Goal: Information Seeking & Learning: Learn about a topic

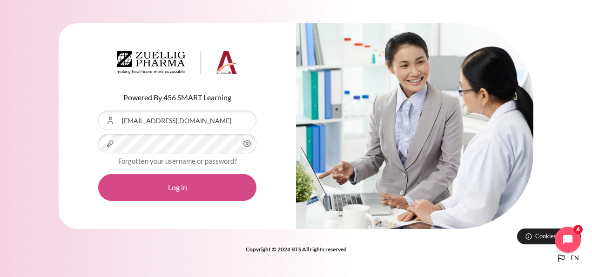
click at [164, 189] on button "Log in" at bounding box center [177, 187] width 158 height 27
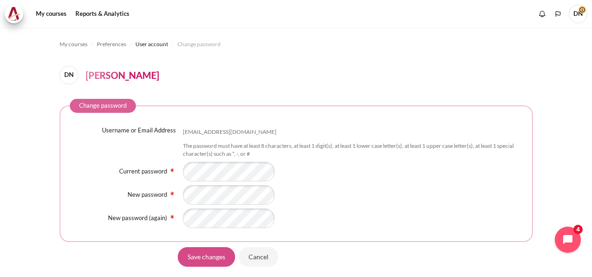
click at [203, 257] on input "Save changes" at bounding box center [206, 257] width 57 height 20
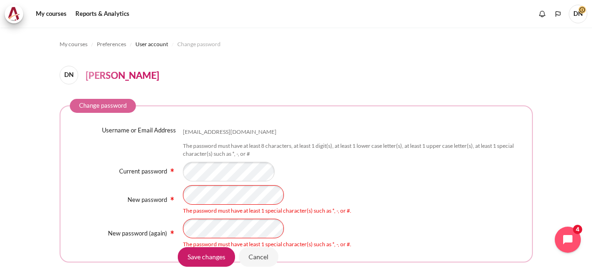
click at [435, 208] on div "The password must have at least 1 special character(s) such as *, -, or #." at bounding box center [353, 210] width 340 height 8
click at [210, 257] on input "Save changes" at bounding box center [206, 257] width 57 height 20
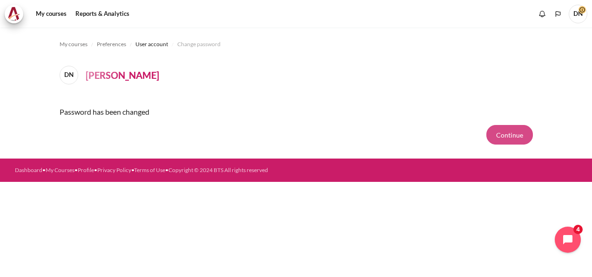
click at [505, 135] on button "Continue" at bounding box center [510, 135] width 47 height 20
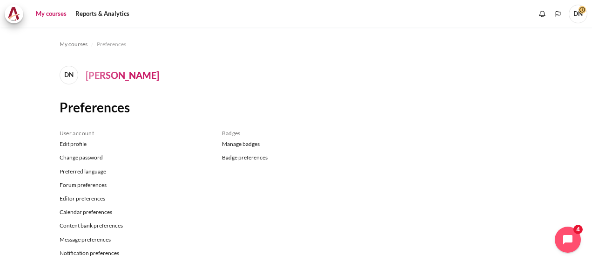
click at [47, 14] on link "My courses" at bounding box center [51, 14] width 37 height 19
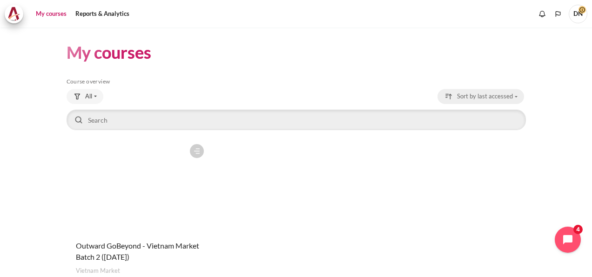
click at [488, 101] on span "Sort by last accessed" at bounding box center [485, 96] width 56 height 9
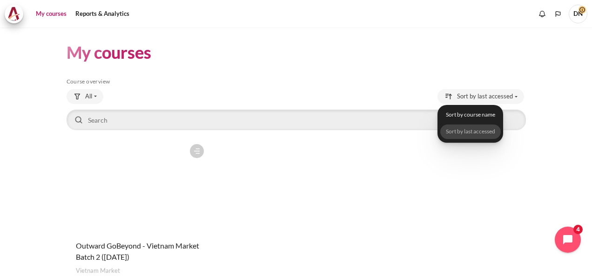
click at [169, 192] on figure "Content" at bounding box center [138, 185] width 142 height 93
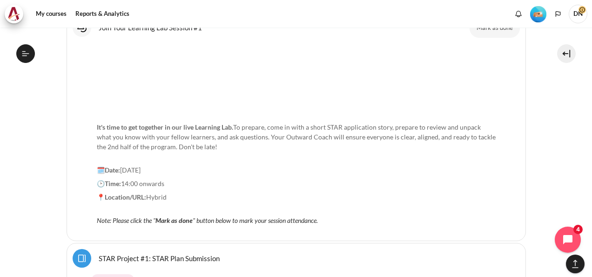
scroll to position [5613, 0]
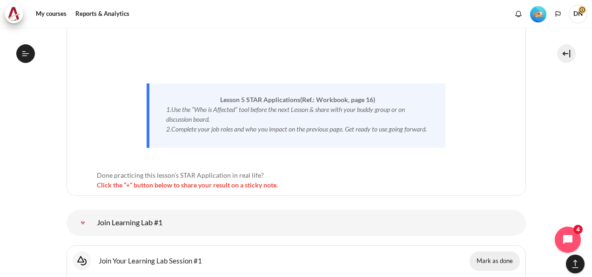
click at [501, 251] on button "Mark as done" at bounding box center [495, 261] width 50 height 20
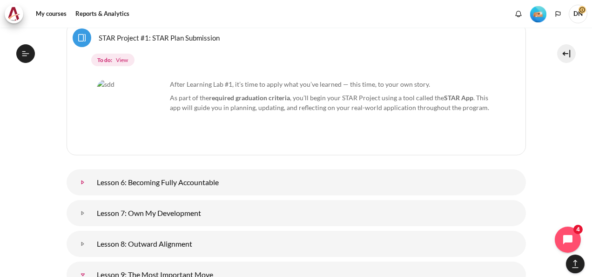
click at [92, 173] on link "Lesson 6: Becoming Fully Accountable" at bounding box center [83, 182] width 19 height 19
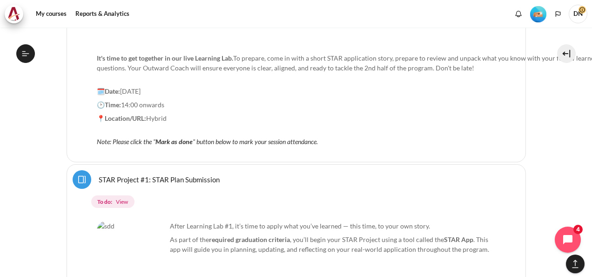
scroll to position [5939, 0]
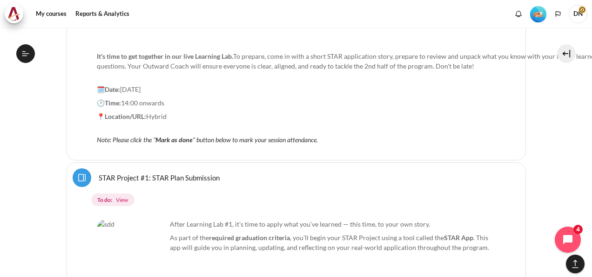
click at [161, 173] on link "STAR Project #1: STAR Plan Submission Page" at bounding box center [159, 177] width 121 height 9
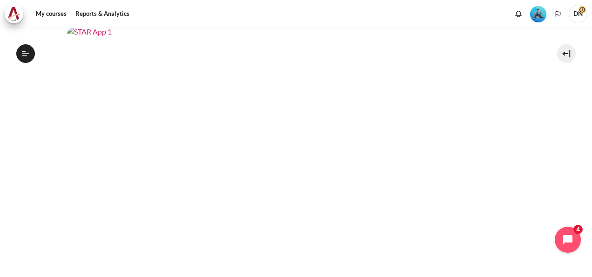
scroll to position [140, 0]
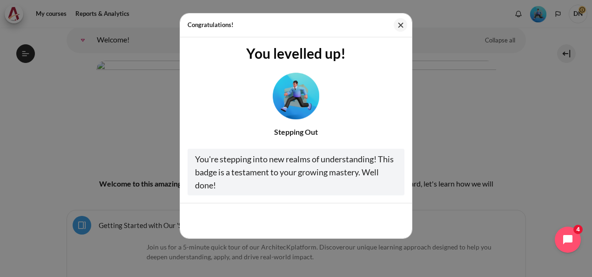
scroll to position [112, 0]
click at [378, 223] on button "Cool, thanks!" at bounding box center [376, 220] width 58 height 20
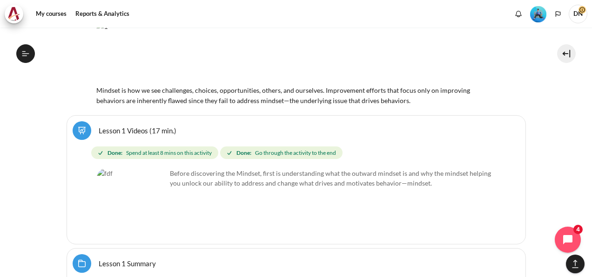
scroll to position [1471, 0]
click at [130, 125] on link "Lesson 1 Videos (17 min.)" at bounding box center [138, 129] width 78 height 9
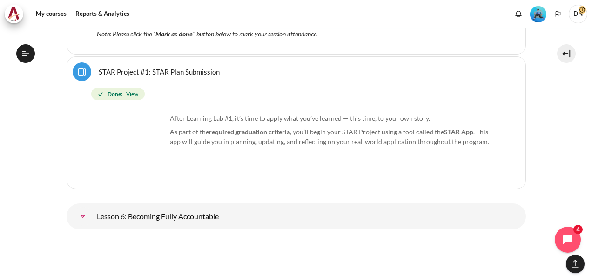
scroll to position [6024, 0]
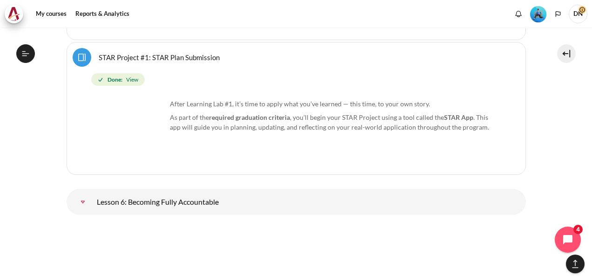
click at [92, 192] on link "Lesson 6: Becoming Fully Accountable" at bounding box center [83, 201] width 19 height 19
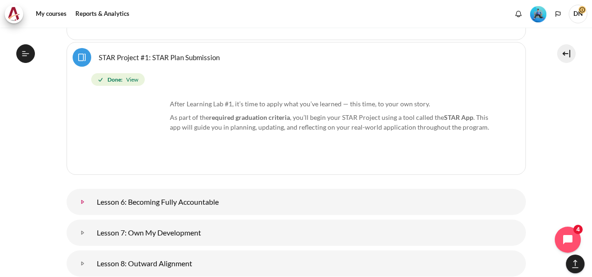
click at [92, 200] on link "Lesson 6: Becoming Fully Accountable" at bounding box center [83, 201] width 19 height 19
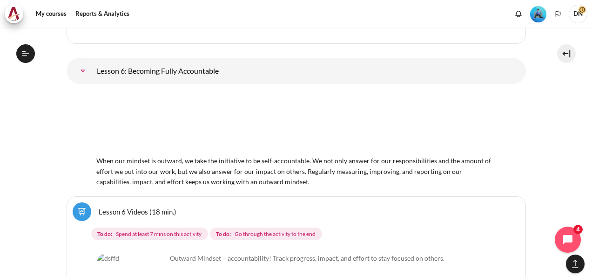
scroll to position [6192, 0]
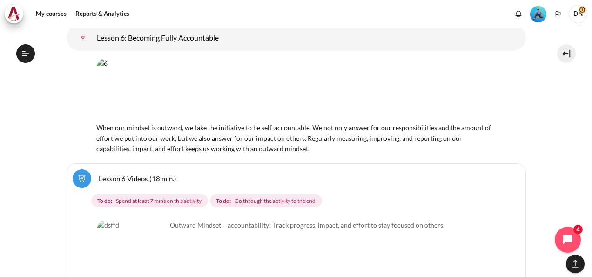
scroll to position [6285, 0]
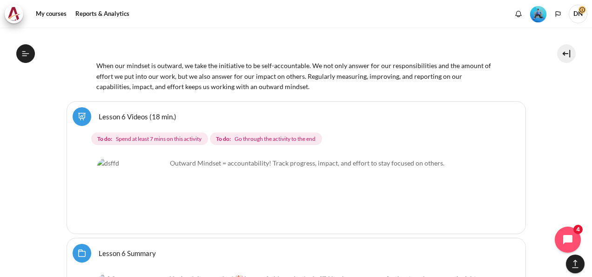
click at [156, 164] on img "Content" at bounding box center [132, 193] width 70 height 70
click at [142, 158] on img "Content" at bounding box center [132, 193] width 70 height 70
click at [133, 112] on link "Lesson 6 Videos (18 min.)" at bounding box center [138, 116] width 78 height 9
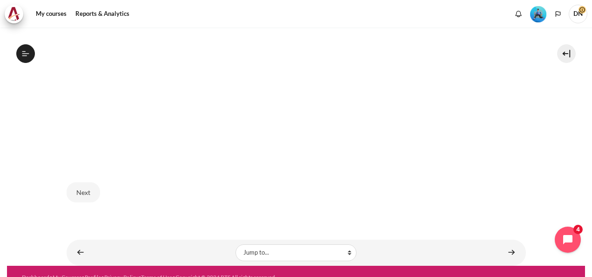
scroll to position [528, 0]
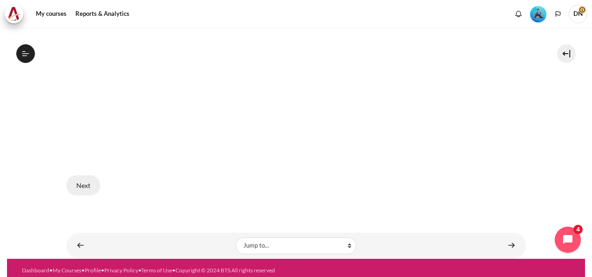
click at [74, 184] on button "Next" at bounding box center [84, 185] width 34 height 20
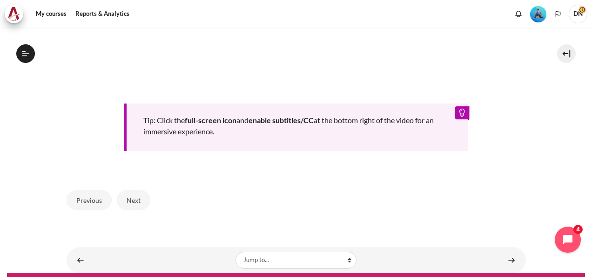
scroll to position [464, 0]
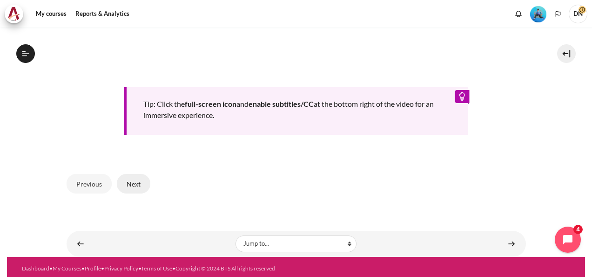
click at [132, 184] on button "Next" at bounding box center [134, 184] width 34 height 20
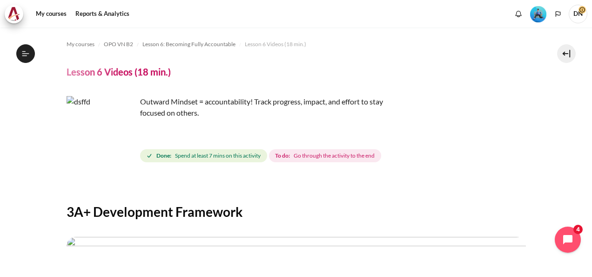
click at [88, 147] on img "Content" at bounding box center [102, 131] width 70 height 70
click at [287, 155] on strong "To do:" at bounding box center [282, 155] width 15 height 8
click at [100, 74] on h4 "Lesson 6 Videos (18 min.)" at bounding box center [119, 72] width 104 height 12
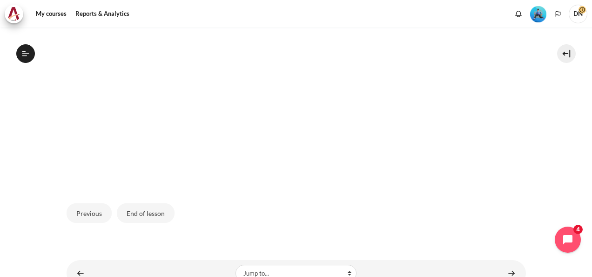
scroll to position [339, 0]
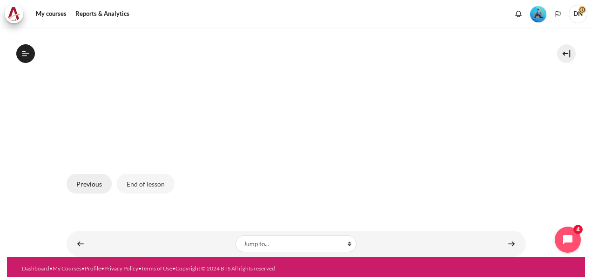
click at [89, 176] on button "Previous" at bounding box center [89, 184] width 45 height 20
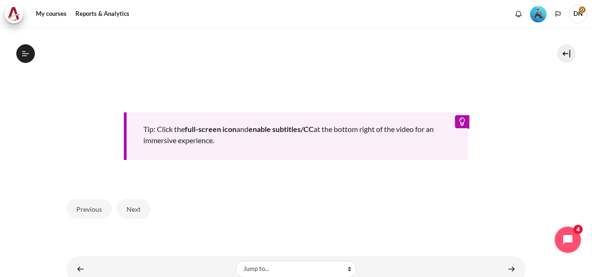
scroll to position [464, 0]
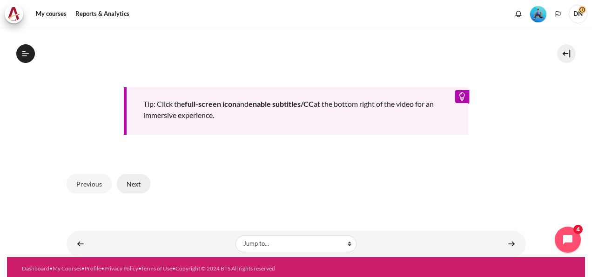
click at [128, 182] on button "Next" at bounding box center [134, 184] width 34 height 20
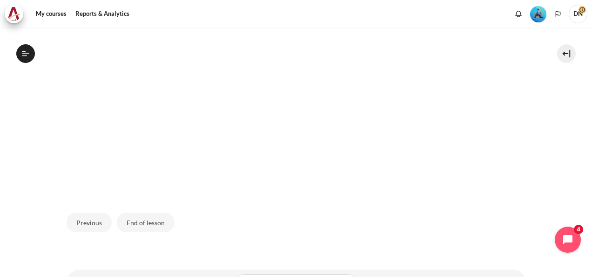
scroll to position [339, 0]
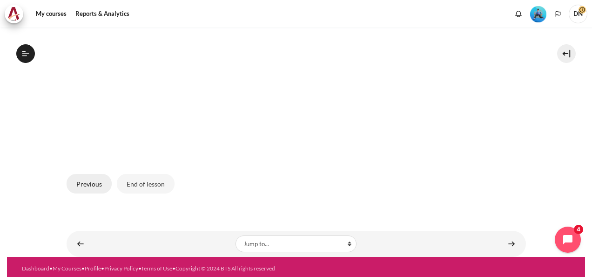
click at [94, 186] on button "Previous" at bounding box center [89, 184] width 45 height 20
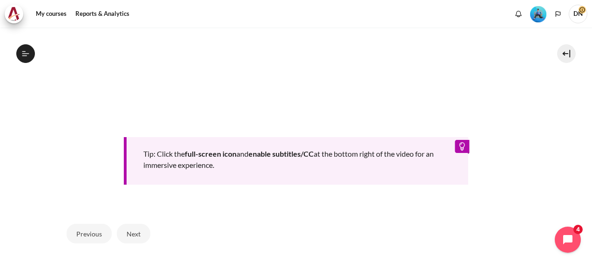
scroll to position [464, 0]
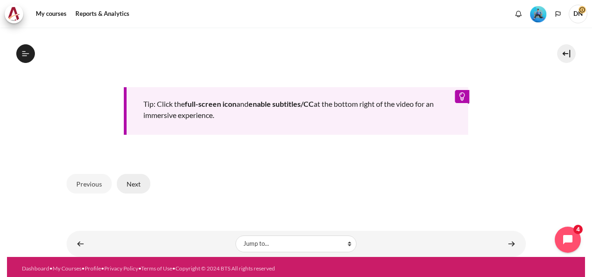
click at [143, 182] on button "Next" at bounding box center [134, 184] width 34 height 20
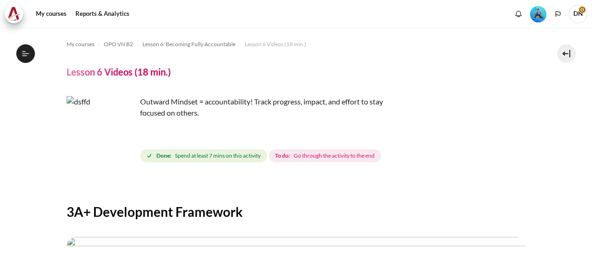
scroll to position [493, 0]
click at [143, 182] on div "Content" at bounding box center [297, 183] width 460 height 11
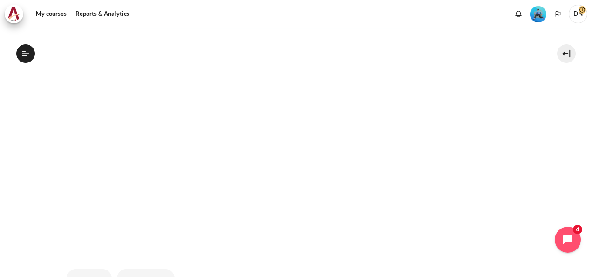
scroll to position [243, 0]
click at [411, 122] on img "Content" at bounding box center [297, 122] width 460 height 258
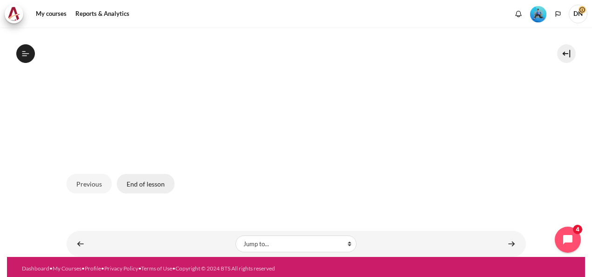
click at [141, 185] on button "End of lesson" at bounding box center [146, 184] width 58 height 20
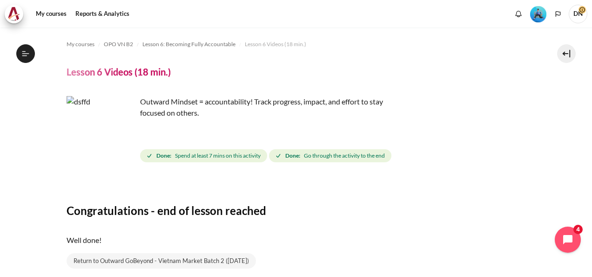
scroll to position [68, 0]
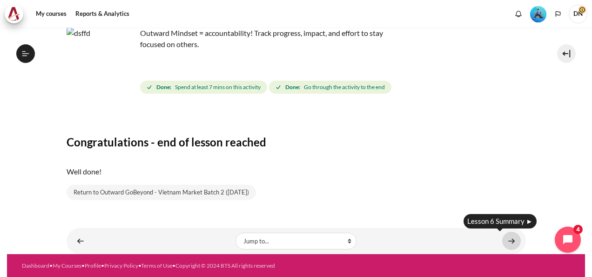
click at [508, 239] on link "Content" at bounding box center [511, 240] width 19 height 18
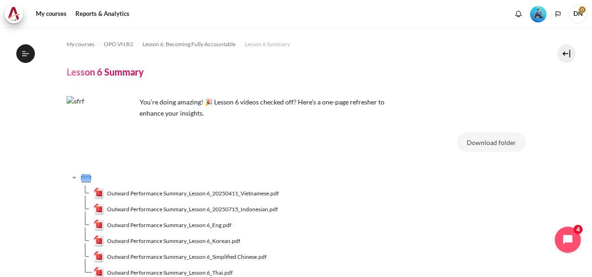
scroll to position [56, 0]
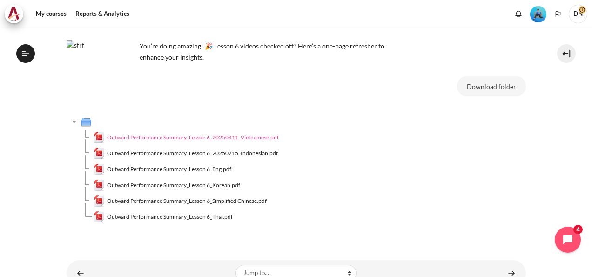
click at [215, 138] on span "Outward Performance Summary_Lesson 6_20250411_Vietnamese.pdf" at bounding box center [193, 137] width 172 height 8
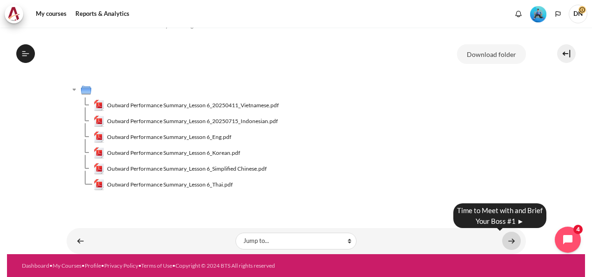
click at [502, 240] on link "Content" at bounding box center [511, 240] width 19 height 18
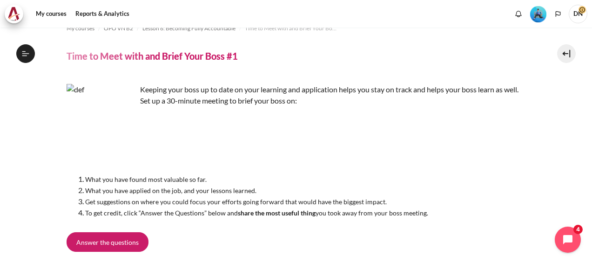
scroll to position [16, 0]
click at [123, 235] on link "Answer the questions" at bounding box center [108, 241] width 82 height 20
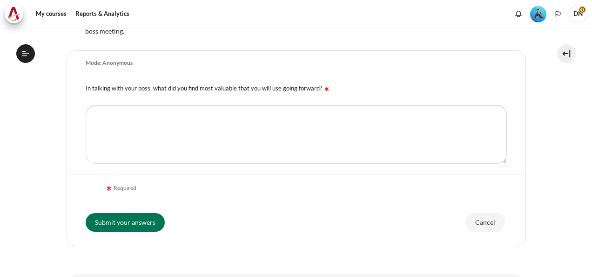
scroll to position [214, 0]
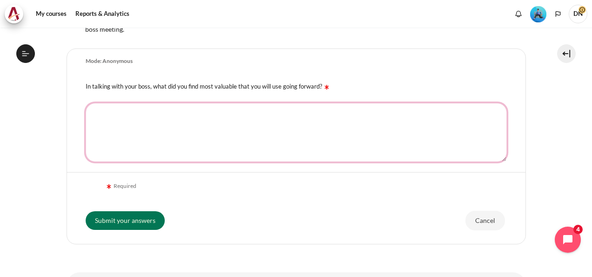
click at [273, 143] on textarea "In talking with your boss, what did you find most valuable that you will use go…" at bounding box center [296, 132] width 421 height 59
click at [254, 110] on textarea "company core pillar. competency and" at bounding box center [296, 132] width 421 height 59
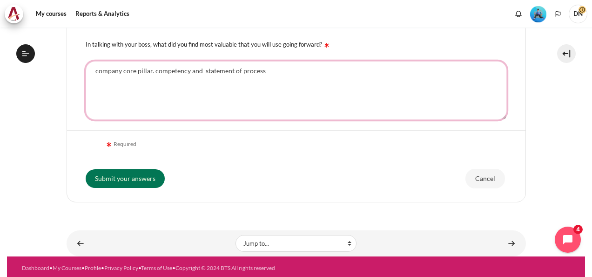
scroll to position [199, 0]
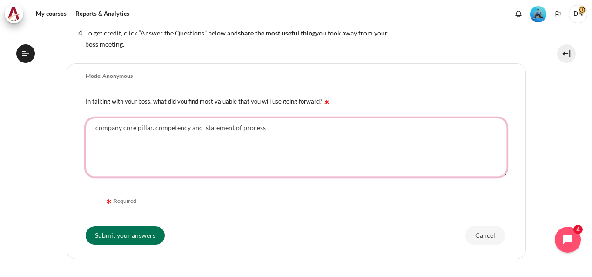
click at [120, 126] on textarea "company core pillar. competency and statement of process" at bounding box center [296, 147] width 421 height 59
click at [147, 128] on textarea "Business core pillar. competency and statement of process" at bounding box center [296, 147] width 421 height 59
click at [189, 128] on textarea "Business core pillars. competency and statement of process" at bounding box center [296, 147] width 421 height 59
type textarea "Business core pillars. competencies and statement of process"
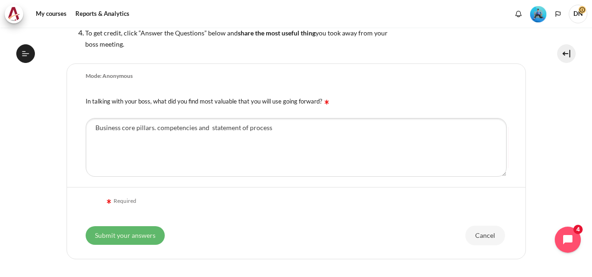
click at [140, 232] on input "Submit your answers" at bounding box center [125, 235] width 79 height 19
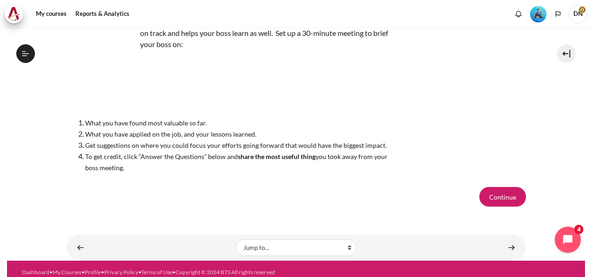
scroll to position [105, 0]
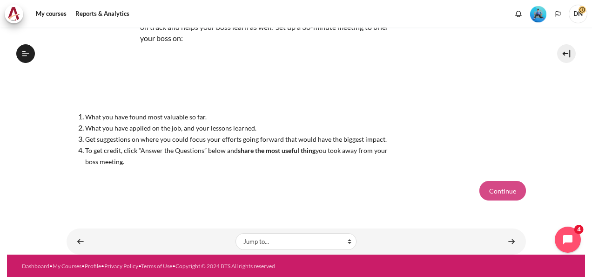
click at [510, 191] on button "Continue" at bounding box center [503, 191] width 47 height 20
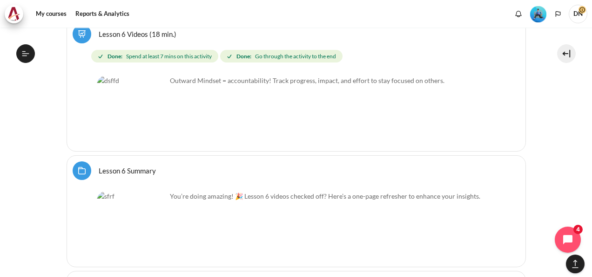
scroll to position [6783, 0]
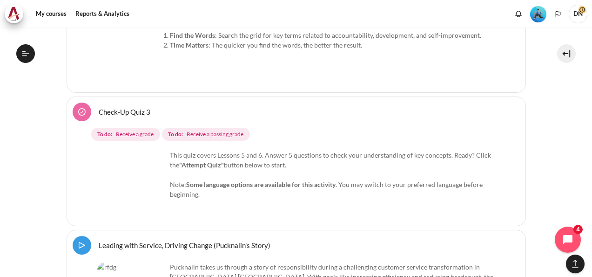
scroll to position [6858, 0]
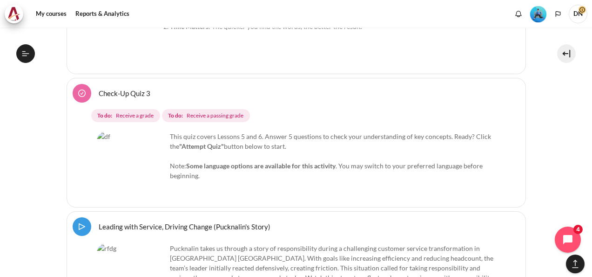
click at [123, 88] on link "Check-Up Quiz 3" at bounding box center [125, 92] width 52 height 9
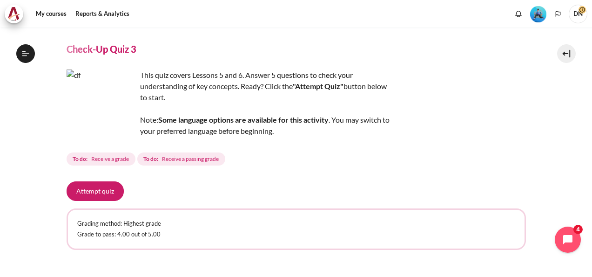
scroll to position [32, 0]
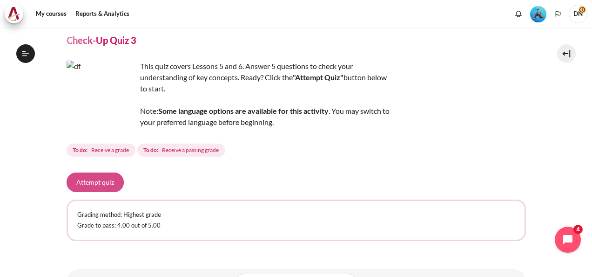
click at [108, 177] on button "Attempt quiz" at bounding box center [95, 182] width 57 height 20
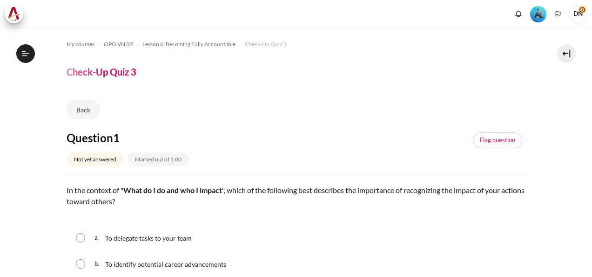
scroll to position [541, 0]
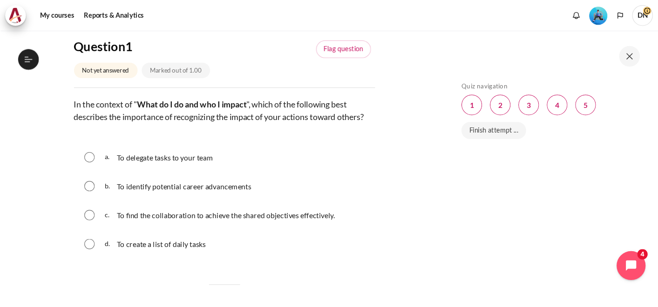
scroll to position [112, 0]
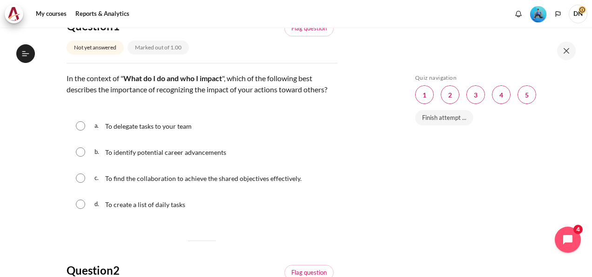
click at [166, 185] on div "To find the collaboration to achieve the shared objectives effectively." at bounding box center [203, 177] width 196 height 15
radio input "true"
drag, startPoint x: 592, startPoint y: 127, endPoint x: 591, endPoint y: 211, distance: 84.7
click at [591, 211] on div "Skip Quiz navigation Quiz navigation Question 1 This page Question 2 This page …" at bounding box center [495, 151] width 196 height 249
click at [492, 239] on div "Skip Quiz navigation Quiz navigation Question 1 This page Question 2 This page …" at bounding box center [494, 158] width 166 height 169
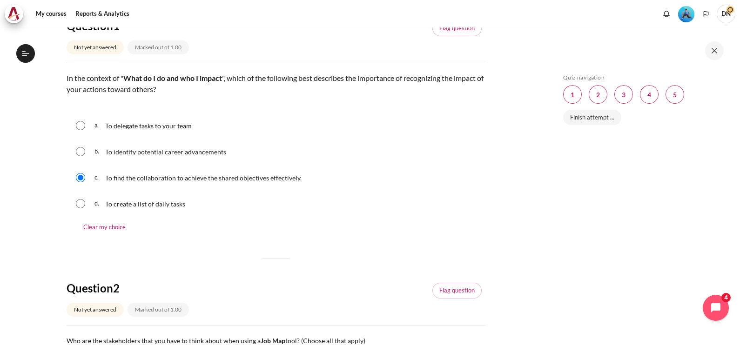
scroll to position [111, 0]
drag, startPoint x: 569, startPoint y: 0, endPoint x: 361, endPoint y: 286, distance: 353.7
click at [361, 276] on div "Question 2 Not yet answered Marked out of 1.00 Flag question" at bounding box center [276, 304] width 419 height 44
click at [560, 222] on div "Skip Quiz navigation Quiz navigation Question 1 This page Question 2 This page …" at bounding box center [642, 193] width 166 height 238
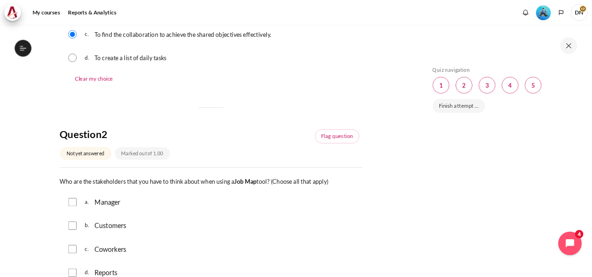
scroll to position [251, 0]
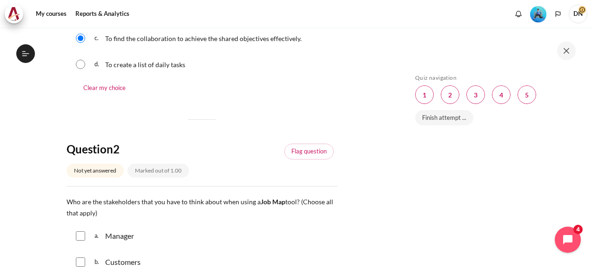
drag, startPoint x: 734, startPoint y: 0, endPoint x: 349, endPoint y: 103, distance: 398.9
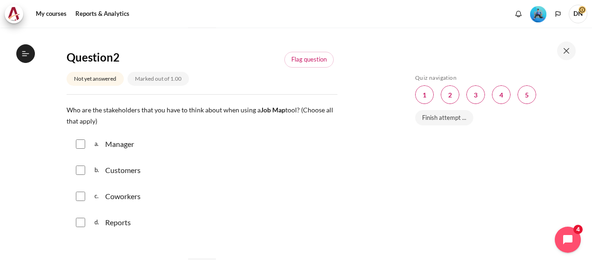
scroll to position [345, 0]
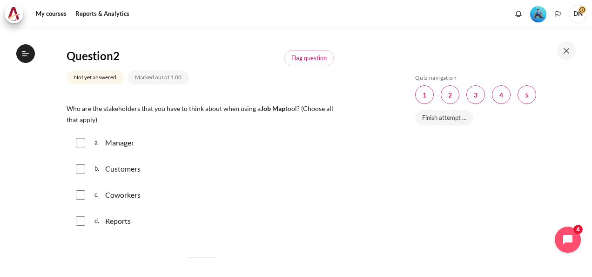
click at [118, 148] on div "Manager" at bounding box center [119, 142] width 29 height 11
checkbox input "true"
click at [113, 174] on p "Customers" at bounding box center [122, 168] width 35 height 11
checkbox input "true"
click at [77, 199] on input "Content" at bounding box center [80, 194] width 9 height 9
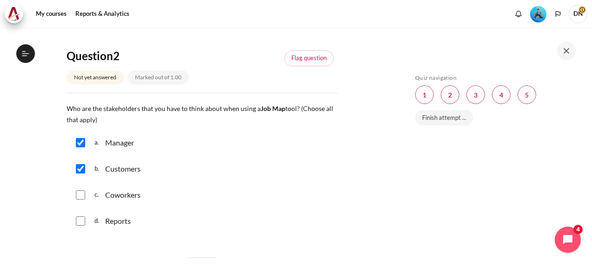
checkbox input "true"
click at [80, 225] on input "Content" at bounding box center [80, 220] width 9 height 9
checkbox input "true"
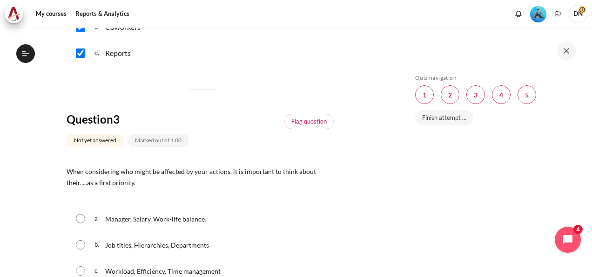
scroll to position [568, 0]
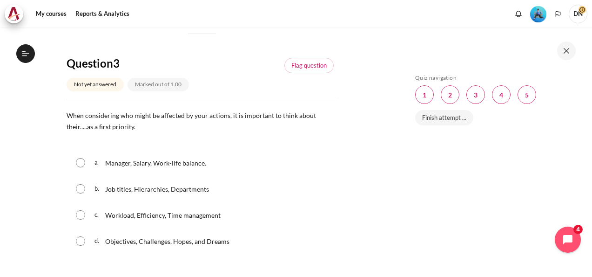
click at [80, 167] on input "Content" at bounding box center [80, 162] width 9 height 9
radio input "true"
click at [81, 193] on input "Content" at bounding box center [80, 188] width 9 height 9
radio input "true"
click at [505, 160] on div "Skip Quiz navigation Quiz navigation Question 1 This page Question 2 This page …" at bounding box center [494, 158] width 166 height 169
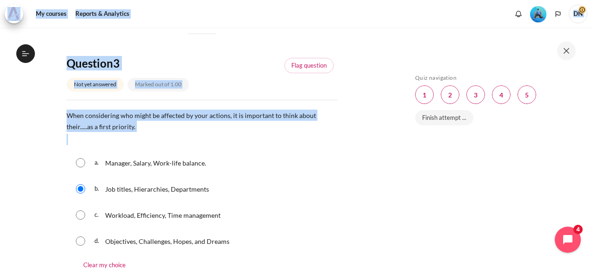
drag, startPoint x: 592, startPoint y: 104, endPoint x: 594, endPoint y: 155, distance: 50.3
click at [592, 155] on html "Skip to main content Open course index Completed 52% 13 / 25 Expand Collapse" at bounding box center [296, 138] width 592 height 277
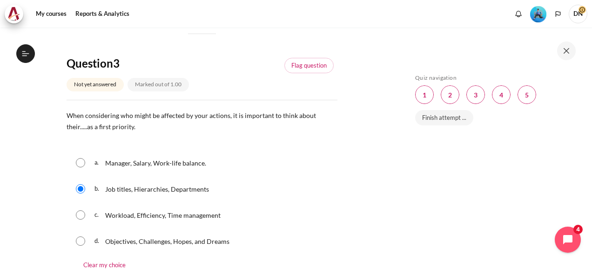
drag, startPoint x: 592, startPoint y: 155, endPoint x: 299, endPoint y: 161, distance: 292.9
click at [299, 161] on div "a. Manager, Salary, Work-life balance." at bounding box center [202, 162] width 271 height 24
click at [41, 174] on section "My courses OPO VN B2 Lesson 6: Becoming Fully Accountable Check-Up Quiz 3 Check…" at bounding box center [202, 138] width 390 height 1359
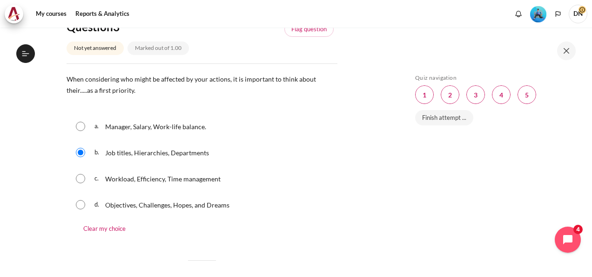
scroll to position [605, 0]
click at [79, 208] on input "Content" at bounding box center [80, 203] width 9 height 9
radio input "true"
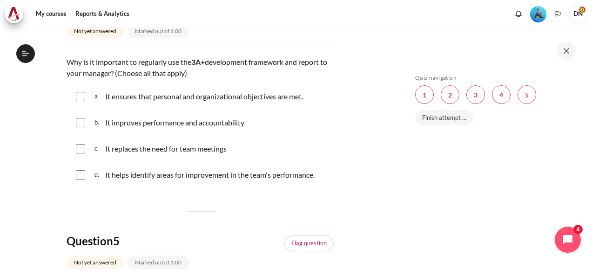
scroll to position [885, 0]
drag, startPoint x: 83, startPoint y: 104, endPoint x: 83, endPoint y: 127, distance: 22.3
click at [83, 100] on input "Content" at bounding box center [80, 95] width 9 height 9
checkbox input "true"
drag, startPoint x: 81, startPoint y: 136, endPoint x: 82, endPoint y: 169, distance: 33.1
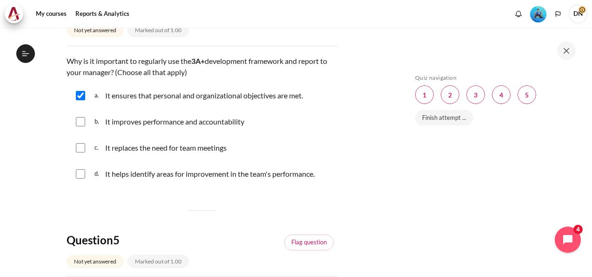
click at [81, 126] on input "Content" at bounding box center [80, 121] width 9 height 9
checkbox input "true"
click at [82, 179] on div "d. It helps identify areas for improvement in the team's performance." at bounding box center [202, 174] width 271 height 24
click at [81, 178] on input "Content" at bounding box center [80, 173] width 9 height 9
checkbox input "true"
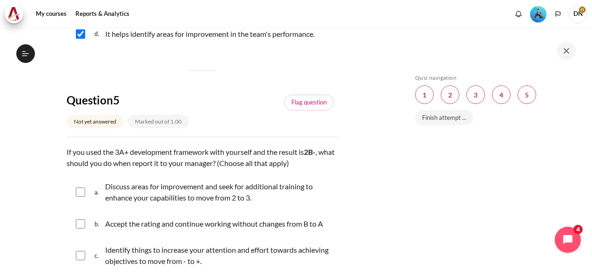
scroll to position [1071, 0]
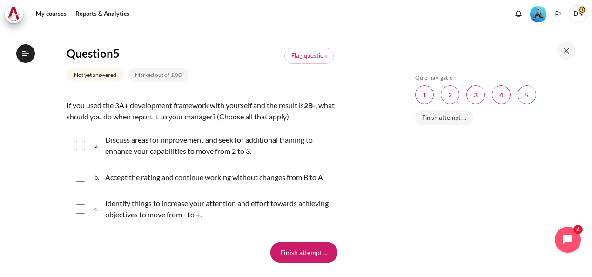
click at [78, 213] on input "Content" at bounding box center [80, 208] width 9 height 9
checkbox input "true"
click at [79, 150] on input "Content" at bounding box center [80, 145] width 9 height 9
checkbox input "true"
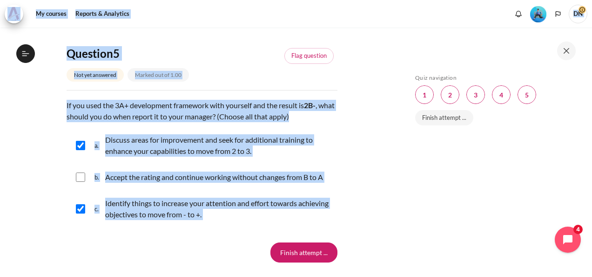
drag, startPoint x: 592, startPoint y: 132, endPoint x: 592, endPoint y: 238, distance: 105.7
click at [592, 238] on html "Skip to main content Open course index Completed 52% 13 / 25 Expand Collapse" at bounding box center [296, 138] width 592 height 277
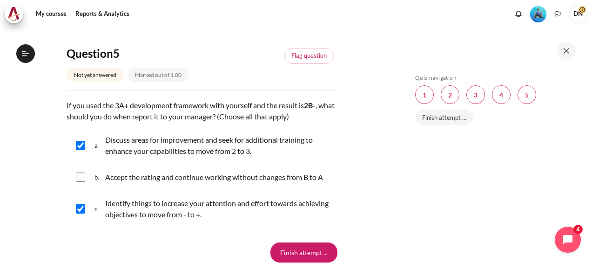
click at [427, 224] on div "Skip Quiz navigation Quiz navigation Question 1 This page Question 2 This page …" at bounding box center [494, 158] width 166 height 169
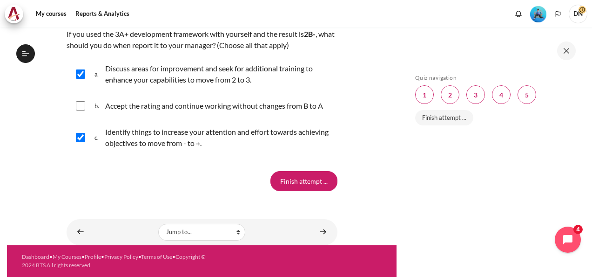
scroll to position [1151, 0]
click at [293, 181] on input "Finish attempt ..." at bounding box center [303, 181] width 67 height 20
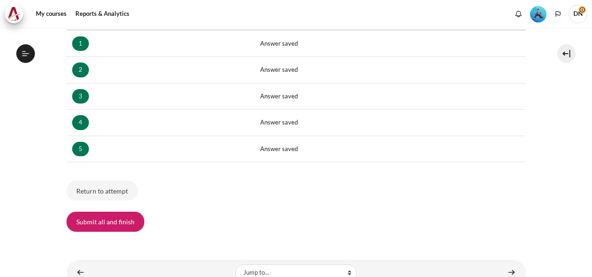
scroll to position [201, 0]
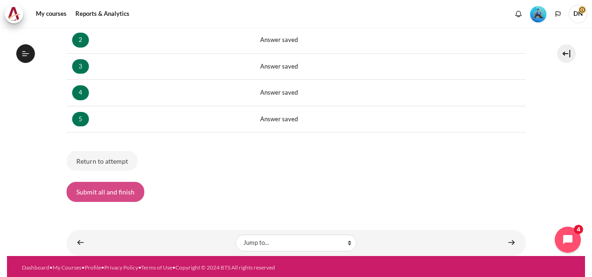
click at [108, 192] on button "Submit all and finish" at bounding box center [106, 192] width 78 height 20
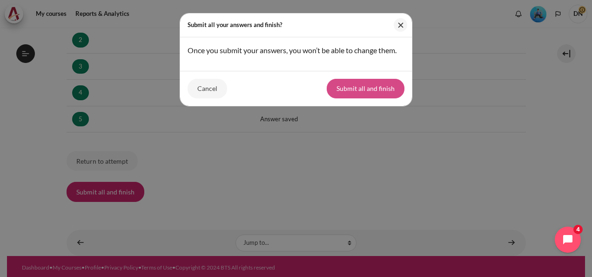
click at [382, 86] on button "Submit all and finish" at bounding box center [366, 89] width 78 height 20
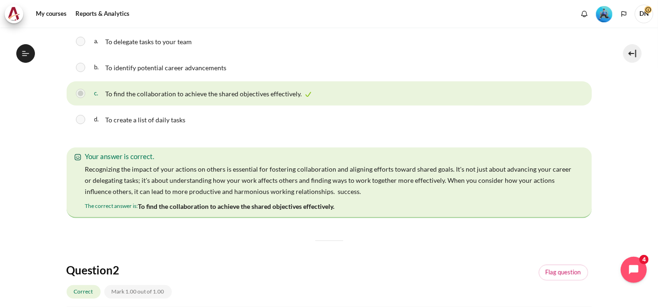
scroll to position [196, 0]
drag, startPoint x: 592, startPoint y: 17, endPoint x: 128, endPoint y: 234, distance: 511.7
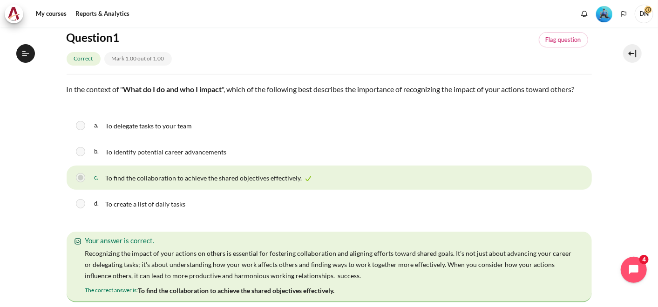
scroll to position [114, 0]
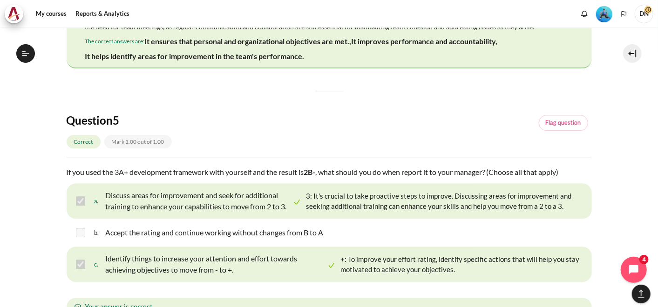
scroll to position [1285, 0]
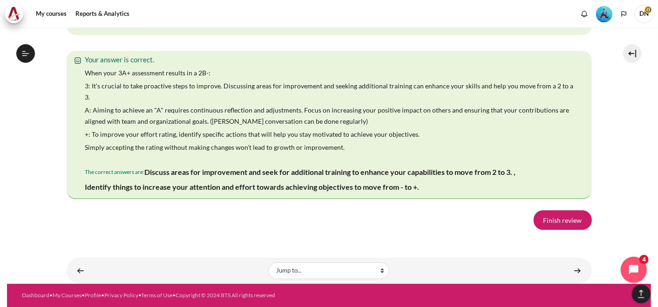
scroll to position [1752, 0]
click at [568, 216] on link "Finish review" at bounding box center [563, 220] width 58 height 20
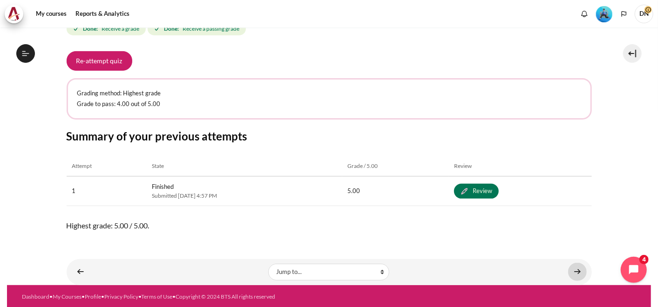
scroll to position [526, 0]
click at [574, 269] on link "Content" at bounding box center [577, 272] width 19 height 18
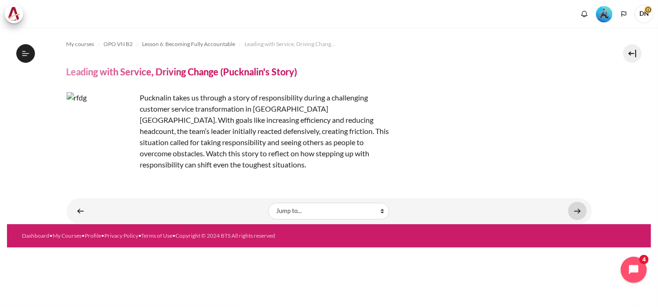
click at [582, 202] on link "Content" at bounding box center [577, 211] width 19 height 18
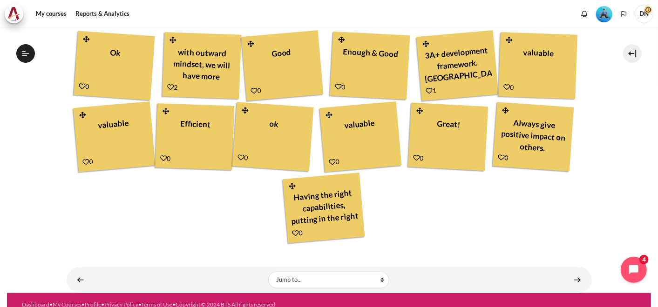
scroll to position [305, 0]
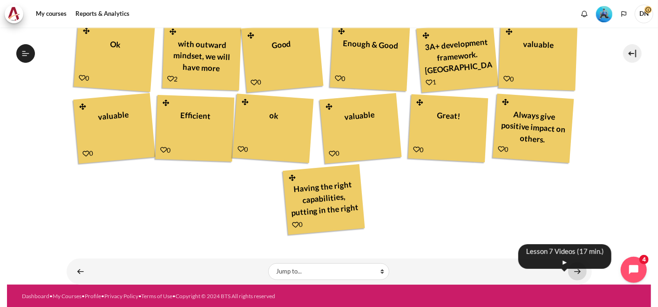
click at [574, 264] on link "Content" at bounding box center [577, 272] width 19 height 18
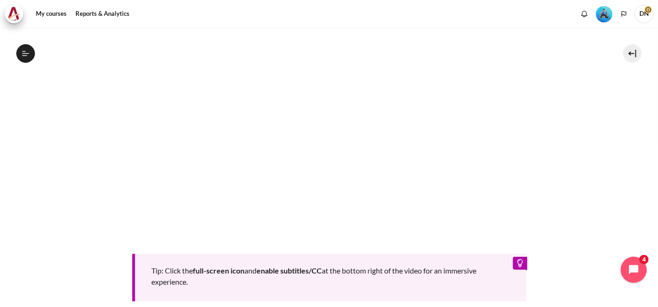
scroll to position [280, 0]
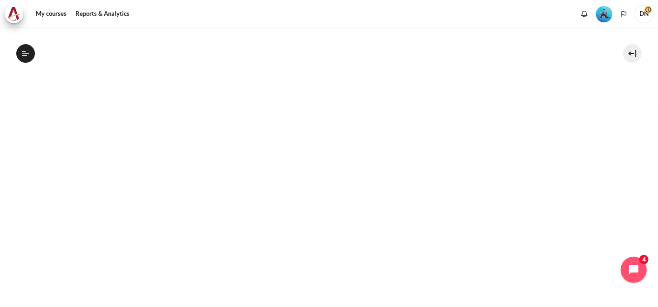
click at [594, 62] on section "My courses OPO VN B2 Lesson 7: Own My Development Lesson 7 Videos (17 min.) Les…" at bounding box center [329, 123] width 644 height 752
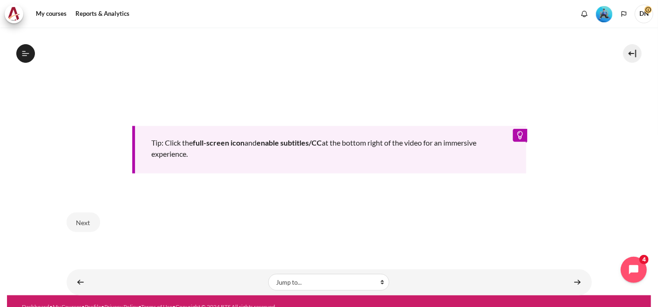
scroll to position [493, 0]
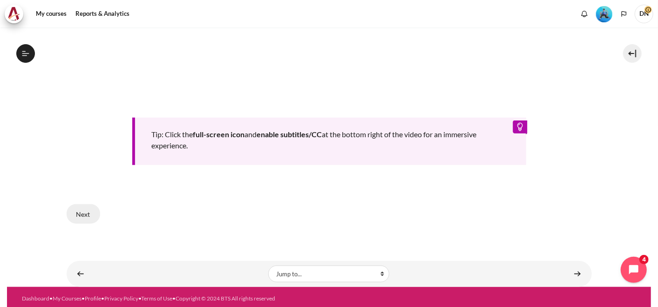
click at [86, 210] on button "Next" at bounding box center [84, 214] width 34 height 20
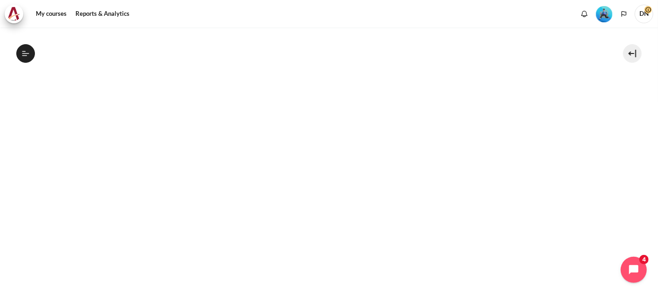
scroll to position [476, 0]
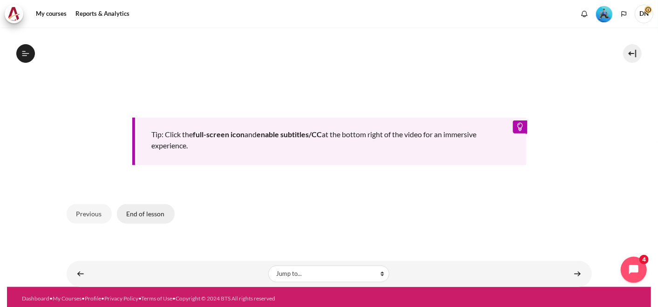
click at [141, 214] on button "End of lesson" at bounding box center [146, 214] width 58 height 20
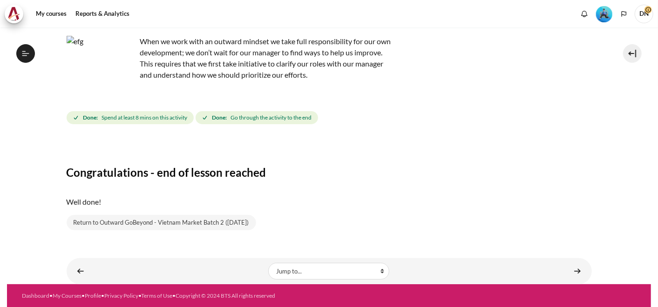
scroll to position [585, 0]
click at [573, 271] on link "Content" at bounding box center [577, 271] width 19 height 18
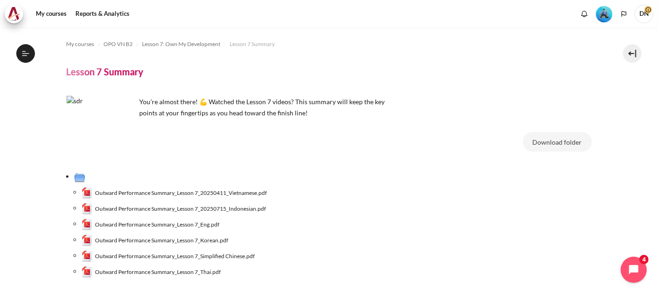
scroll to position [597, 0]
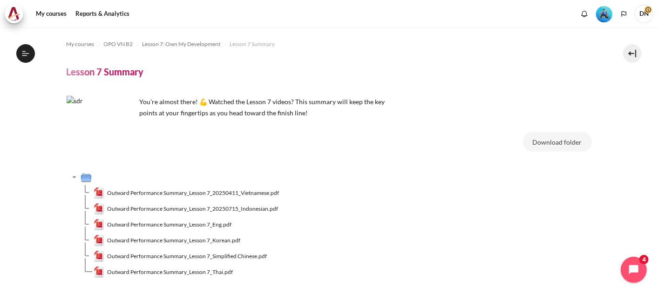
click at [211, 193] on span "Outward Performance Summary_Lesson 7_20250411_Vietnamese.pdf" at bounding box center [193, 193] width 172 height 8
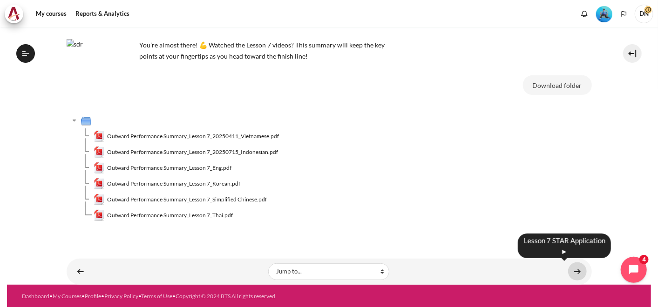
click at [574, 270] on link "Content" at bounding box center [577, 272] width 19 height 18
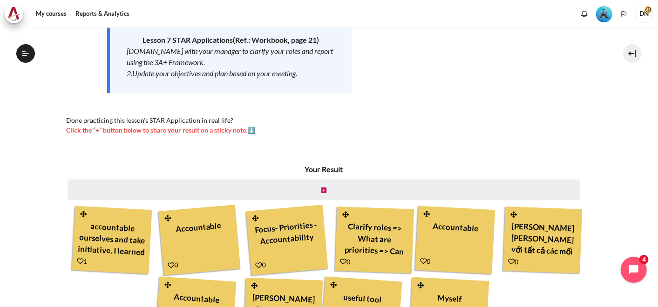
scroll to position [270, 0]
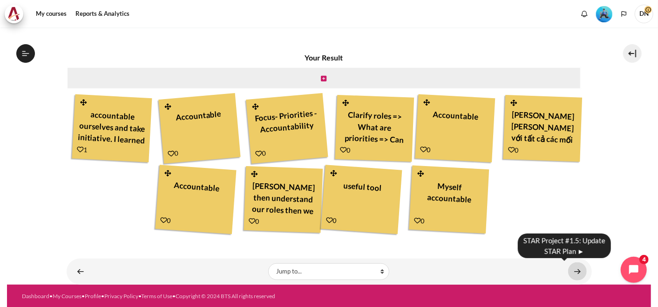
click at [571, 274] on link "Content" at bounding box center [577, 272] width 19 height 18
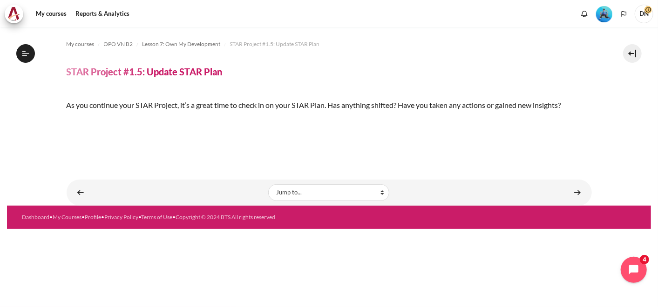
scroll to position [203, 0]
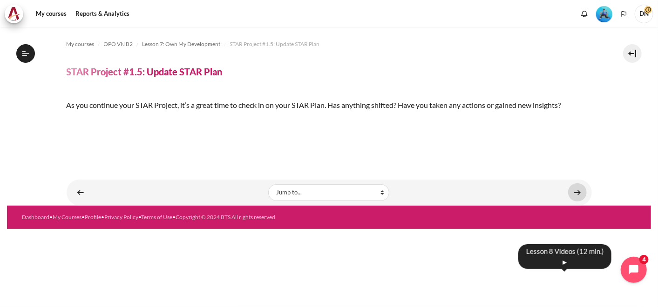
click at [573, 202] on link "Content" at bounding box center [577, 192] width 19 height 18
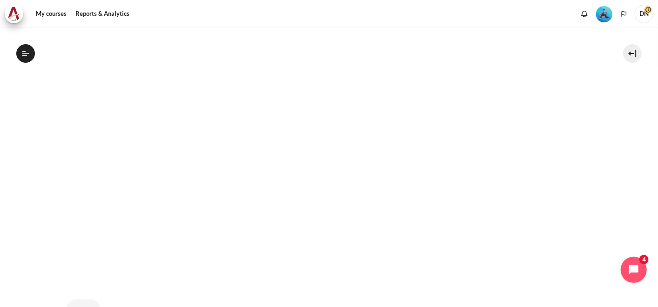
scroll to position [323, 0]
click at [0, 105] on html "Skip to main content Open course index Completed 60% 15 / 25 Expand Collapse" at bounding box center [329, 153] width 658 height 307
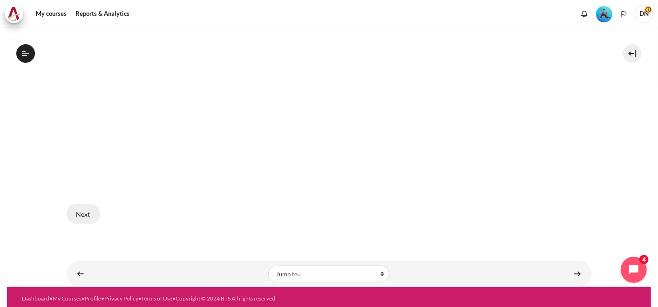
click at [77, 220] on button "Next" at bounding box center [84, 214] width 34 height 20
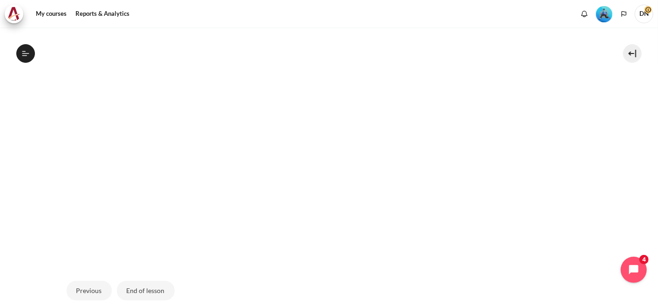
scroll to position [395, 0]
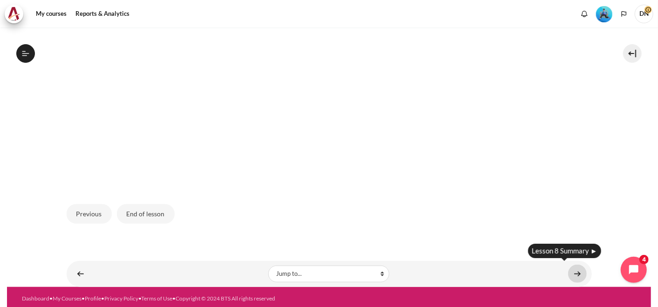
click at [570, 272] on link "Content" at bounding box center [577, 274] width 19 height 18
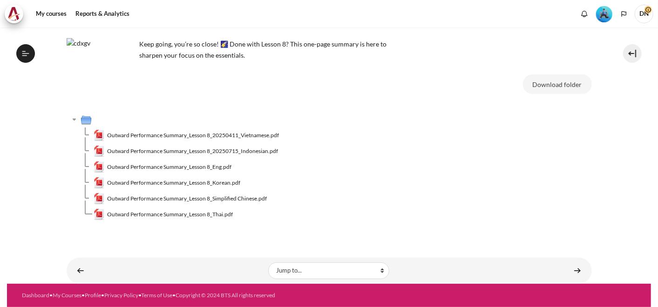
scroll to position [57, 0]
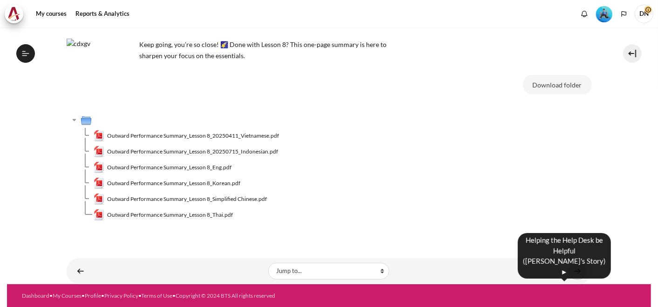
click at [573, 272] on link "Content" at bounding box center [577, 271] width 19 height 18
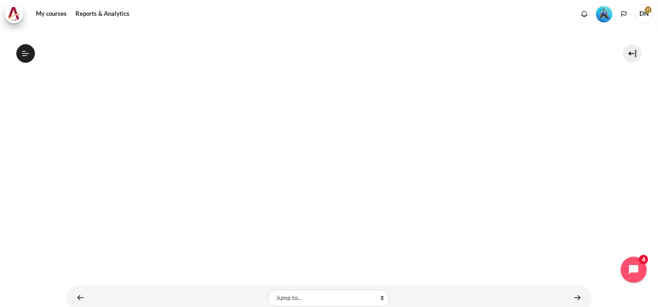
scroll to position [229, 0]
click at [41, 209] on section "My courses OPO VN B2 Lesson 8: Outward Alignment Helping the Help Desk be Helpf…" at bounding box center [329, 56] width 644 height 514
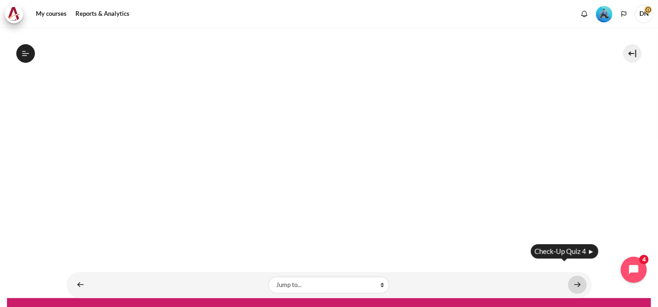
click at [574, 276] on link "Content" at bounding box center [577, 285] width 19 height 18
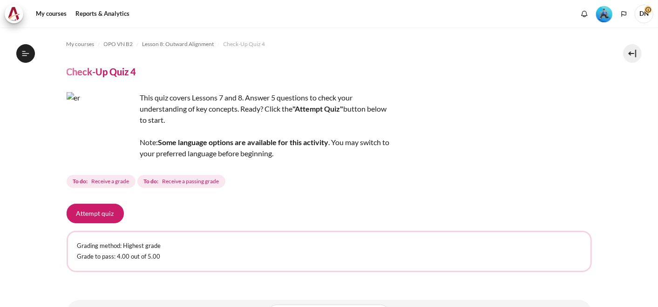
scroll to position [41, 0]
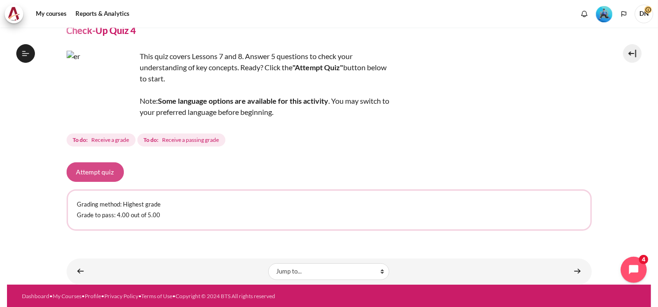
click at [102, 170] on button "Attempt quiz" at bounding box center [95, 172] width 57 height 20
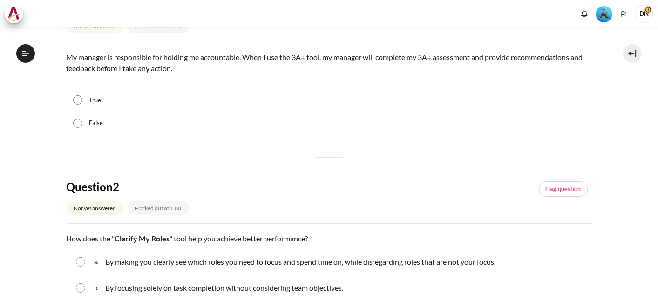
scroll to position [683, 0]
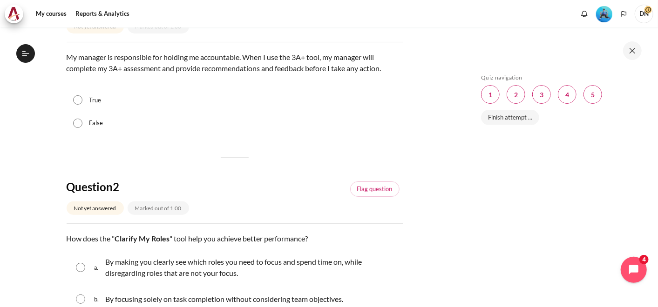
click at [77, 122] on input "False" at bounding box center [77, 123] width 9 height 9
radio input "true"
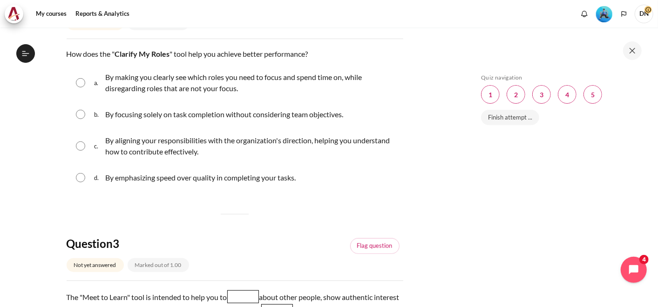
scroll to position [319, 0]
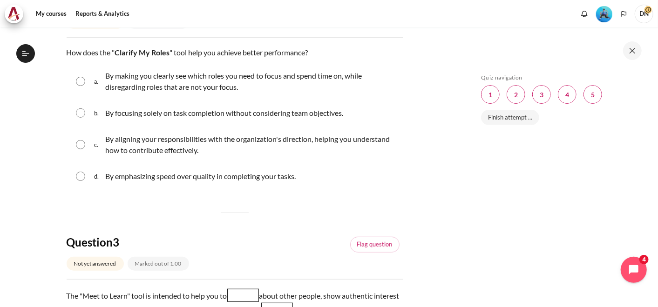
click at [78, 143] on input "Content" at bounding box center [80, 144] width 9 height 9
radio input "true"
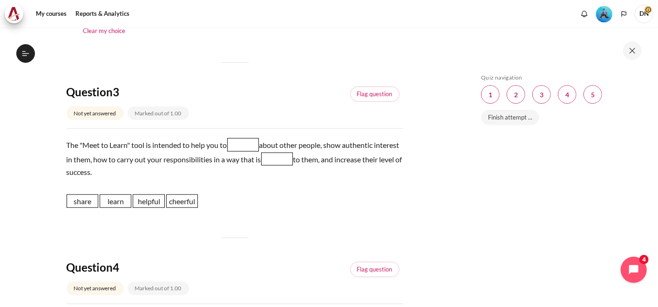
scroll to position [505, 0]
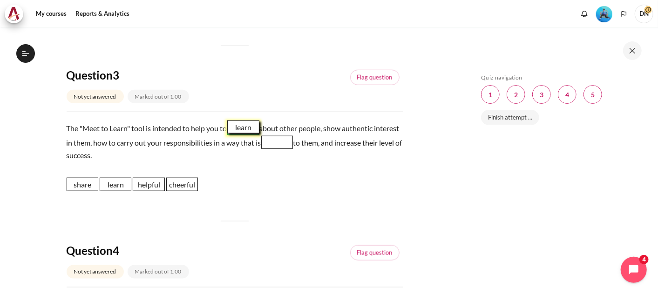
drag, startPoint x: 118, startPoint y: 186, endPoint x: 246, endPoint y: 129, distance: 140.3
click at [246, 129] on span "learn" at bounding box center [243, 127] width 32 height 13
drag, startPoint x: 148, startPoint y: 184, endPoint x: 306, endPoint y: 142, distance: 164.0
click at [306, 142] on span "helpful" at bounding box center [307, 141] width 32 height 13
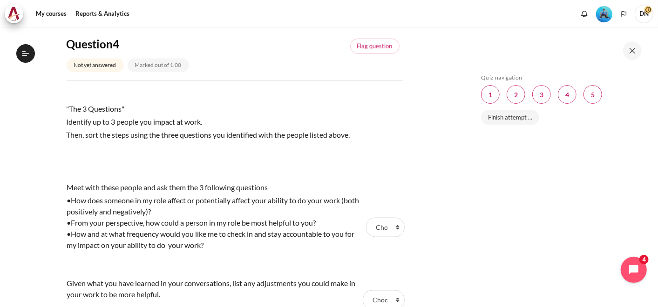
scroll to position [733, 0]
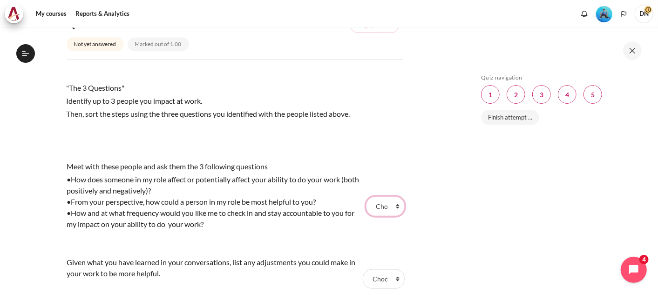
click at [379, 203] on select "Choose... Step 1 Step 3 Step 2" at bounding box center [385, 207] width 38 height 20
select select "1"
click at [366, 197] on select "Choose... Step 1 Step 3 Step 2" at bounding box center [385, 207] width 38 height 20
click at [536, 198] on div "Skip Quiz navigation Quiz navigation Question 1 This page Question 2 This page …" at bounding box center [559, 174] width 166 height 200
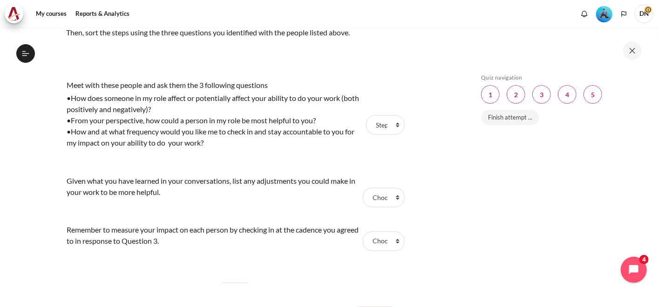
scroll to position [815, 0]
click at [374, 189] on select "Choose... Step 1 Step 3 Step 2" at bounding box center [384, 197] width 42 height 20
select select "3"
click at [363, 187] on select "Choose... Step 1 Step 3 Step 2" at bounding box center [384, 197] width 42 height 20
click at [377, 236] on select "Choose... Step 1 Step 3 Step 2" at bounding box center [384, 241] width 42 height 20
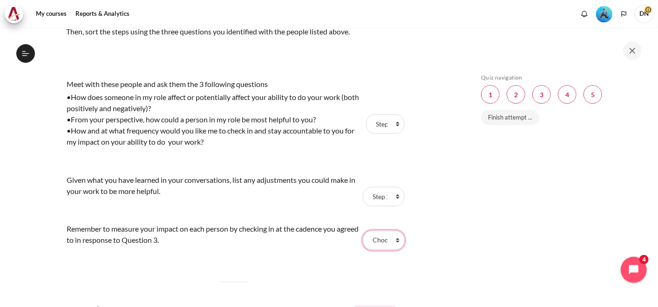
select select "2"
click at [363, 231] on select "Choose... Step 1 Step 3 Step 2" at bounding box center [384, 241] width 42 height 20
click at [253, 255] on td "Remember to measure your impact on each person by checking in at the cadence yo…" at bounding box center [214, 241] width 294 height 38
click at [379, 238] on select "Choose... Step 1 Step 3 Step 2" at bounding box center [384, 241] width 42 height 20
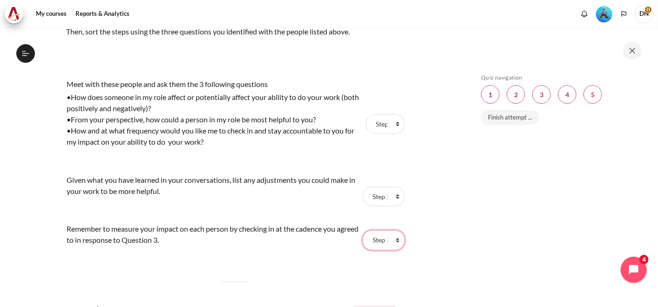
click at [363, 231] on select "Choose... Step 1 Step 3 Step 2" at bounding box center [384, 241] width 42 height 20
click at [380, 124] on select "Choose... Step 1 Step 3 Step 2" at bounding box center [385, 125] width 38 height 20
click at [366, 115] on select "Choose... Step 1 Step 3 Step 2" at bounding box center [385, 125] width 38 height 20
click at [376, 195] on select "Choose... Step 1 Step 3 Step 2" at bounding box center [384, 197] width 42 height 20
click at [363, 187] on select "Choose... Step 1 Step 3 Step 2" at bounding box center [384, 197] width 42 height 20
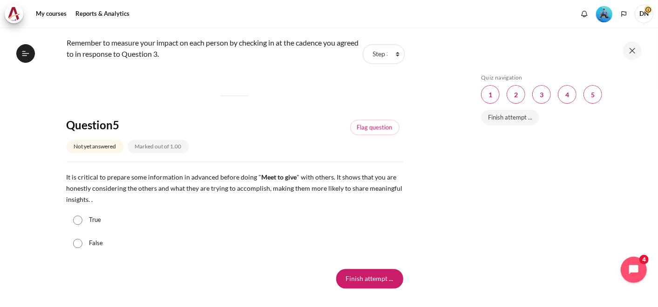
scroll to position [1022, 0]
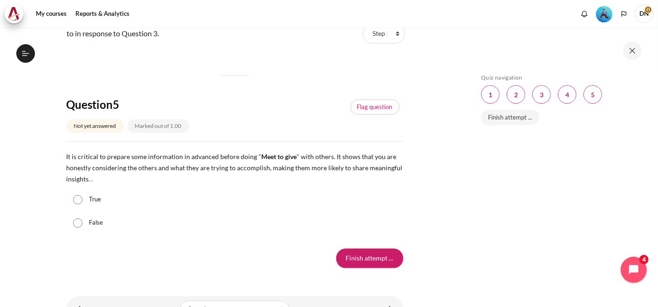
click at [94, 200] on label "True" at bounding box center [95, 199] width 12 height 9
click at [82, 200] on input "True" at bounding box center [77, 199] width 9 height 9
radio input "true"
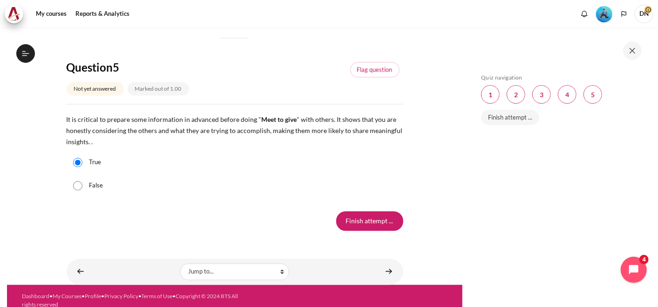
scroll to position [1067, 0]
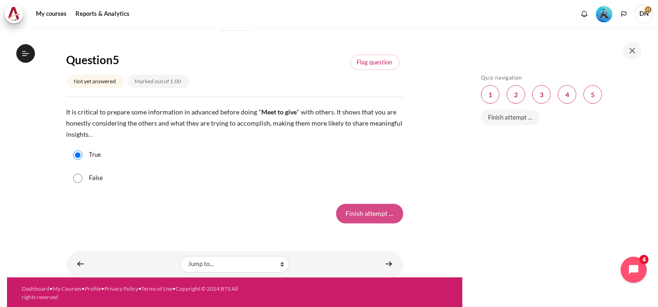
click at [350, 210] on input "Finish attempt ..." at bounding box center [369, 214] width 67 height 20
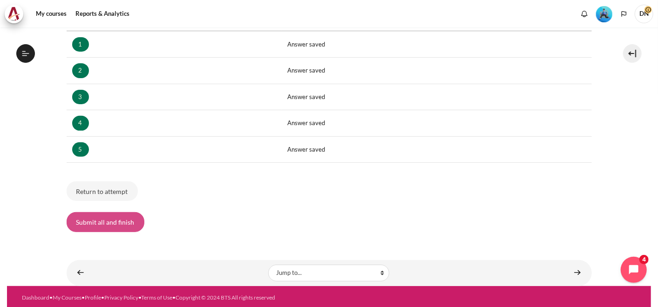
scroll to position [683, 0]
click at [108, 218] on button "Submit all and finish" at bounding box center [106, 222] width 78 height 20
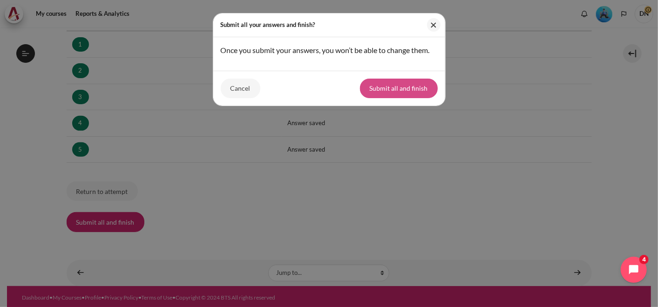
click at [392, 86] on button "Submit all and finish" at bounding box center [399, 89] width 78 height 20
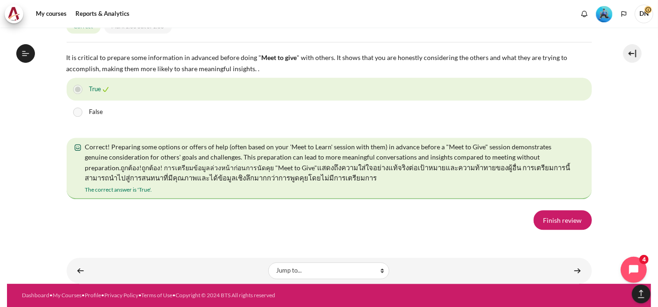
scroll to position [1696, 0]
click at [566, 218] on link "Finish review" at bounding box center [563, 220] width 58 height 20
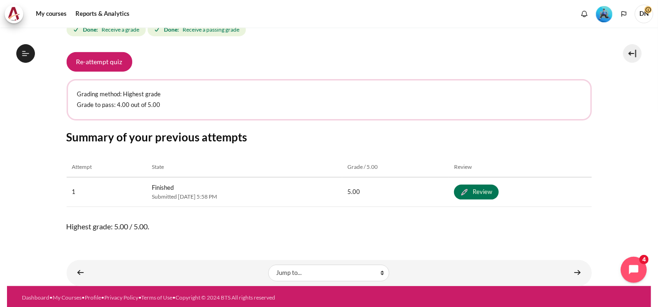
scroll to position [153, 0]
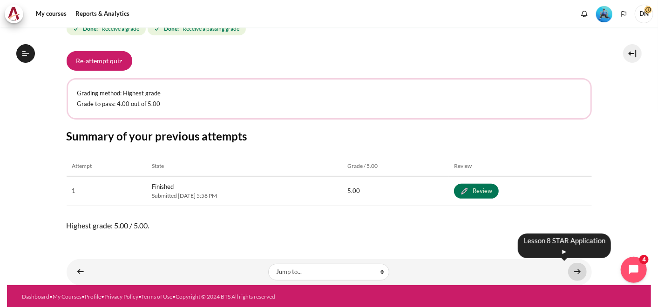
click at [575, 271] on link "Content" at bounding box center [577, 272] width 19 height 18
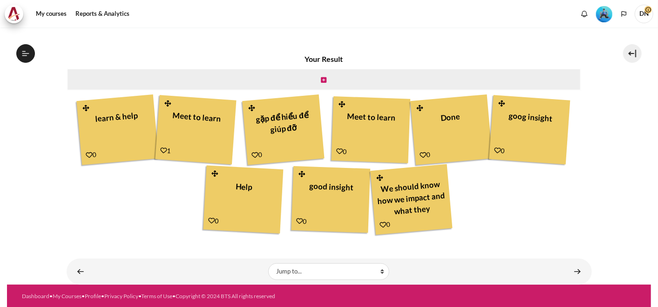
scroll to position [696, 0]
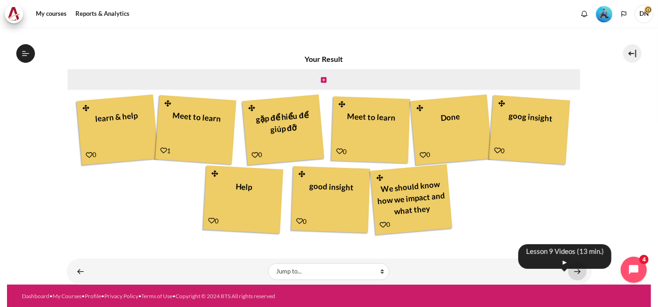
click at [571, 277] on link "Content" at bounding box center [577, 272] width 19 height 18
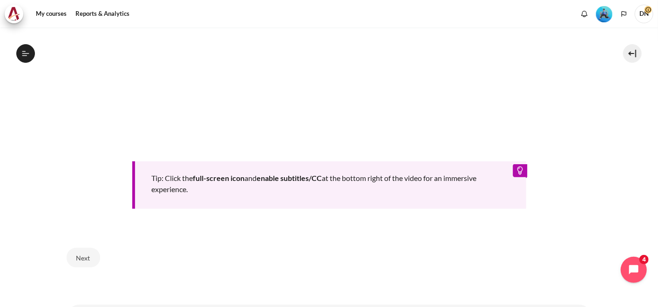
scroll to position [477, 0]
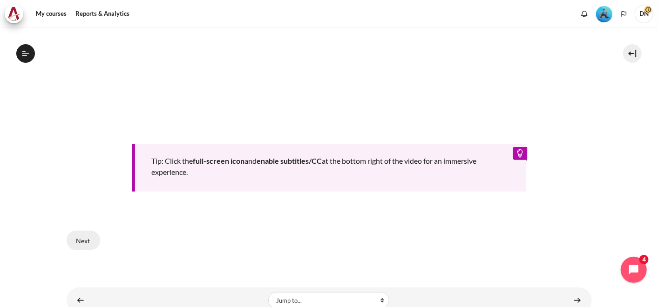
click at [86, 238] on button "Next" at bounding box center [84, 241] width 34 height 20
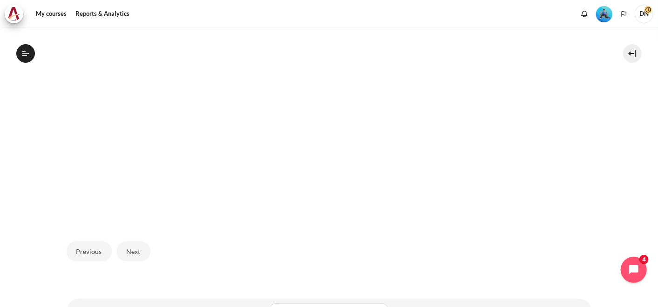
scroll to position [379, 0]
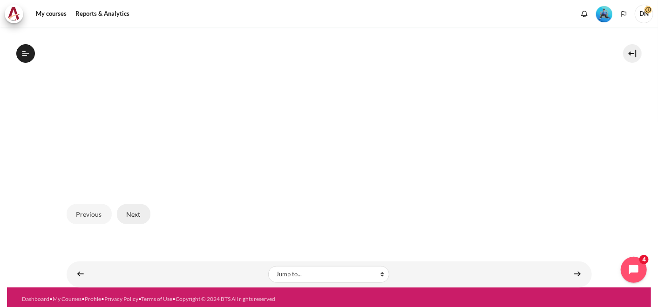
click at [130, 211] on button "Next" at bounding box center [134, 214] width 34 height 20
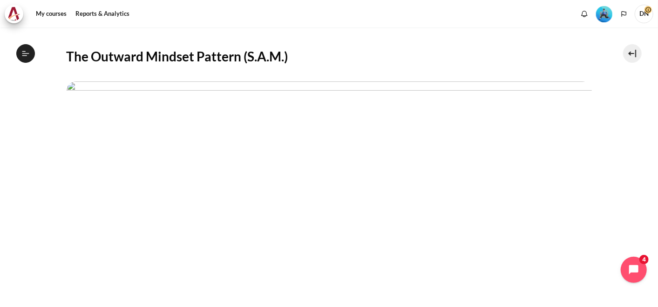
scroll to position [379, 0]
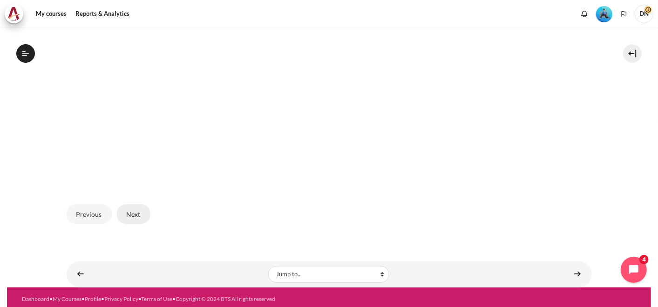
click at [131, 211] on button "Next" at bounding box center [134, 214] width 34 height 20
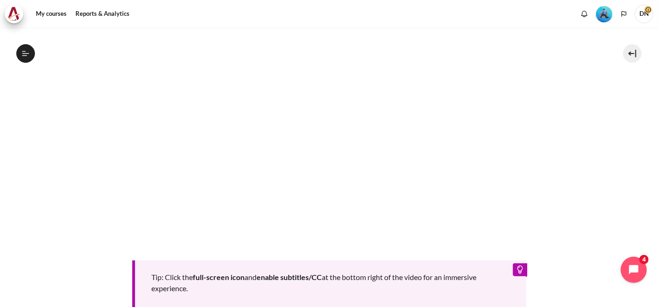
scroll to position [381, 0]
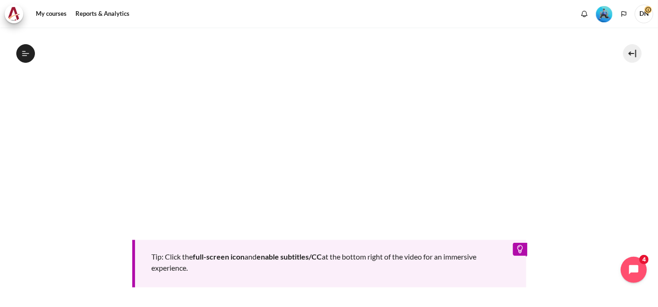
click at [39, 246] on section "My courses OPO VN B2 Lesson 9: The Most Important Move Lesson 9 Videos (13 min.…" at bounding box center [329, 28] width 644 height 764
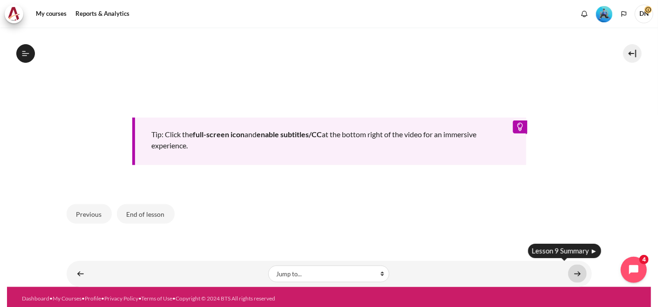
click at [569, 268] on link "Content" at bounding box center [577, 274] width 19 height 18
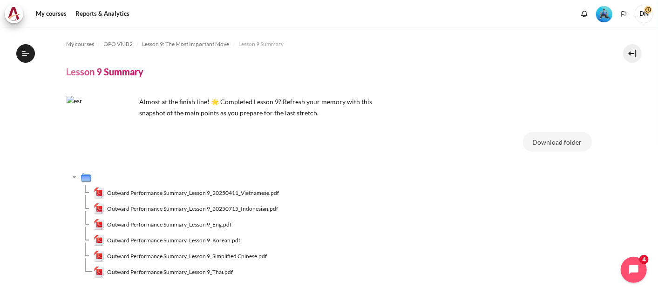
scroll to position [57, 0]
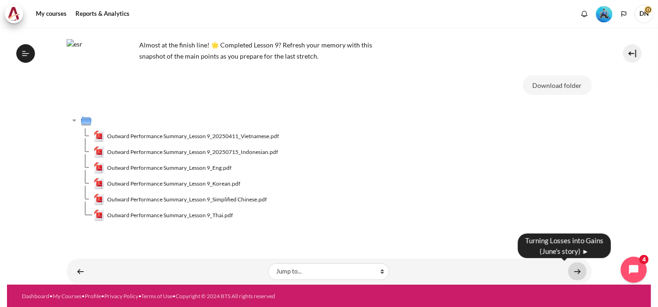
click at [575, 271] on link "Content" at bounding box center [577, 272] width 19 height 18
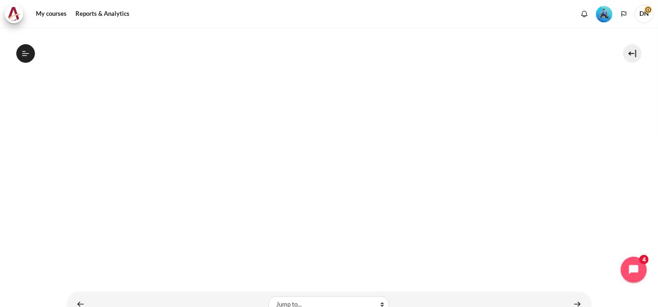
scroll to position [280, 0]
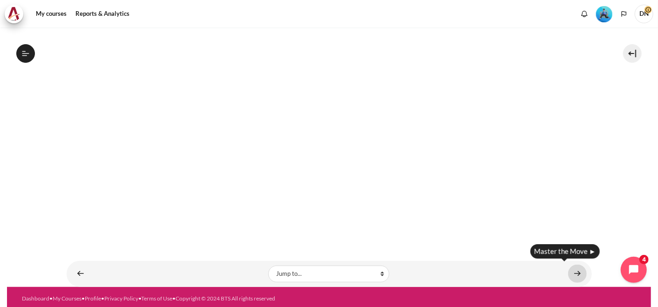
click at [573, 269] on link "Content" at bounding box center [577, 274] width 19 height 18
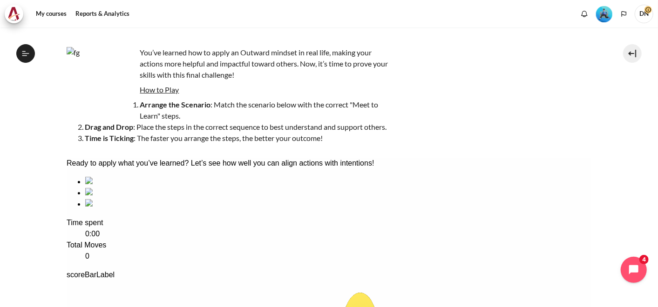
scroll to position [50, 0]
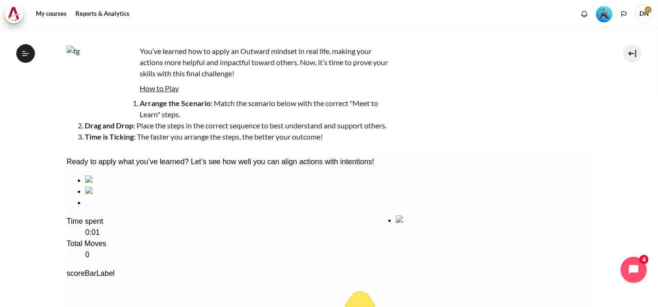
drag, startPoint x: 116, startPoint y: 213, endPoint x: 426, endPoint y: 238, distance: 311.5
drag, startPoint x: 134, startPoint y: 221, endPoint x: 723, endPoint y: 376, distance: 609.9
drag, startPoint x: 107, startPoint y: 222, endPoint x: 487, endPoint y: 218, distance: 380.9
drag, startPoint x: 302, startPoint y: 219, endPoint x: 192, endPoint y: 222, distance: 110.4
drag, startPoint x: 227, startPoint y: 216, endPoint x: 118, endPoint y: 222, distance: 109.1
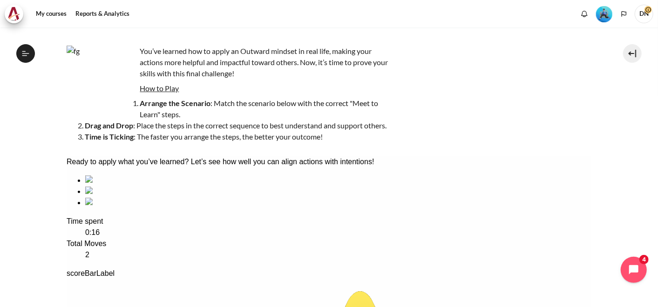
scroll to position [154, 0]
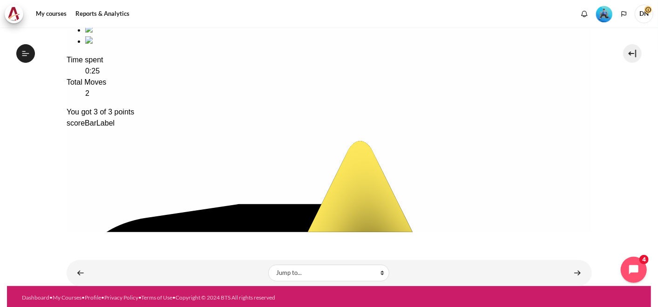
scroll to position [214, 0]
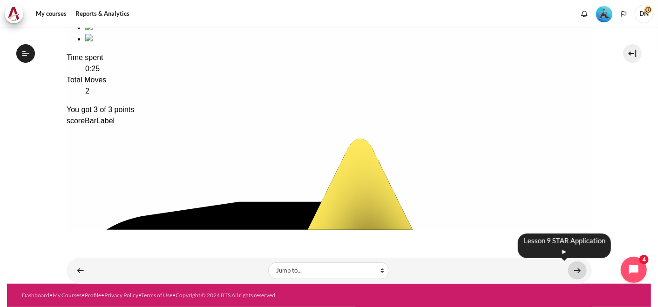
click at [571, 269] on link "Content" at bounding box center [577, 271] width 19 height 18
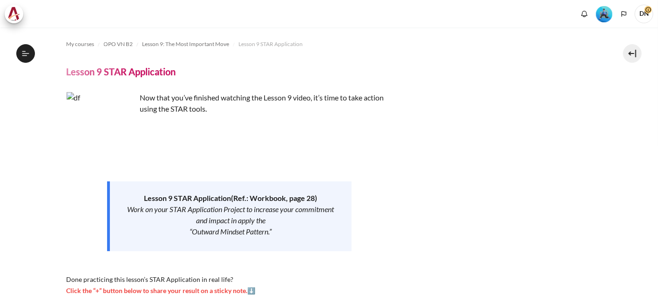
scroll to position [258, 0]
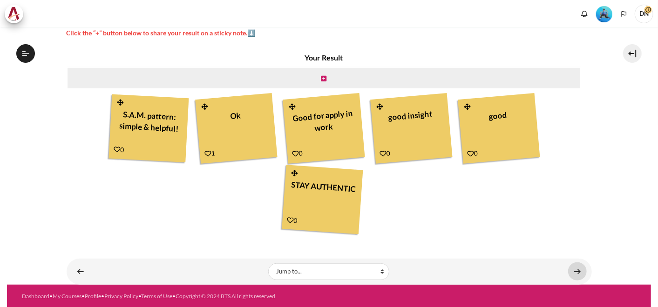
click at [577, 272] on link "Content" at bounding box center [577, 272] width 19 height 18
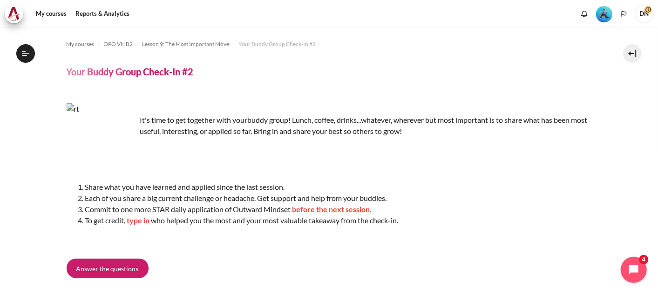
scroll to position [73, 0]
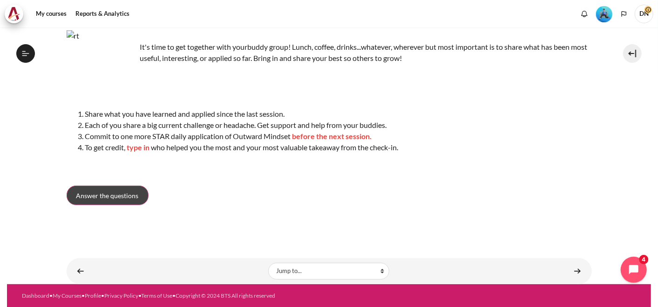
click at [131, 191] on span "Answer the questions" at bounding box center [107, 196] width 62 height 10
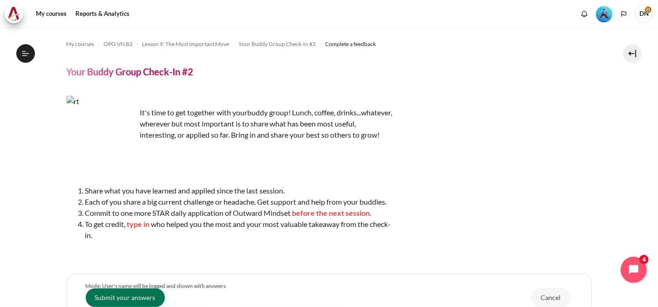
click at [518, 240] on div "It's time to get together with your buddy group! Lunch, coffee, drinks...whatev…" at bounding box center [329, 178] width 525 height 164
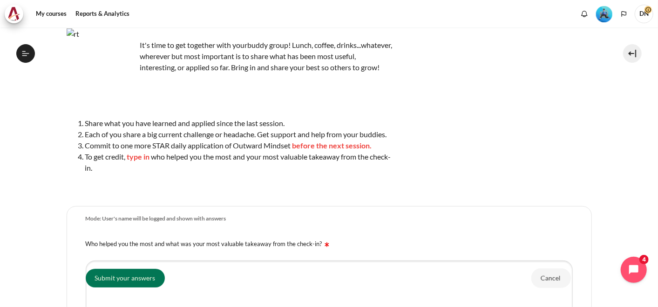
scroll to position [69, 0]
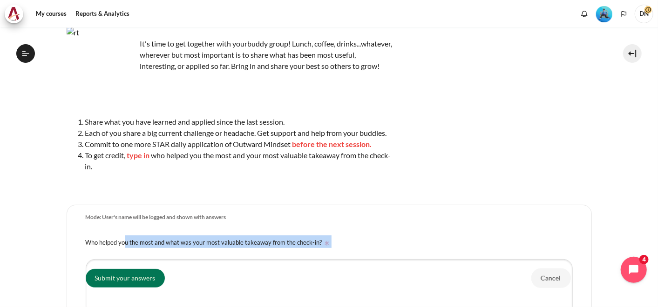
drag, startPoint x: 327, startPoint y: 252, endPoint x: 55, endPoint y: 256, distance: 271.5
click at [55, 256] on section "My courses OPO VN B2 Lesson 9: The Most Important Move Your Buddy Group Check-I…" at bounding box center [329, 207] width 644 height 496
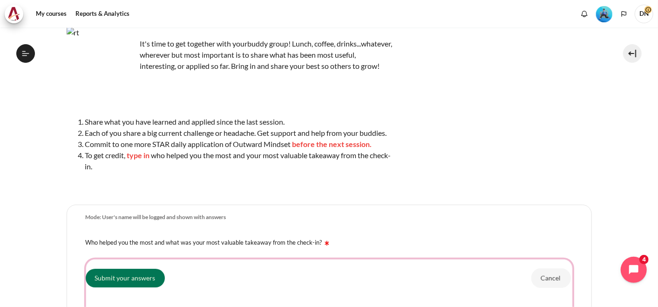
click at [202, 303] on textarea "Who helped you the most and what was your most valuable takeaway from the check…" at bounding box center [329, 288] width 487 height 59
paste textarea "From lesson 9, I have learned that launching a new product requires starting wi…"
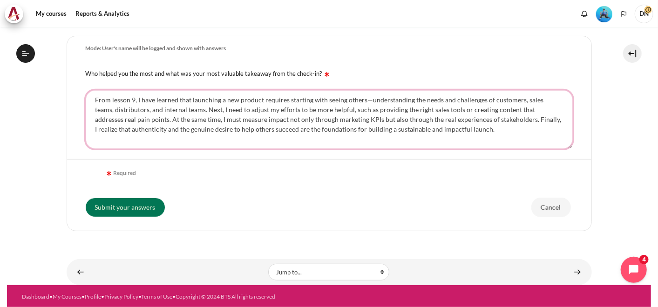
scroll to position [250, 0]
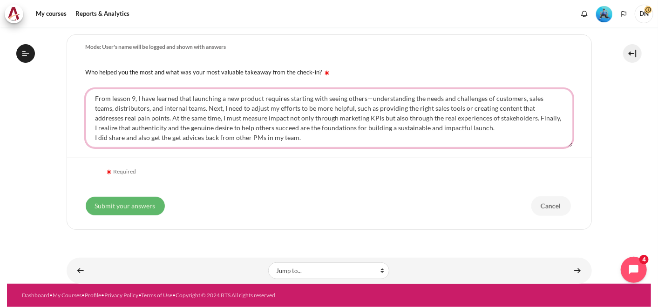
type textarea "From lesson 9, I have learned that launching a new product requires starting wi…"
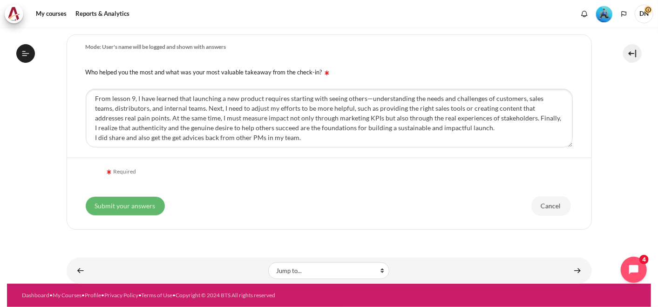
click at [148, 199] on input "Submit your answers" at bounding box center [125, 206] width 79 height 19
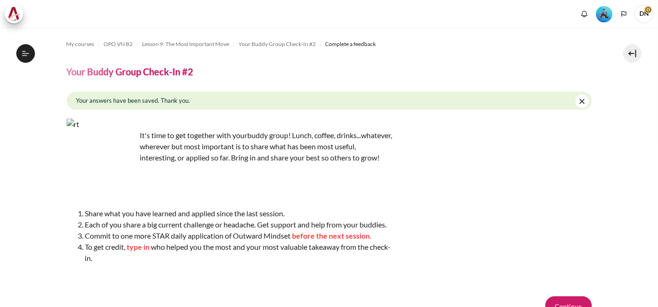
scroll to position [97, 0]
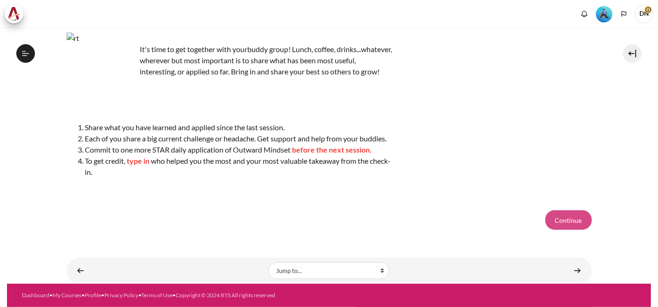
click at [573, 227] on button "Continue" at bounding box center [568, 220] width 47 height 20
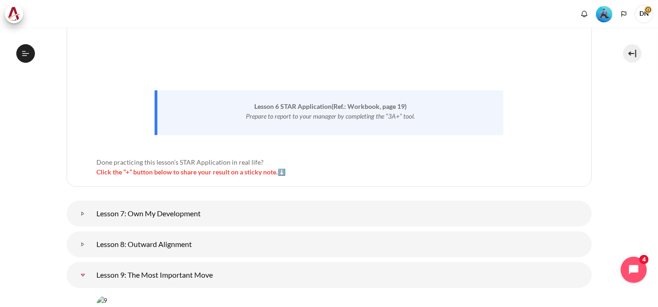
scroll to position [7187, 0]
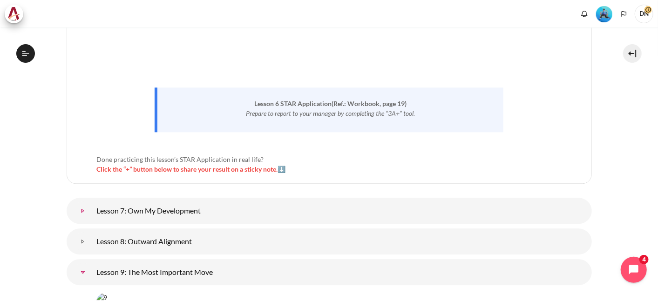
click at [81, 202] on link "Lesson 7: Own My Development" at bounding box center [83, 211] width 19 height 19
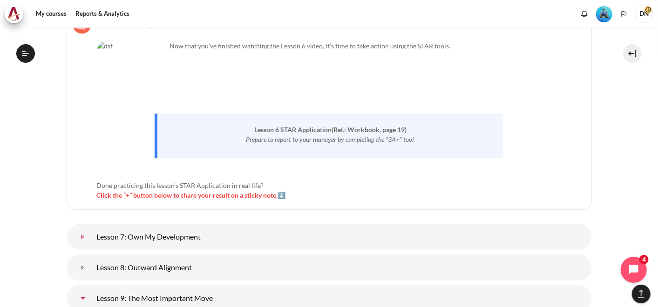
scroll to position [7355, 0]
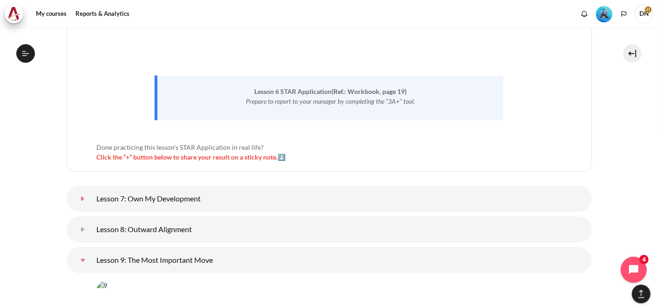
click at [83, 189] on link "Lesson 7: Own My Development" at bounding box center [83, 198] width 19 height 19
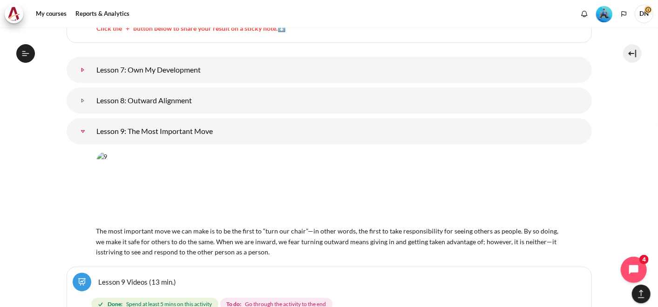
scroll to position [596, 0]
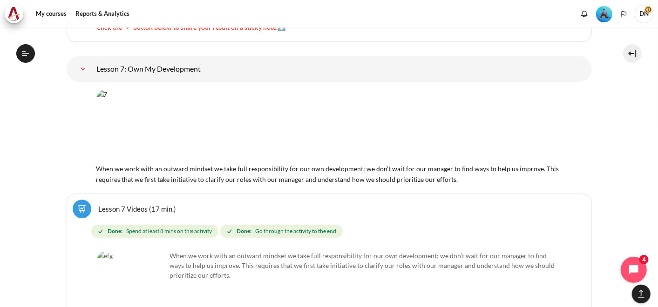
click at [99, 204] on link "Lesson 7 Videos (17 min.)" at bounding box center [138, 208] width 78 height 9
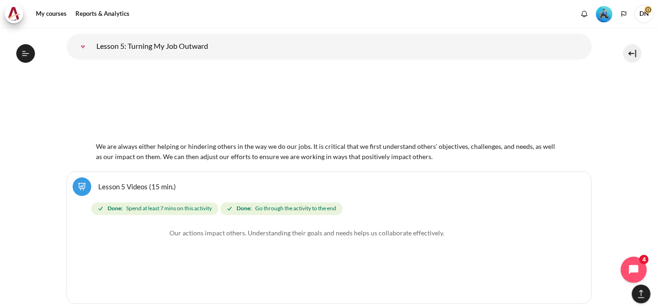
scroll to position [5177, 0]
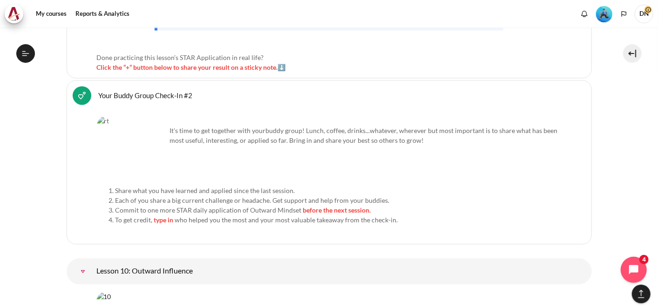
scroll to position [0, 0]
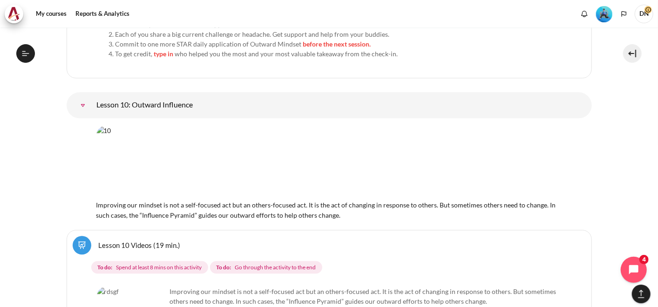
click at [92, 96] on link "Lesson 10: Outward Influence" at bounding box center [83, 105] width 19 height 19
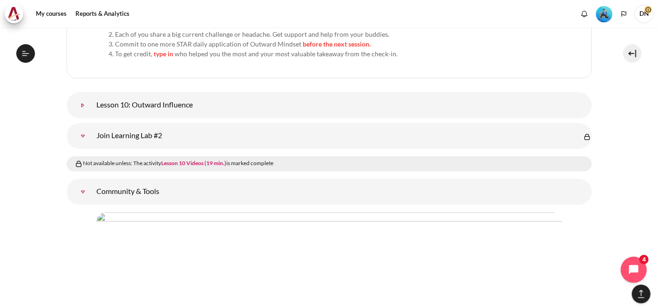
click at [83, 96] on link "Lesson 10: Outward Influence" at bounding box center [83, 105] width 19 height 19
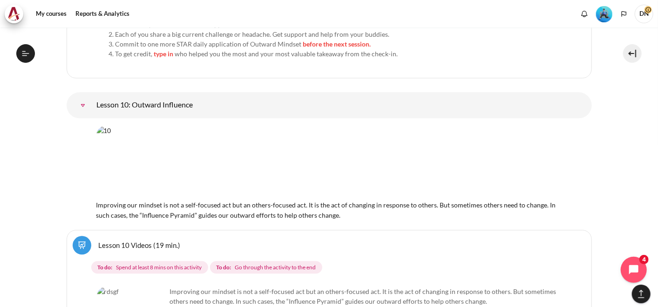
click at [115, 241] on link "Lesson 10 Videos (19 min.)" at bounding box center [140, 245] width 82 height 9
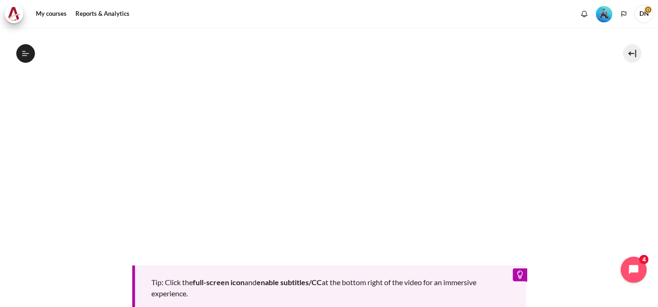
scroll to position [476, 0]
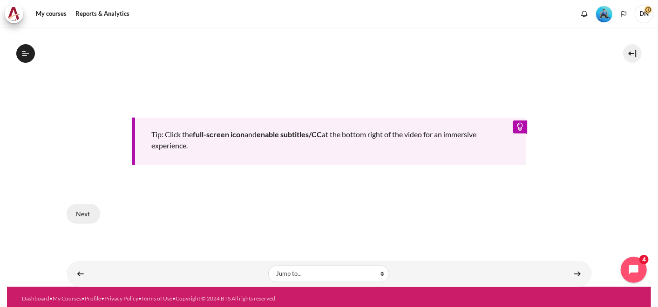
click at [83, 211] on button "Next" at bounding box center [84, 214] width 34 height 20
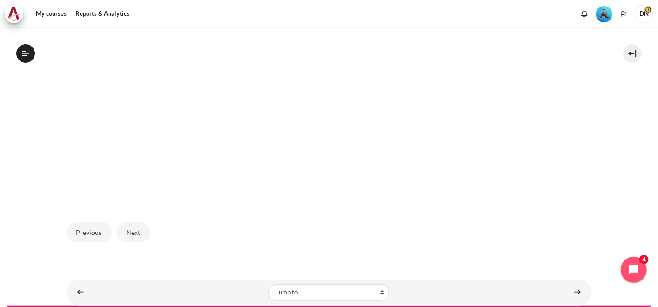
scroll to position [368, 0]
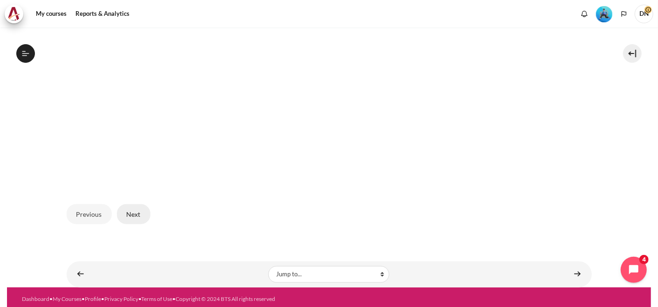
click at [134, 215] on button "Next" at bounding box center [134, 214] width 34 height 20
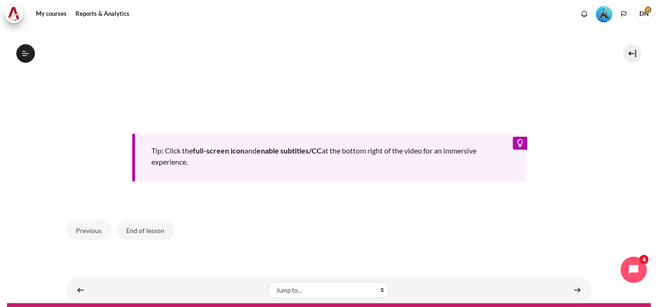
scroll to position [480, 0]
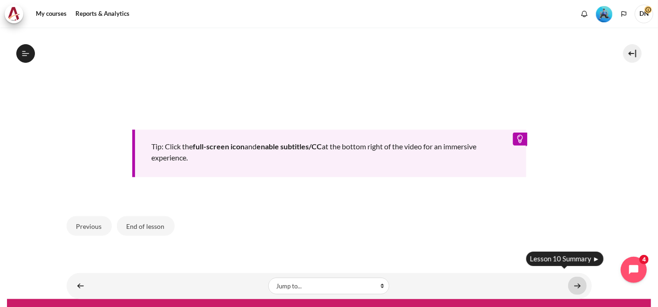
click at [572, 284] on link "Content" at bounding box center [577, 286] width 19 height 18
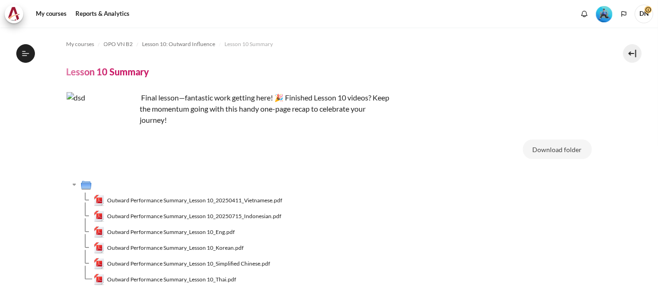
scroll to position [65, 0]
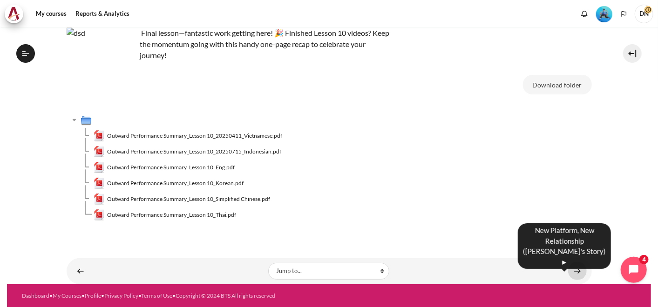
click at [573, 272] on link "Content" at bounding box center [577, 271] width 19 height 18
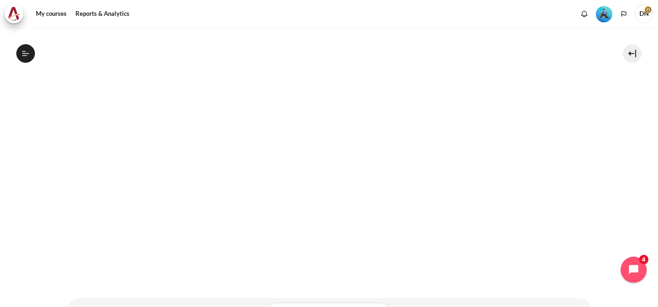
scroll to position [228, 0]
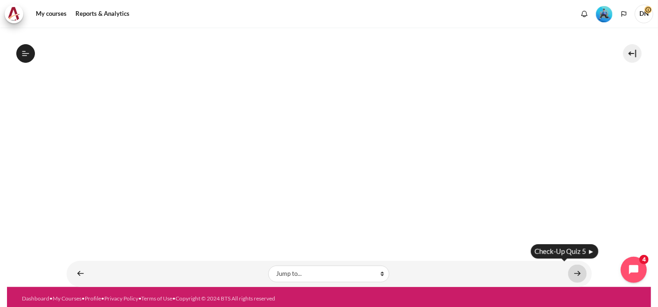
click at [575, 269] on link "Content" at bounding box center [577, 274] width 19 height 18
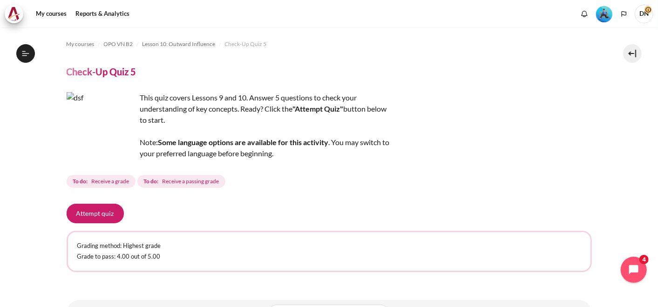
scroll to position [41, 0]
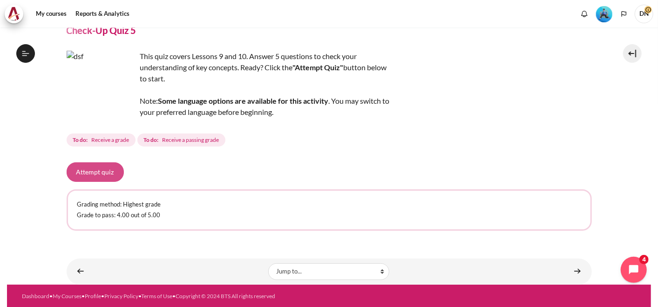
click at [100, 170] on button "Attempt quiz" at bounding box center [95, 172] width 57 height 20
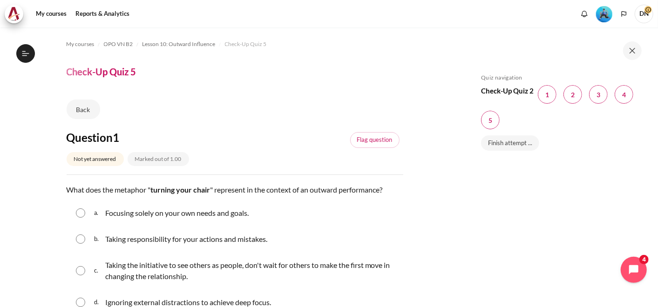
scroll to position [853, 0]
click at [557, 257] on div "Skip Quiz navigation Quiz navigation Check-Up Quiz 2 Question 1 This page Quest…" at bounding box center [559, 174] width 166 height 200
click at [504, 241] on div "Skip Quiz navigation Quiz navigation Check-Up Quiz 2 Question 1 This page Quest…" at bounding box center [559, 174] width 166 height 200
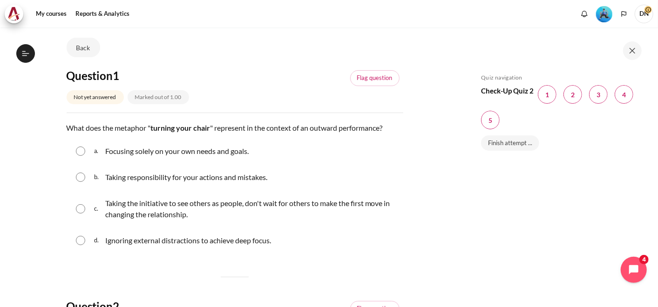
scroll to position [82, 0]
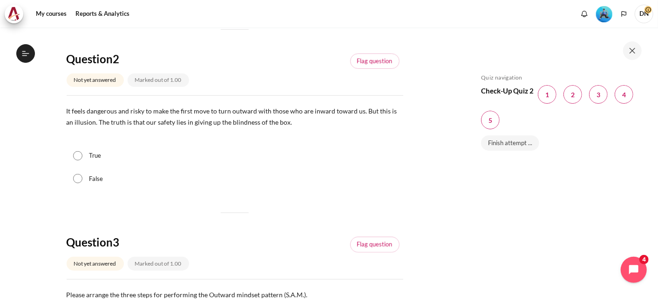
scroll to position [310, 0]
click at [32, 227] on section "My courses OPO VN B2 Lesson 10: Outward Influence Check-Up Quiz 5 Check-Up Quiz…" at bounding box center [234, 266] width 455 height 1099
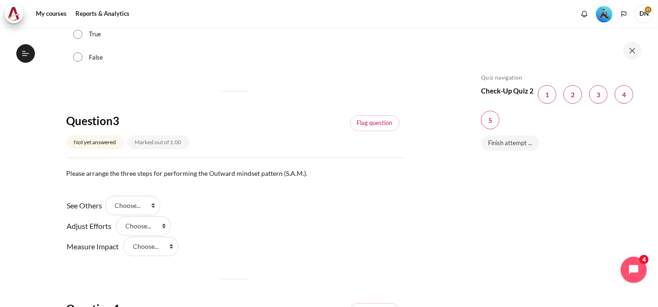
scroll to position [455, 0]
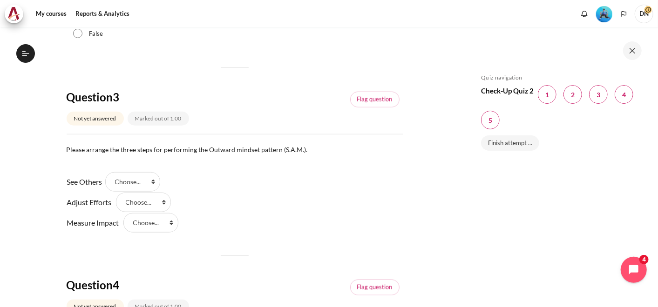
click at [31, 187] on section "My courses OPO VN B2 Lesson 10: Outward Influence Check-Up Quiz 5 Check-Up Quiz…" at bounding box center [234, 122] width 455 height 1099
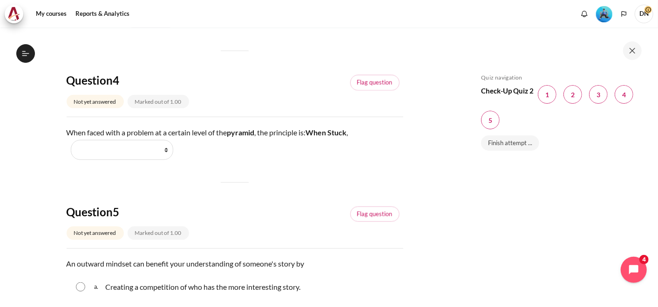
scroll to position [641, 0]
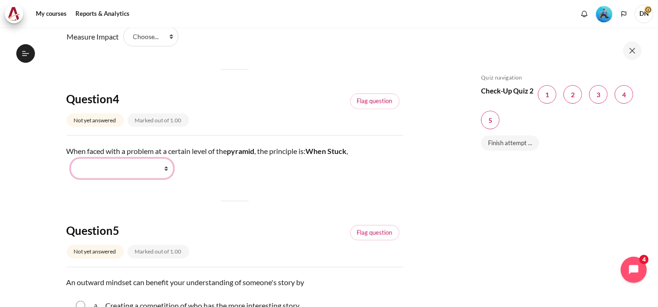
click at [156, 166] on select "Work Harder Go Higher Go Lower Stay Put" at bounding box center [122, 169] width 102 height 20
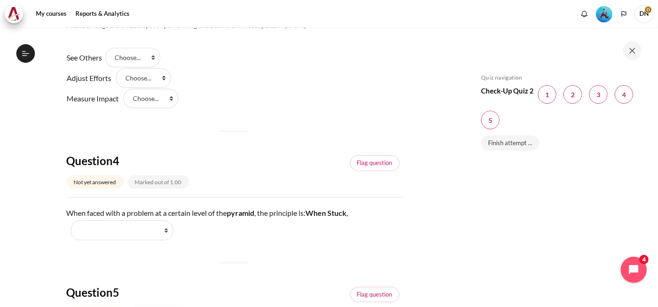
scroll to position [559, 0]
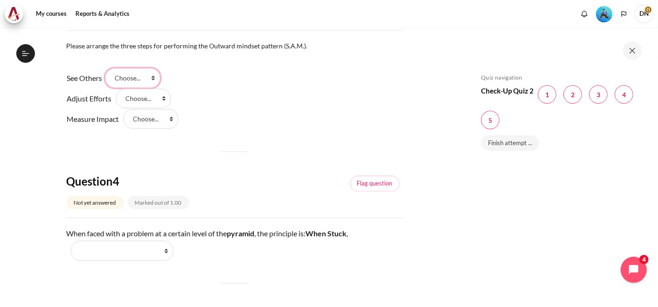
click at [142, 78] on select "Choose... Step 2 Step 1 Step 3" at bounding box center [132, 78] width 55 height 20
click at [362, 118] on div "See Others Answer 1 Question 3 Choose... Step 2 Step 1 Step 3 Adjust Efforts An…" at bounding box center [235, 99] width 337 height 62
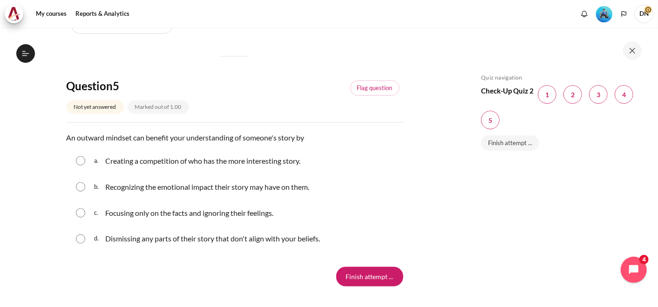
scroll to position [807, 0]
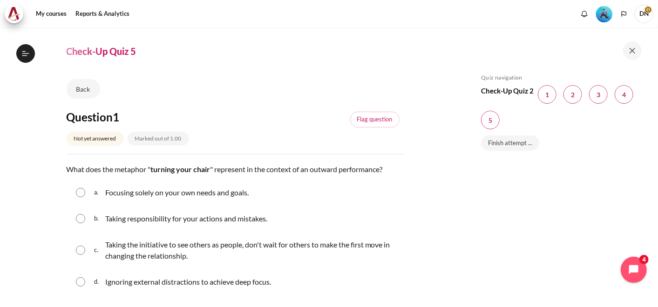
scroll to position [41, 0]
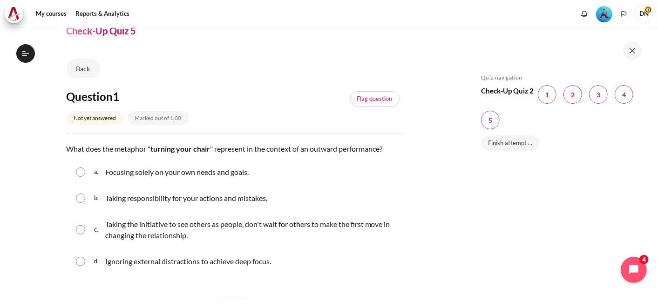
click at [80, 227] on input "Content" at bounding box center [80, 229] width 9 height 9
radio input "true"
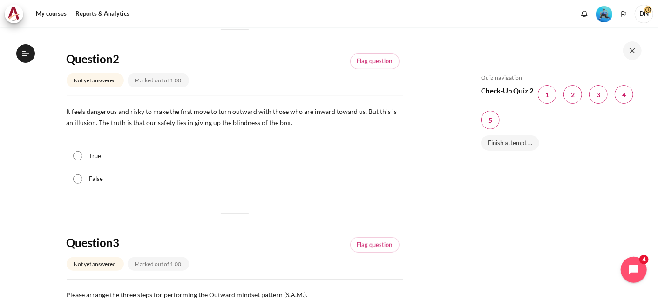
scroll to position [331, 0]
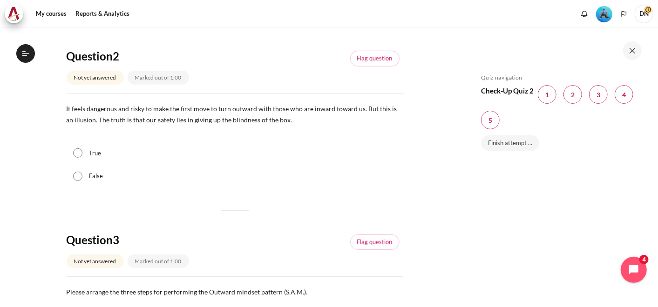
click at [79, 152] on input "True" at bounding box center [77, 153] width 9 height 9
radio input "true"
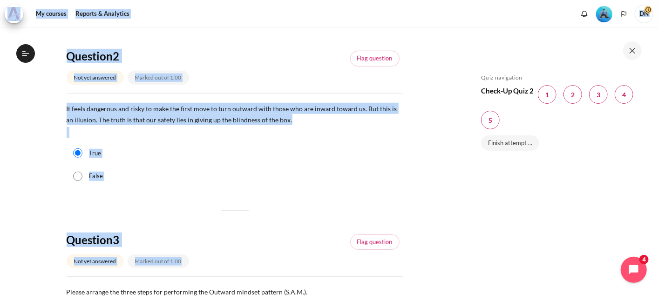
drag, startPoint x: 657, startPoint y: 100, endPoint x: 422, endPoint y: 204, distance: 257.2
click at [422, 204] on div "Skip to main content Open course index Completed 64% 16 / 25 Expand Collapse" at bounding box center [329, 153] width 658 height 307
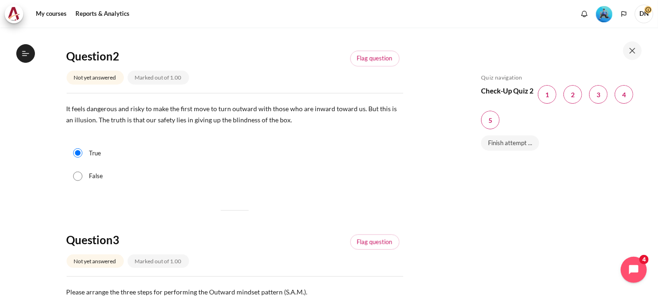
click at [422, 204] on section "My courses OPO VN B2 Lesson 10: Outward Influence Check-Up Quiz 5 Check-Up Quiz…" at bounding box center [234, 255] width 455 height 1118
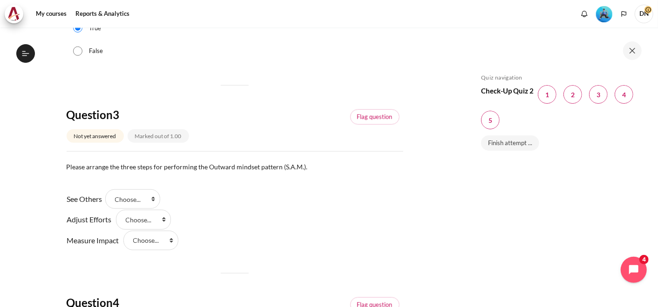
scroll to position [476, 0]
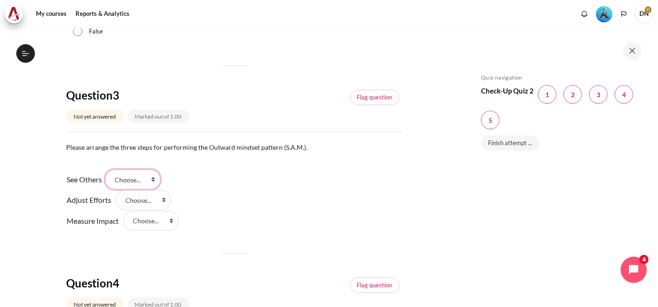
click at [126, 179] on select "Choose... Step 2 Step 1 Step 3" at bounding box center [132, 180] width 55 height 20
select select "2"
click at [108, 170] on select "Choose... Step 2 Step 1 Step 3" at bounding box center [132, 180] width 55 height 20
click at [144, 198] on select "Choose... Step 2 Step 1 Step 3" at bounding box center [143, 200] width 55 height 20
select select "1"
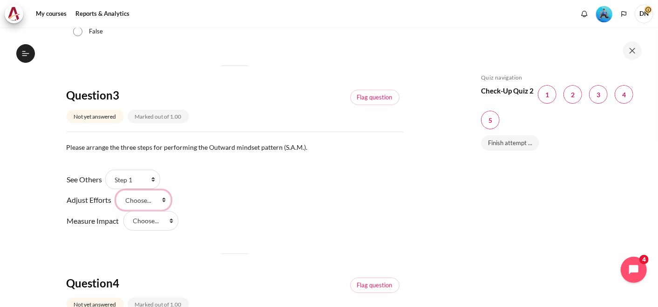
click at [116, 190] on select "Choose... Step 2 Step 1 Step 3" at bounding box center [143, 200] width 55 height 20
click at [152, 222] on select "Choose... Step 2 Step 1 Step 3" at bounding box center [150, 221] width 55 height 20
select select "3"
click at [123, 211] on select "Choose... Step 2 Step 1 Step 3" at bounding box center [150, 221] width 55 height 20
click at [64, 244] on section "My courses OPO VN B2 Lesson 10: Outward Influence Check-Up Quiz 5 Check-Up Quiz…" at bounding box center [234, 111] width 455 height 1118
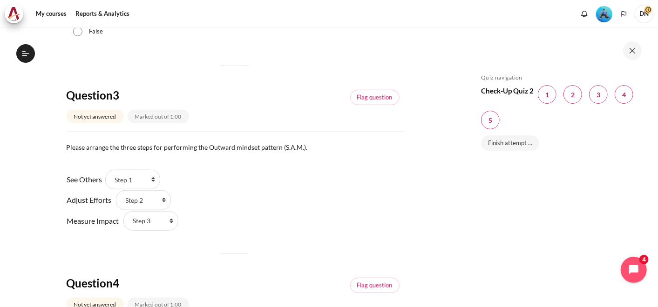
click at [412, 194] on section "My courses OPO VN B2 Lesson 10: Outward Influence Check-Up Quiz 5 Check-Up Quiz…" at bounding box center [234, 111] width 455 height 1118
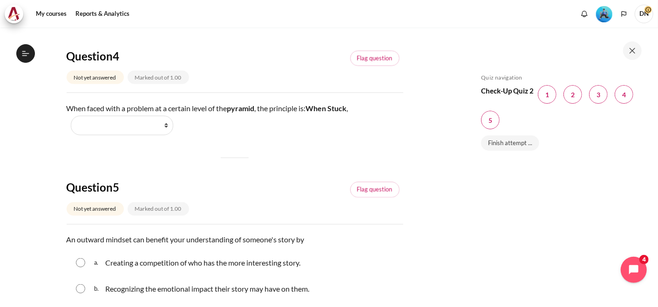
scroll to position [703, 0]
click at [133, 126] on select "Work Harder Go Higher Go Lower Stay Put" at bounding box center [122, 125] width 102 height 20
select select "3"
click at [71, 115] on select "Work Harder Go Higher Go Lower Stay Put" at bounding box center [122, 125] width 102 height 20
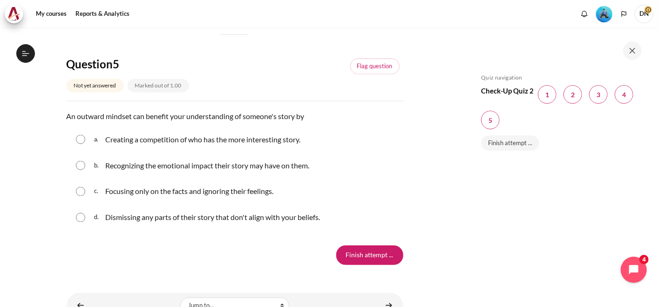
scroll to position [827, 0]
click at [80, 166] on input "Content" at bounding box center [80, 164] width 9 height 9
radio input "true"
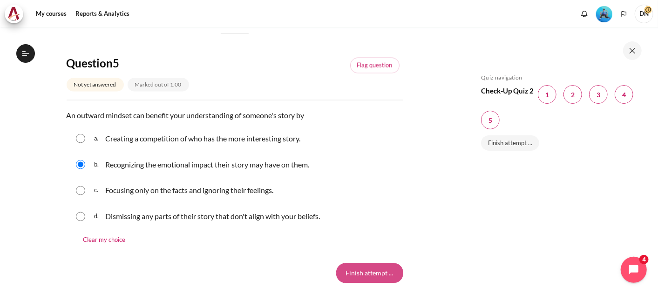
click at [373, 269] on input "Finish attempt ..." at bounding box center [369, 274] width 67 height 20
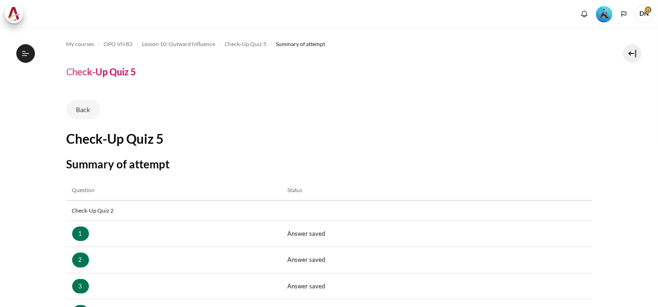
scroll to position [189, 0]
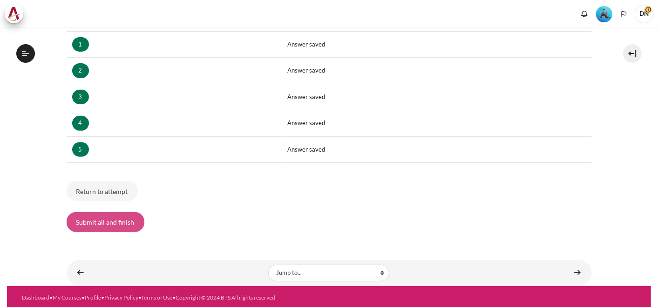
click at [115, 225] on button "Submit all and finish" at bounding box center [106, 222] width 78 height 20
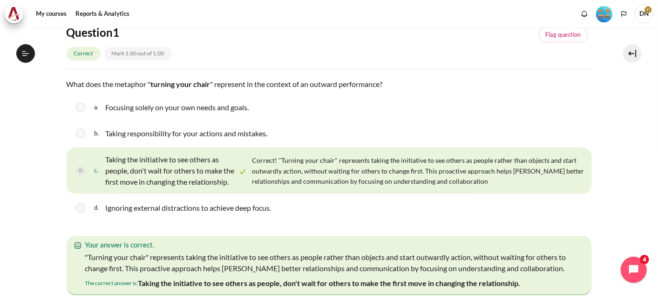
scroll to position [853, 0]
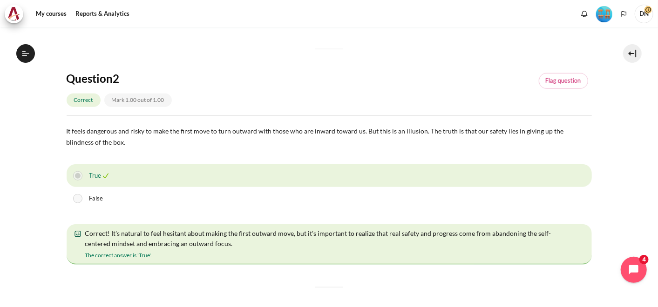
scroll to position [407, 0]
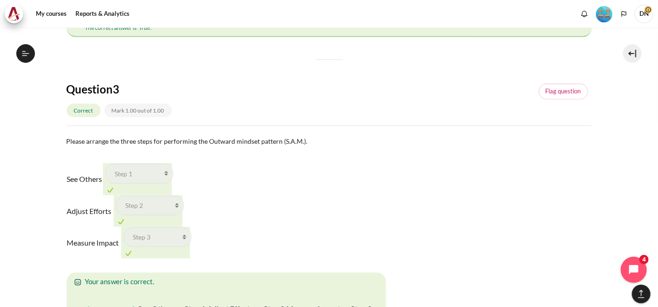
scroll to position [635, 0]
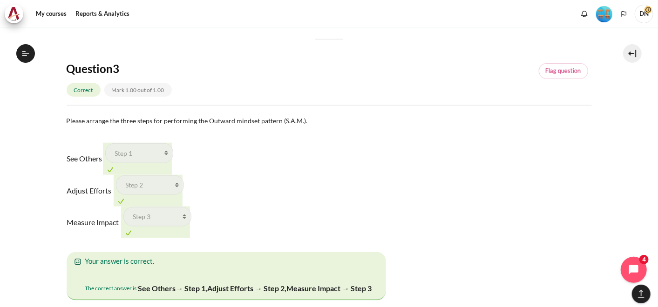
click at [27, 250] on section "My courses OPO VN B2 Lesson 10: Outward Influence Check-Up Quiz 5 Check-Up Quiz…" at bounding box center [329, 121] width 644 height 1457
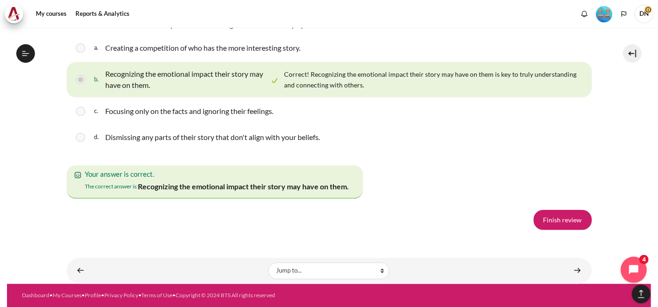
scroll to position [1700, 0]
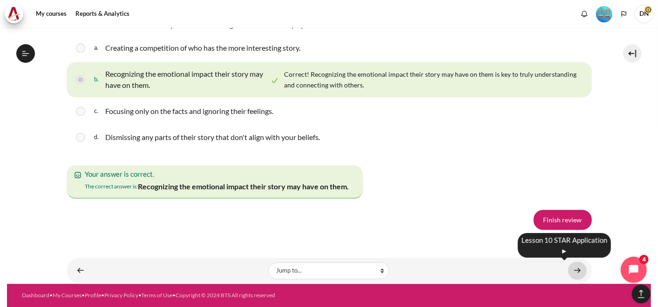
click at [573, 270] on link "Content" at bounding box center [577, 271] width 19 height 18
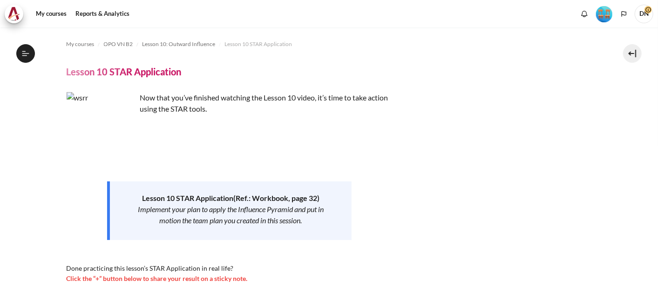
scroll to position [865, 0]
click at [29, 182] on section "My courses OPO VN B2 Lesson 10: Outward Influence Lesson 10 STAR Application Le…" at bounding box center [329, 250] width 644 height 446
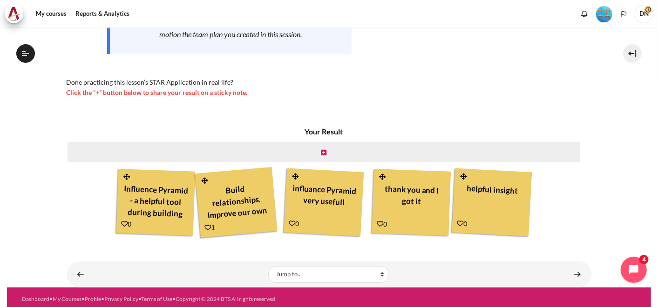
scroll to position [189, 0]
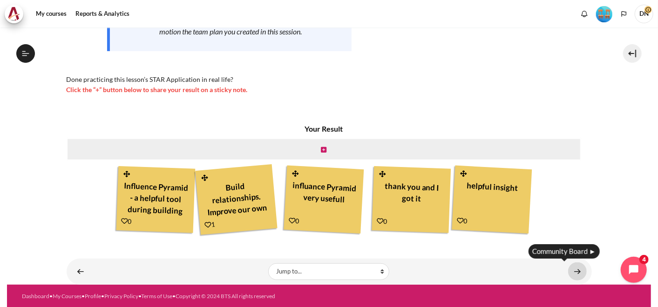
click at [572, 271] on link "Content" at bounding box center [577, 272] width 19 height 18
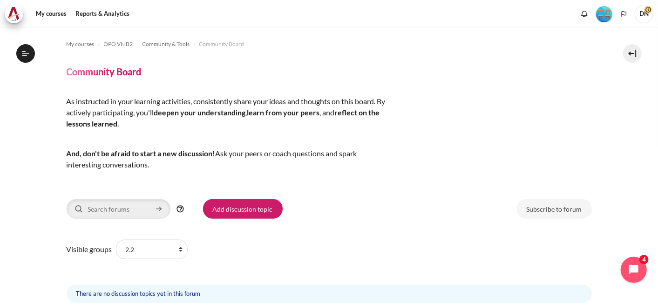
scroll to position [73, 0]
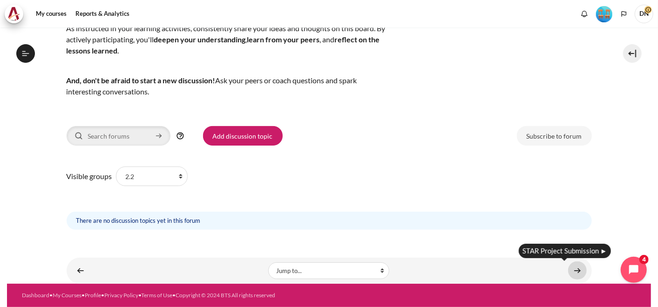
click at [575, 270] on link "Content" at bounding box center [577, 271] width 19 height 18
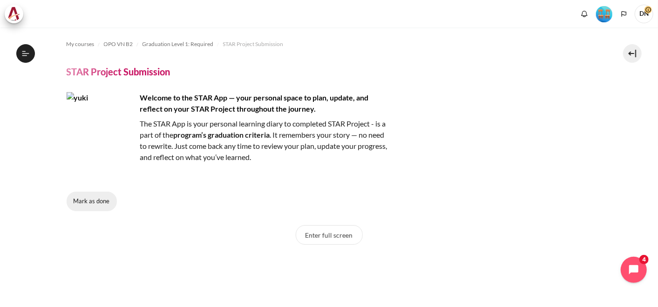
click at [92, 201] on button "Mark as done" at bounding box center [92, 202] width 50 height 20
click at [108, 246] on div "Enter full screen" at bounding box center [329, 239] width 525 height 29
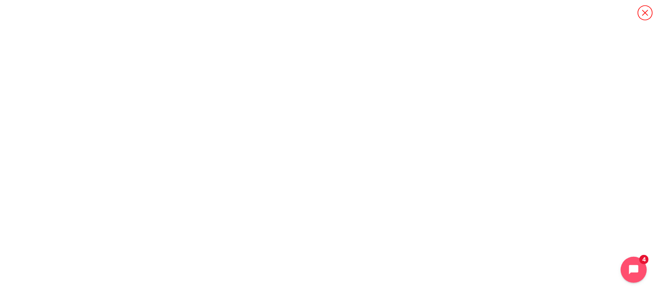
scroll to position [24, 0]
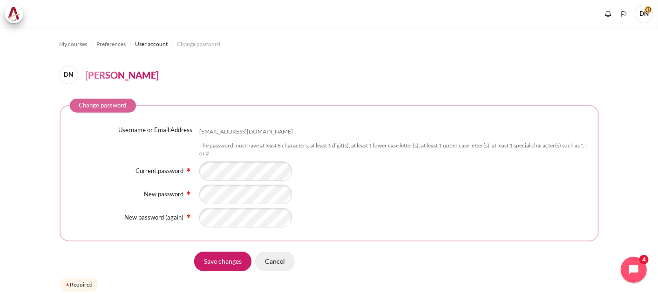
click at [277, 264] on input "Cancel" at bounding box center [275, 262] width 40 height 20
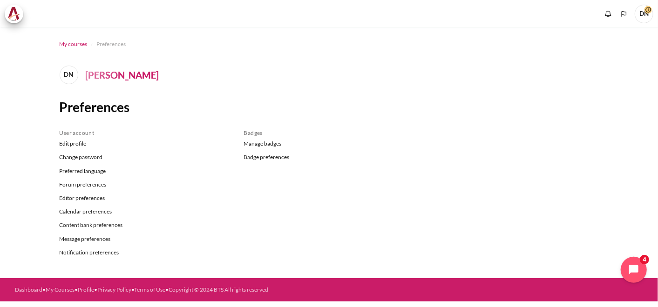
click at [66, 45] on span "My courses" at bounding box center [74, 44] width 28 height 8
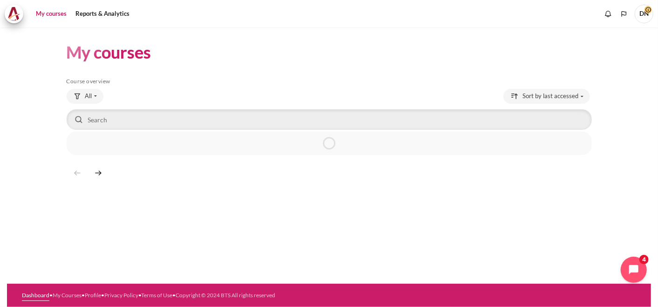
click at [43, 292] on link "Dashboard" at bounding box center [35, 295] width 27 height 7
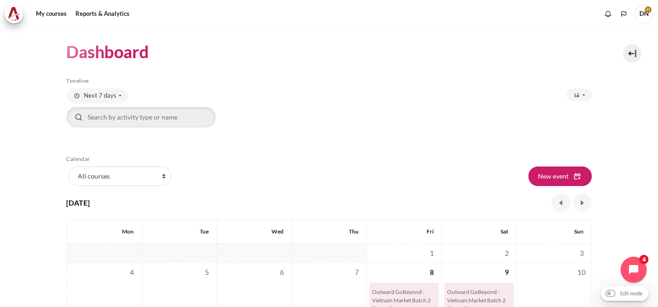
click at [333, 117] on div "Search by activity type or name Clear search input" at bounding box center [329, 117] width 525 height 20
click at [86, 59] on h1 "Dashboard" at bounding box center [108, 52] width 83 height 22
click at [51, 11] on link "My courses" at bounding box center [51, 14] width 37 height 19
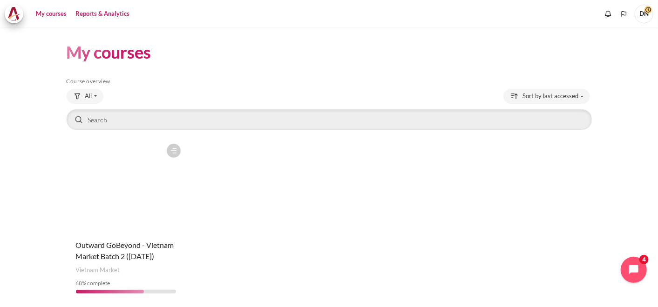
click at [106, 12] on link "Reports & Analytics" at bounding box center [102, 14] width 61 height 19
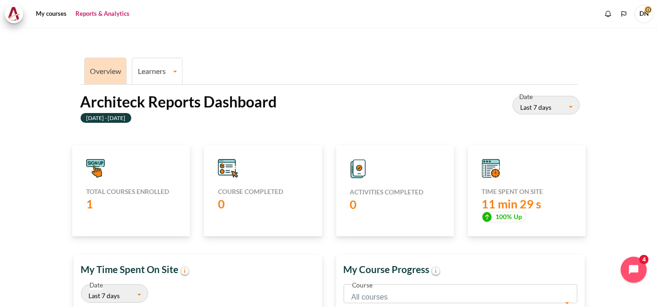
click at [528, 206] on span "11 min 29 s" at bounding box center [512, 204] width 60 height 14
click at [150, 67] on link "Learners" at bounding box center [157, 71] width 50 height 9
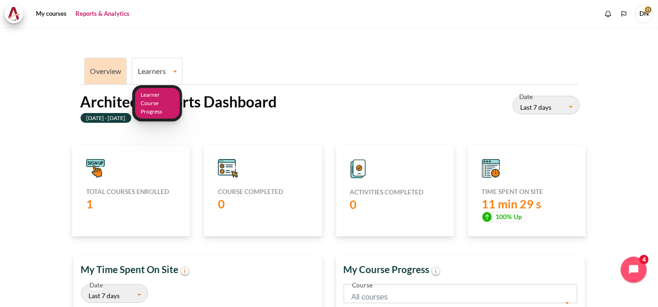
click at [157, 96] on link "Learner Course Progress" at bounding box center [157, 103] width 45 height 31
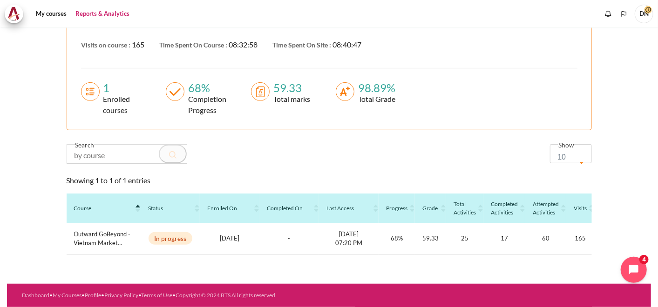
click at [282, 94] on div "Total marks" at bounding box center [290, 99] width 41 height 11
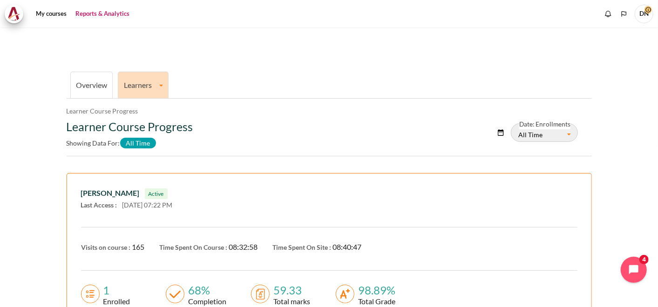
click at [140, 90] on li "Learners Learner Course Progress" at bounding box center [143, 85] width 51 height 27
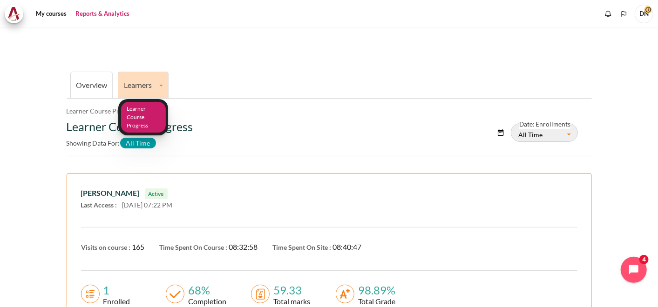
click at [140, 125] on link "Learner Course Progress" at bounding box center [143, 117] width 45 height 31
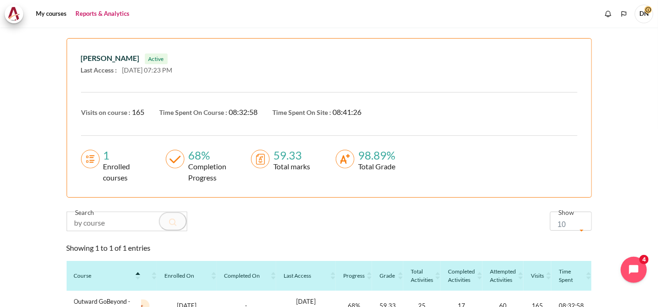
scroll to position [134, 0]
click at [572, 224] on span "10" at bounding box center [571, 222] width 42 height 19
select select "25"
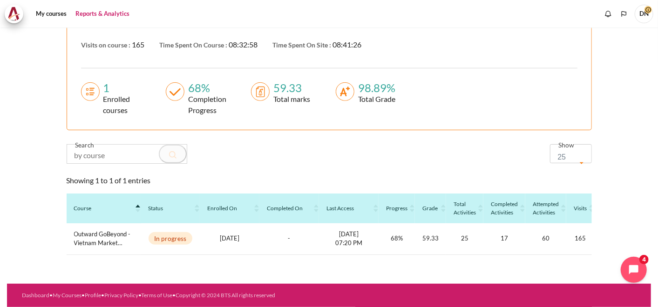
scroll to position [0, 47]
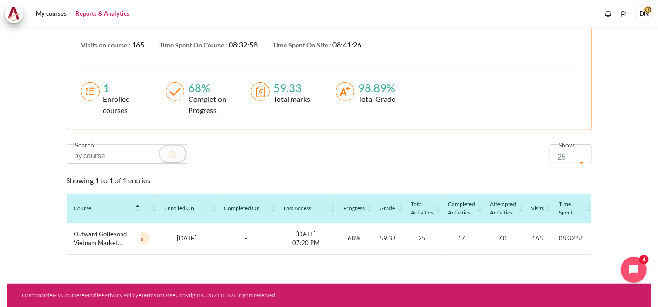
click at [34, 203] on section "Overview Learners Learner Course Progress Learner Course Progress Learner Cours…" at bounding box center [329, 54] width 644 height 459
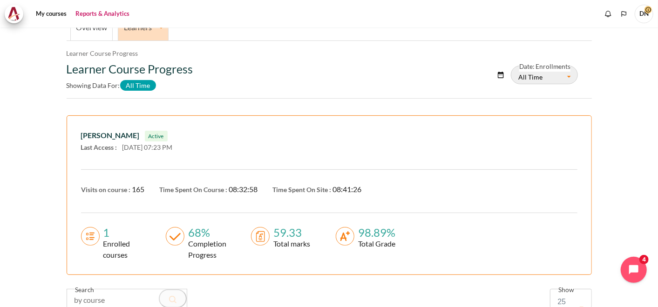
scroll to position [0, 0]
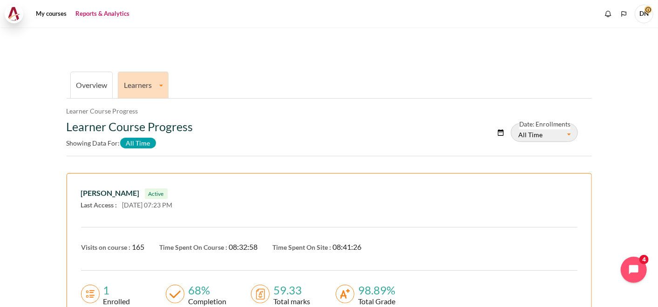
click at [13, 7] on img at bounding box center [13, 14] width 13 height 14
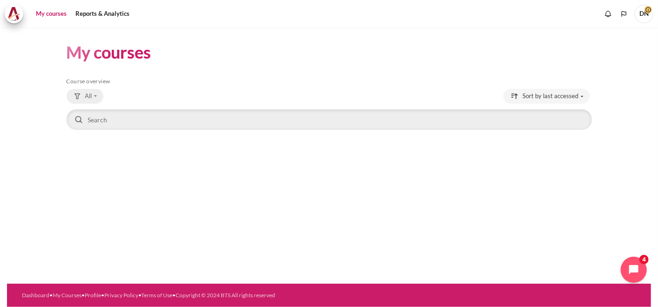
click at [93, 93] on button "All" at bounding box center [85, 96] width 37 height 15
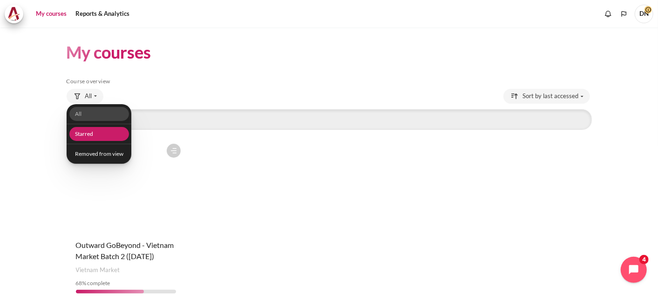
click at [95, 130] on link "Starred" at bounding box center [99, 134] width 60 height 14
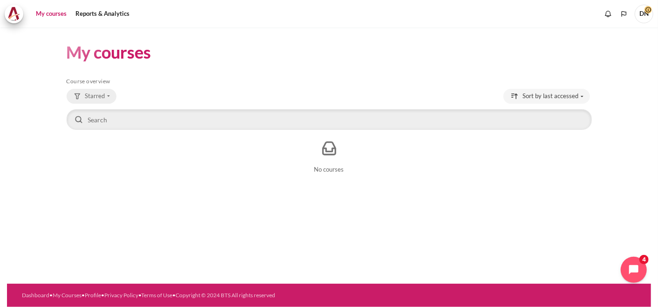
click at [99, 98] on span "Starred" at bounding box center [95, 96] width 20 height 9
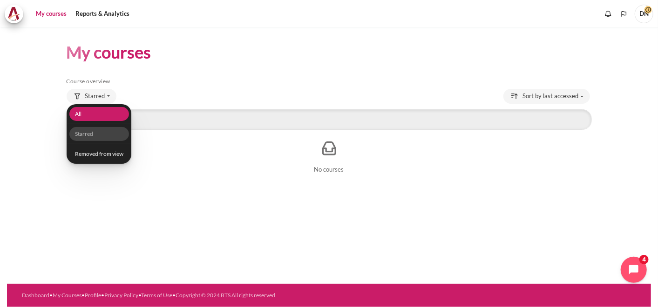
click at [81, 114] on link "All" at bounding box center [99, 114] width 60 height 14
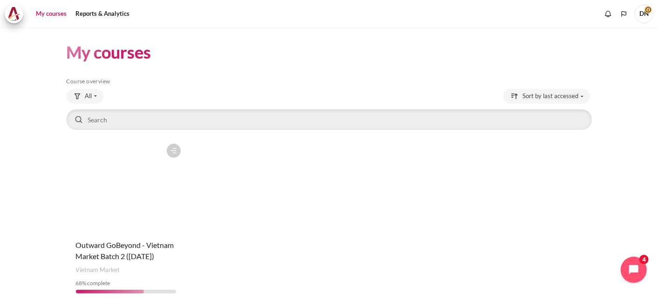
click at [641, 17] on span "DN" at bounding box center [644, 14] width 19 height 19
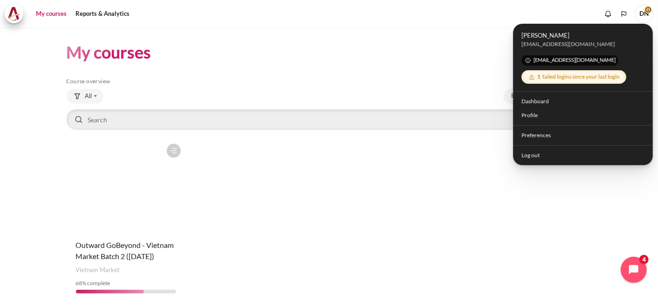
click at [568, 77] on div "1 failed logins since your last login" at bounding box center [573, 77] width 99 height 11
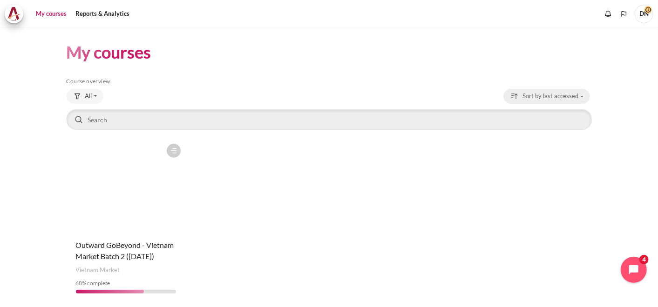
click at [565, 94] on span "Sort by last accessed" at bounding box center [551, 96] width 56 height 9
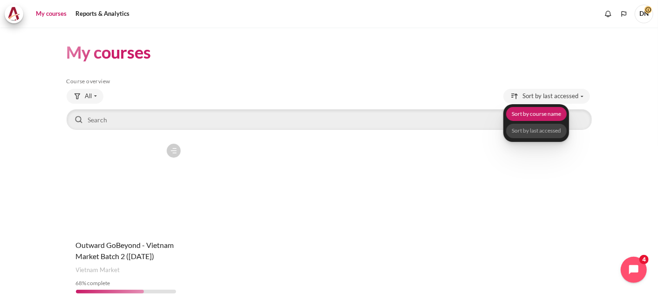
click at [548, 115] on link "Sort by course name" at bounding box center [536, 114] width 61 height 14
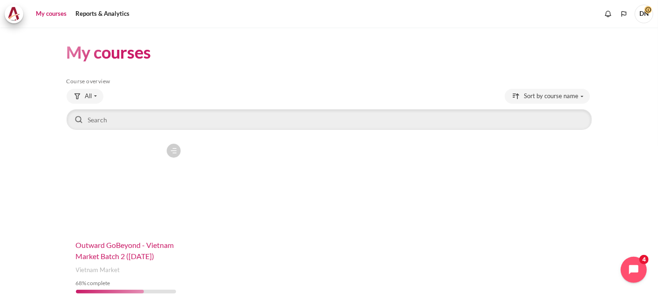
scroll to position [33, 0]
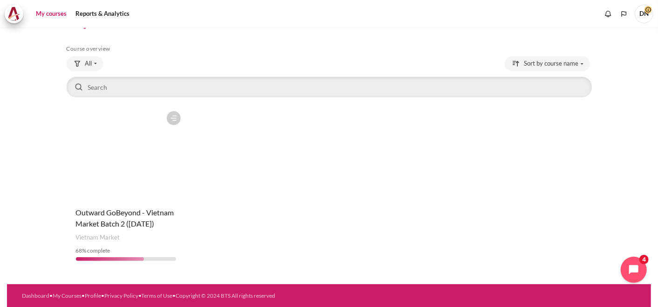
click at [122, 207] on h4 "Course name Outward GoBeyond - Vietnam Market Batch 2 (Jul 2025)" at bounding box center [126, 218] width 100 height 22
click at [116, 181] on figure "Content" at bounding box center [126, 153] width 119 height 93
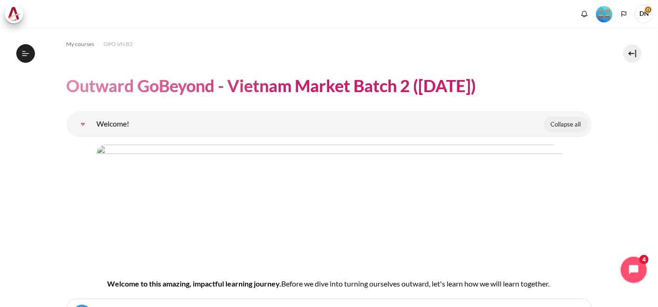
click at [569, 123] on span "Collapse all" at bounding box center [566, 124] width 30 height 9
click at [82, 122] on link "Welcome!" at bounding box center [83, 124] width 19 height 19
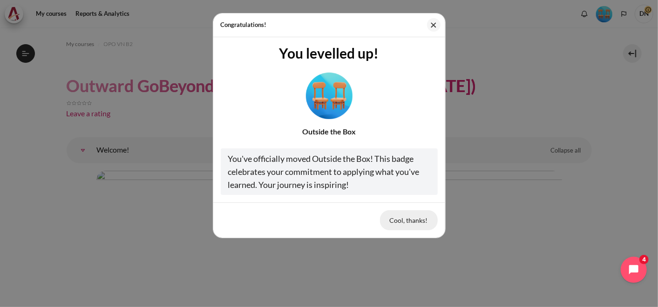
click at [416, 217] on button "Cool, thanks!" at bounding box center [409, 220] width 58 height 20
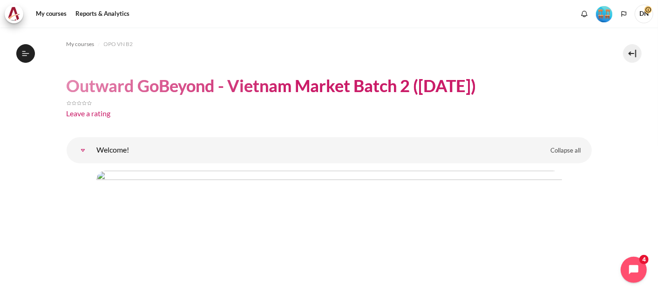
click at [84, 151] on link "Welcome!" at bounding box center [83, 150] width 19 height 19
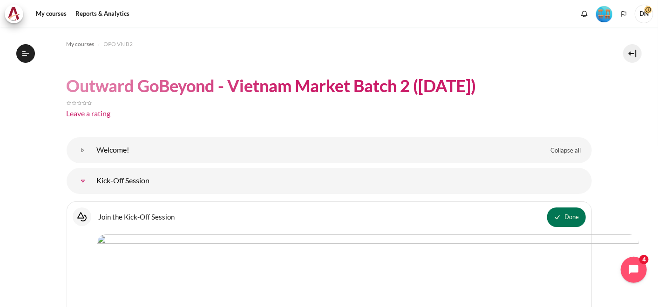
click at [82, 181] on link "Kick-Off Session" at bounding box center [83, 181] width 19 height 19
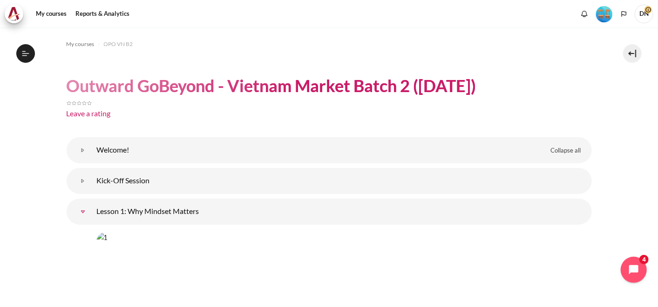
click at [80, 206] on link "Lesson 1: Why Mindset Matters" at bounding box center [83, 212] width 19 height 19
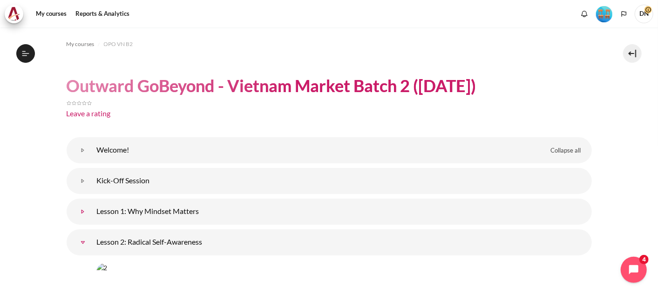
scroll to position [52, 0]
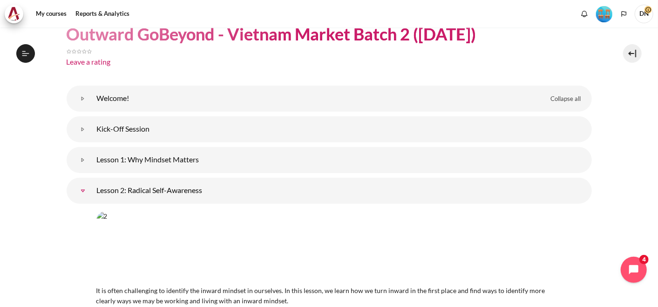
click at [84, 191] on link "Lesson 2: Radical Self-Awareness" at bounding box center [83, 191] width 19 height 19
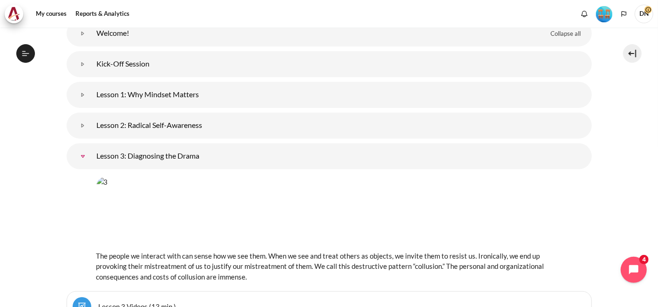
scroll to position [27, 0]
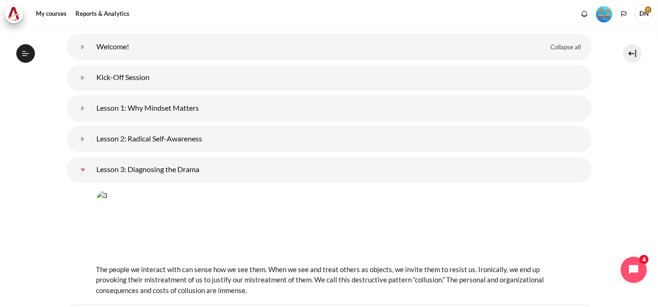
click at [79, 171] on link "Lesson 3: Diagnosing the Drama" at bounding box center [83, 170] width 19 height 19
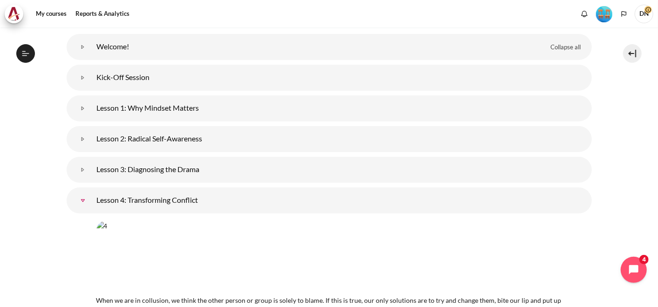
click at [85, 199] on link "Lesson 4: Transforming Conflict" at bounding box center [83, 200] width 19 height 19
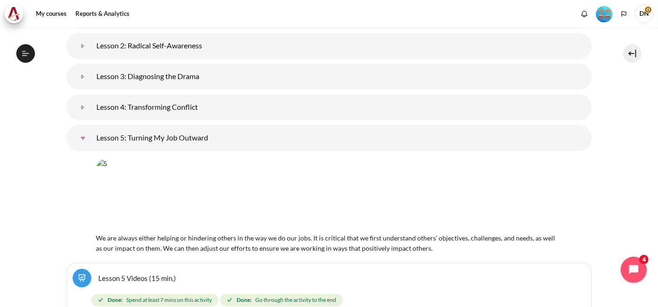
scroll to position [207, 0]
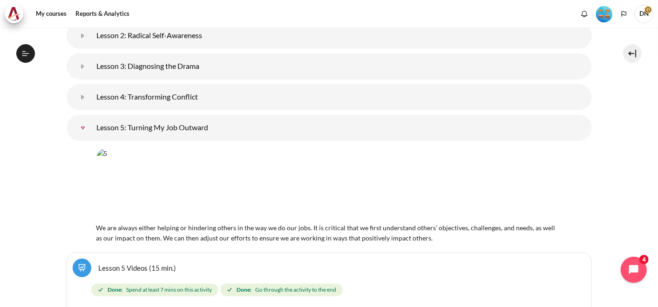
click at [79, 126] on link "Lesson 5: Turning My Job Outward" at bounding box center [83, 128] width 19 height 19
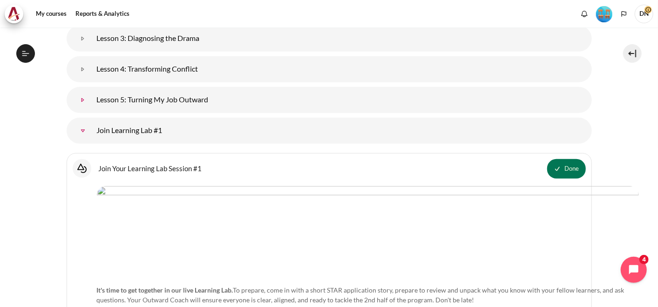
scroll to position [258, 0]
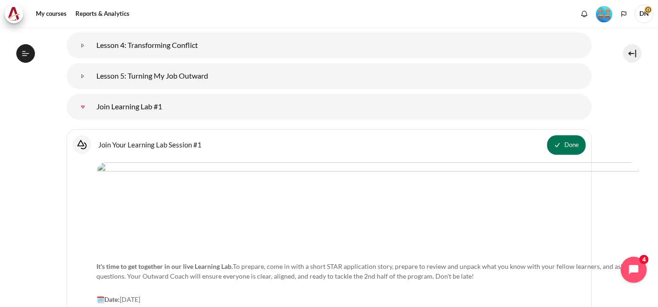
click at [81, 108] on link "Join Learning Lab #1" at bounding box center [83, 107] width 19 height 19
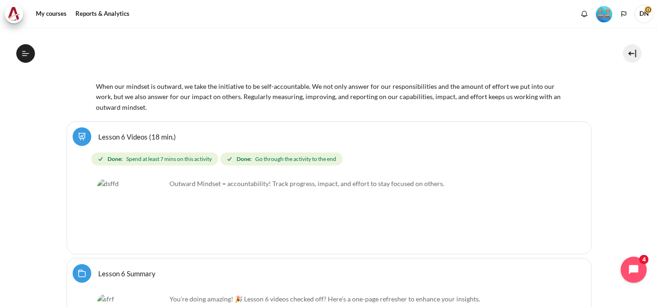
scroll to position [0, 0]
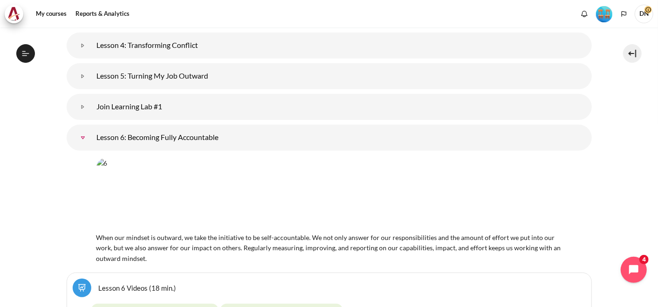
click at [81, 138] on link "Lesson 6: Becoming Fully Accountable" at bounding box center [83, 137] width 19 height 19
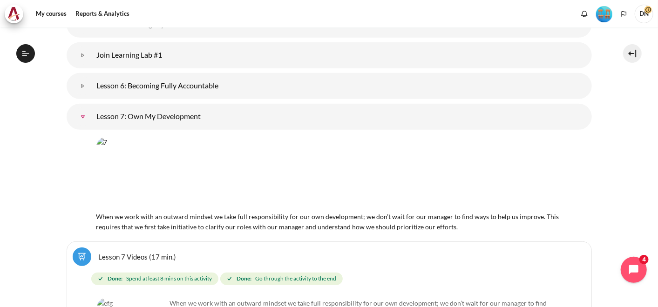
click at [83, 115] on link "Lesson 7: Own My Development" at bounding box center [83, 117] width 19 height 19
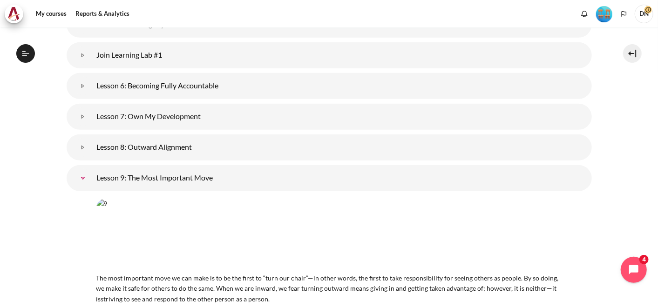
click at [81, 176] on link "Lesson 9: The Most Important Move" at bounding box center [83, 178] width 19 height 19
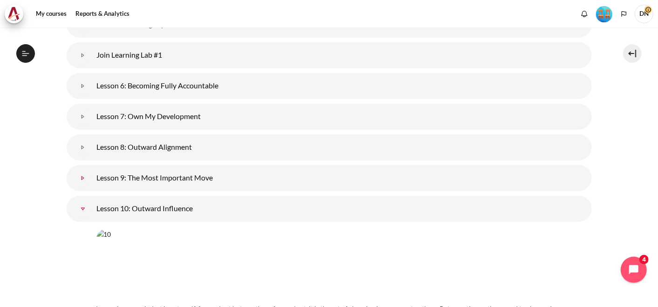
click at [81, 176] on link "Lesson 9: The Most Important Move" at bounding box center [83, 178] width 19 height 19
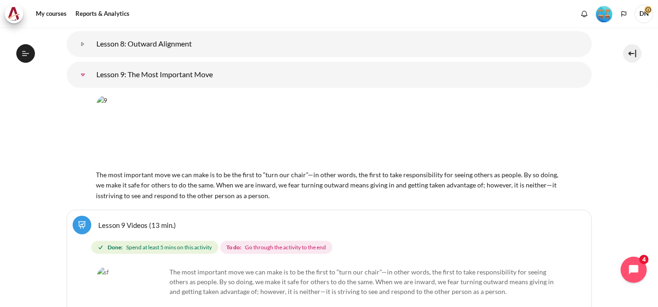
click at [146, 222] on link "Lesson 9 Videos (13 min.)" at bounding box center [138, 225] width 78 height 9
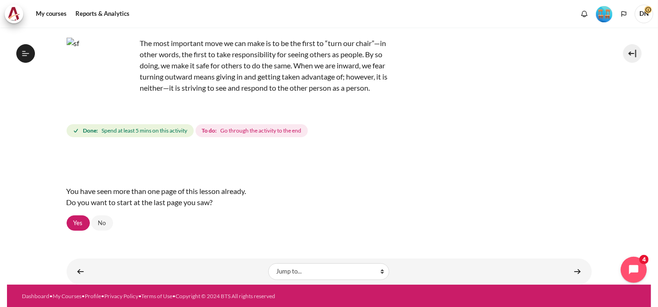
scroll to position [731, 0]
click at [73, 219] on link "Yes" at bounding box center [78, 224] width 23 height 16
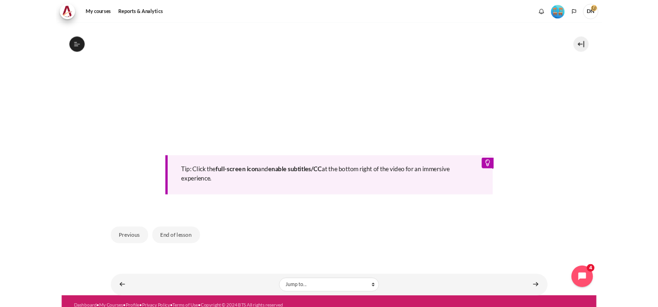
scroll to position [435, 0]
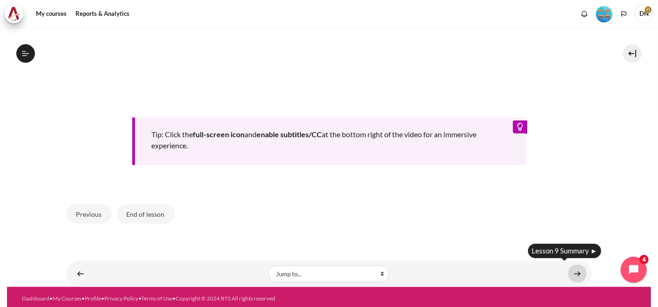
click at [572, 270] on link "Content" at bounding box center [577, 274] width 19 height 18
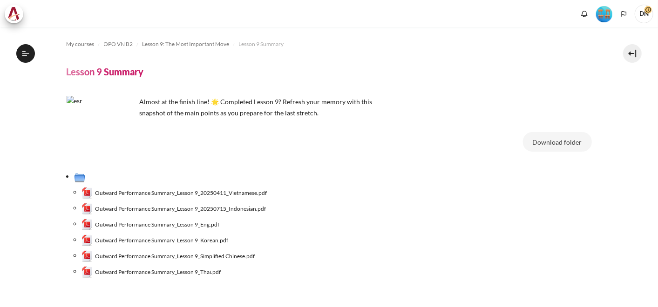
scroll to position [65, 0]
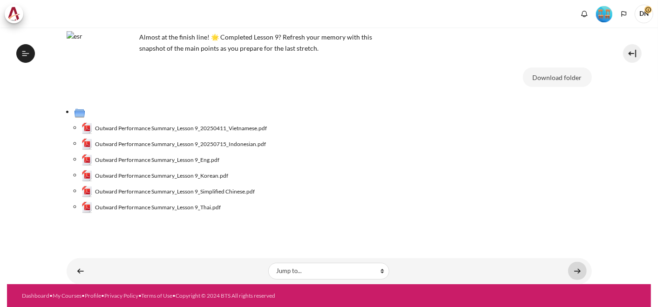
drag, startPoint x: 0, startPoint y: 0, endPoint x: 573, endPoint y: 270, distance: 633.5
click at [573, 270] on link "Content" at bounding box center [577, 271] width 19 height 18
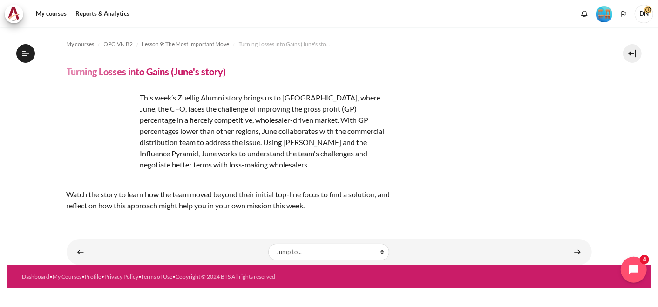
scroll to position [755, 0]
click at [591, 112] on div "This week’s Zuellig Alumni story brings us to [GEOGRAPHIC_DATA], where June, th…" at bounding box center [329, 151] width 525 height 119
click at [503, 131] on div "This week’s Zuellig Alumni story brings us to [GEOGRAPHIC_DATA], where June, th…" at bounding box center [329, 151] width 525 height 119
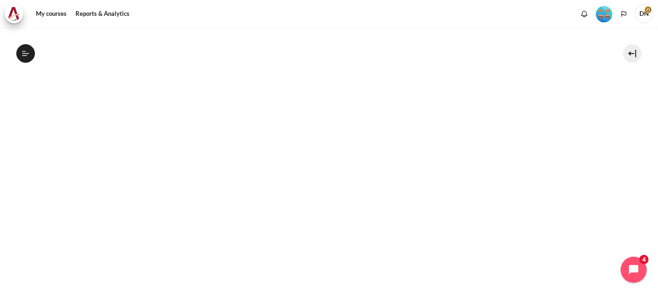
scroll to position [280, 0]
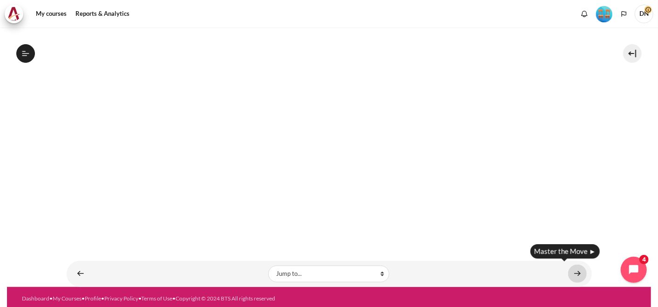
click at [573, 268] on link "Content" at bounding box center [577, 274] width 19 height 18
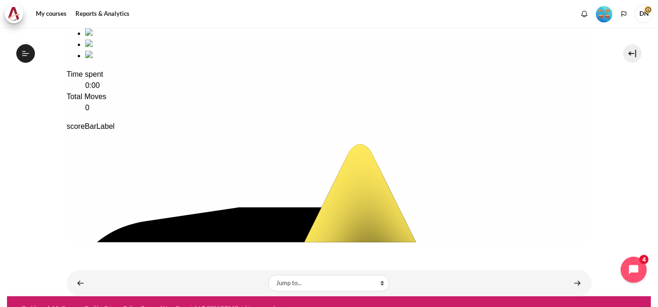
scroll to position [210, 0]
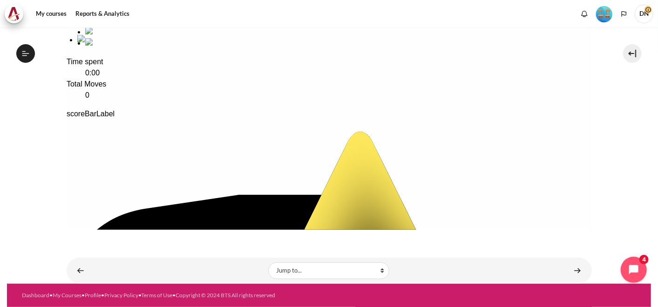
drag, startPoint x: 237, startPoint y: 90, endPoint x: 140, endPoint y: 95, distance: 97.4
click at [286, 101] on dd "1" at bounding box center [338, 95] width 507 height 11
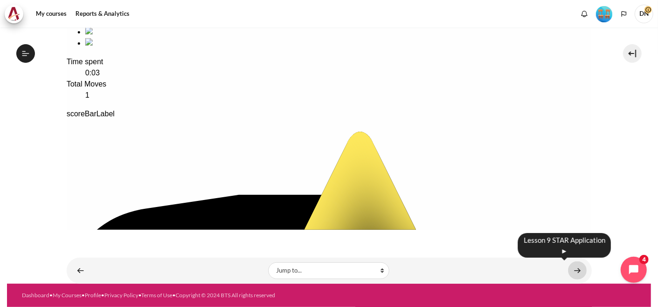
click at [574, 274] on link "Content" at bounding box center [577, 271] width 19 height 18
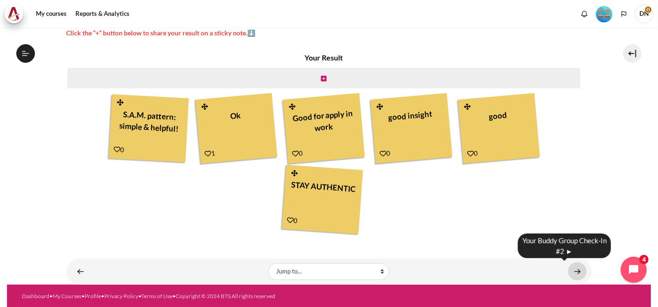
scroll to position [779, 0]
click at [572, 273] on link "Content" at bounding box center [577, 272] width 19 height 18
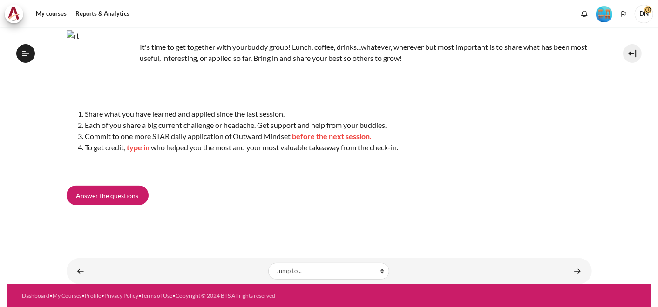
scroll to position [791, 0]
click at [547, 168] on div "It's time to get together with your buddy group! Lunch, coffee, drinks...whatev…" at bounding box center [329, 101] width 525 height 142
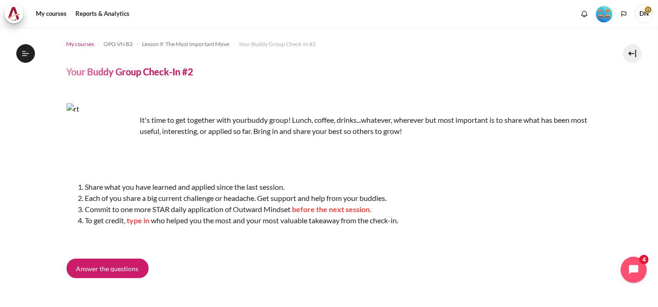
click at [77, 46] on span "My courses" at bounding box center [81, 44] width 28 height 8
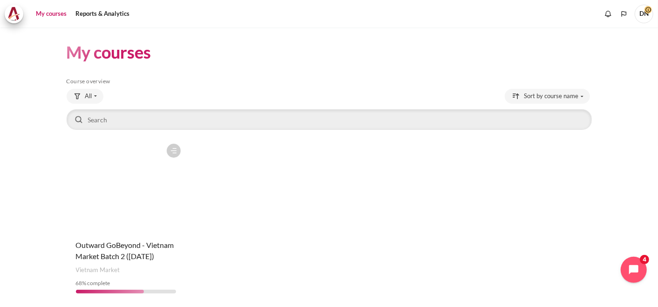
scroll to position [33, 0]
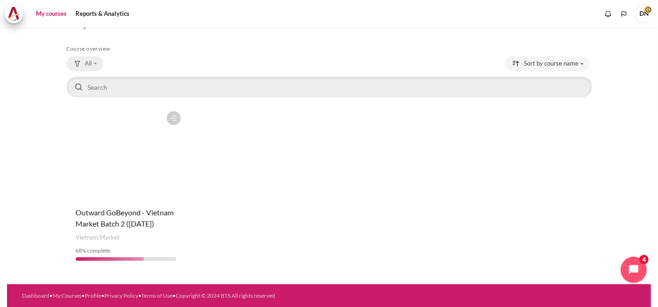
click at [88, 64] on span "All" at bounding box center [88, 63] width 7 height 9
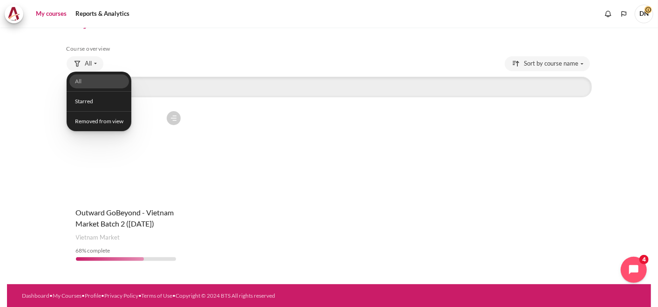
click at [307, 135] on div "Course is starred Actions for course Outward GoBeyond - Vietnam Market Batch 2 …" at bounding box center [329, 188] width 525 height 162
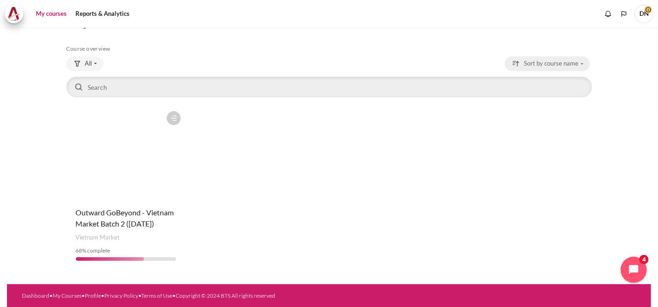
click at [560, 63] on span "Sort by course name" at bounding box center [551, 63] width 54 height 9
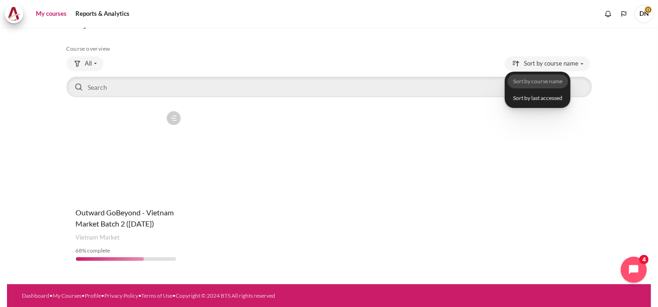
click at [259, 52] on h5 "Course overview" at bounding box center [329, 48] width 525 height 7
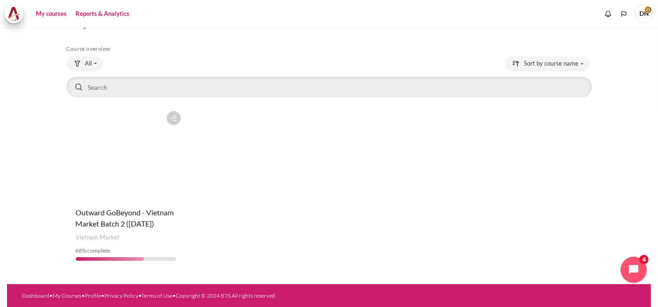
click at [97, 15] on link "Reports & Analytics" at bounding box center [102, 14] width 61 height 19
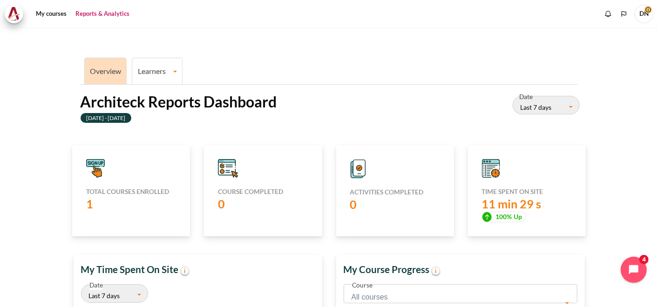
click at [153, 68] on link "Learners" at bounding box center [157, 71] width 50 height 9
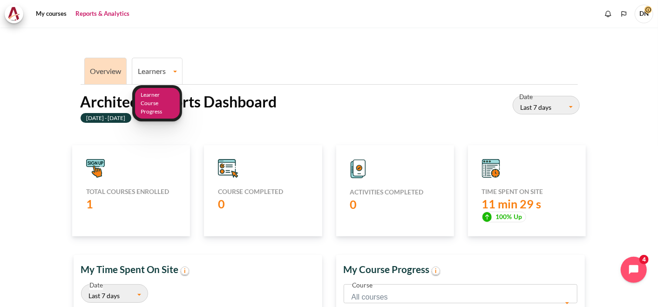
click at [155, 108] on link "Learner Course Progress" at bounding box center [157, 103] width 45 height 31
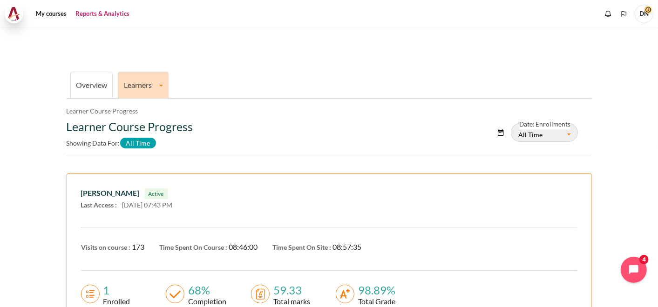
click at [11, 17] on img at bounding box center [13, 14] width 13 height 14
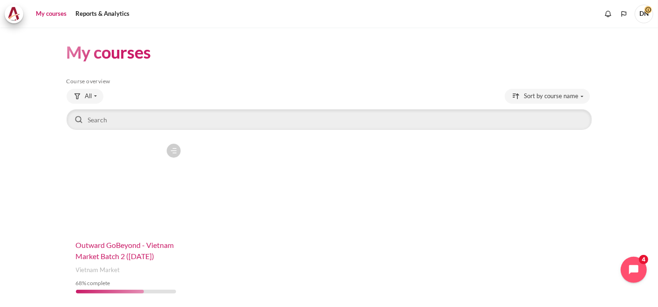
click at [103, 254] on span "Outward GoBeyond - Vietnam Market Batch 2 ([DATE])" at bounding box center [125, 251] width 98 height 20
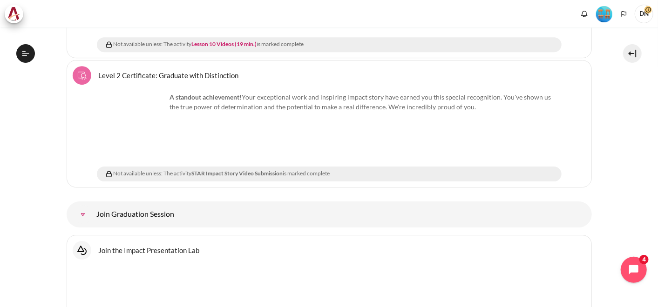
scroll to position [3617, 0]
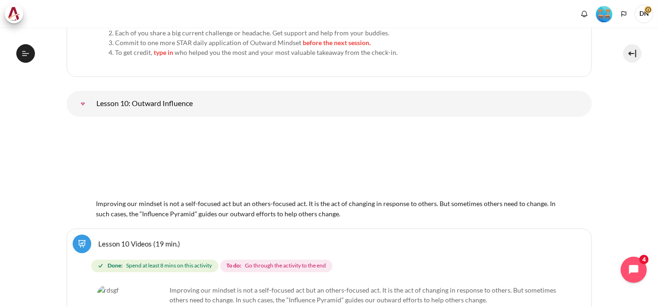
scroll to position [1382, 0]
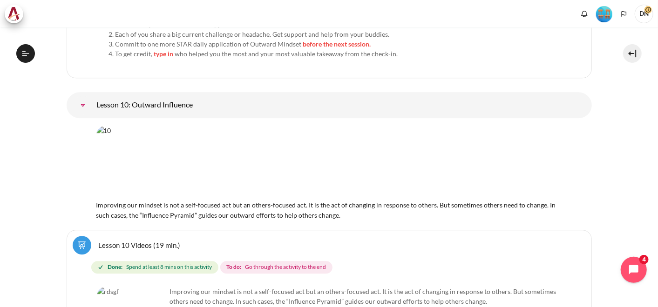
click at [81, 105] on link "Lesson 10: Outward Influence" at bounding box center [83, 105] width 19 height 19
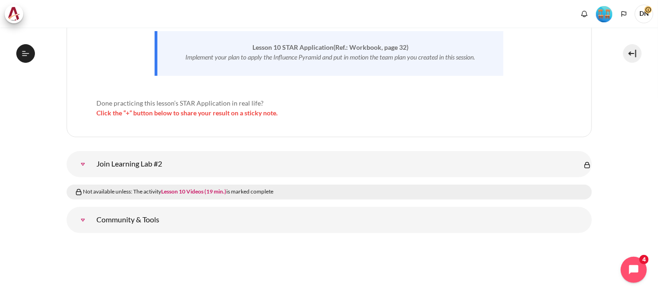
scroll to position [2208, 0]
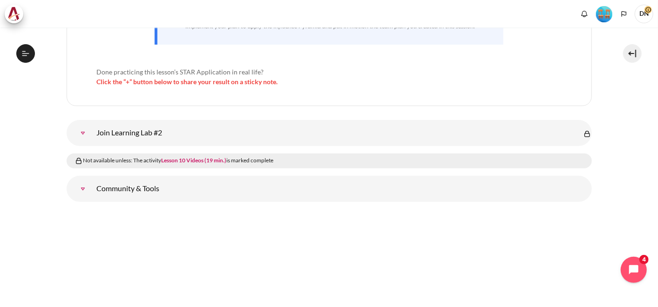
click at [84, 185] on link "Community &amp; Tools" at bounding box center [83, 189] width 19 height 19
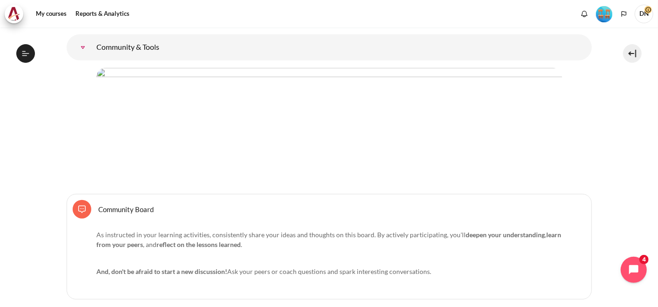
click at [81, 44] on link "Community &amp; Tools" at bounding box center [83, 47] width 19 height 19
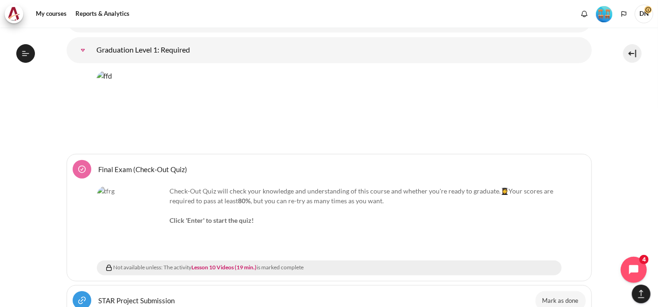
click at [81, 44] on link "Graduation Level 1: Required" at bounding box center [83, 50] width 19 height 19
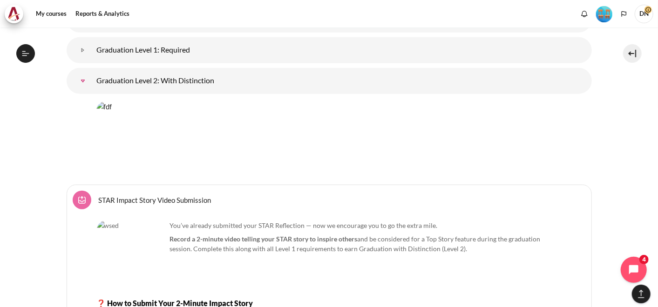
click at [82, 74] on link "Graduation Level 2: With Distinction" at bounding box center [83, 81] width 19 height 19
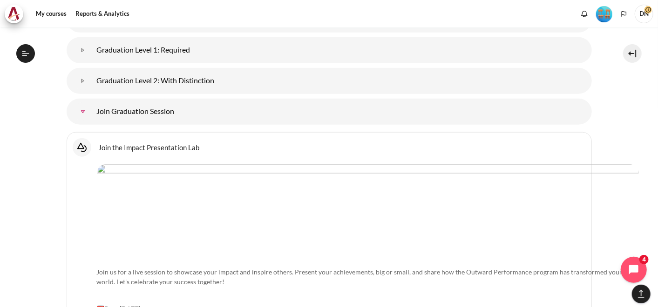
click at [81, 108] on link "Join Graduation Session" at bounding box center [83, 111] width 19 height 19
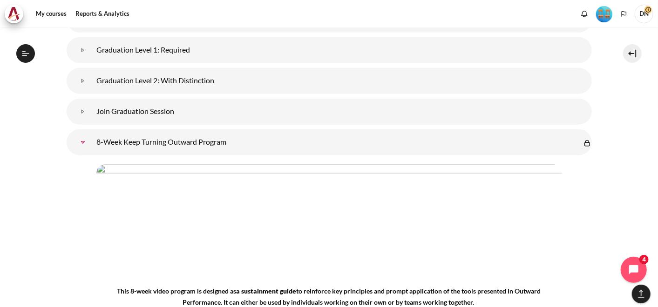
click at [81, 138] on link "8-Week Keep Turning Outward Program" at bounding box center [83, 142] width 19 height 19
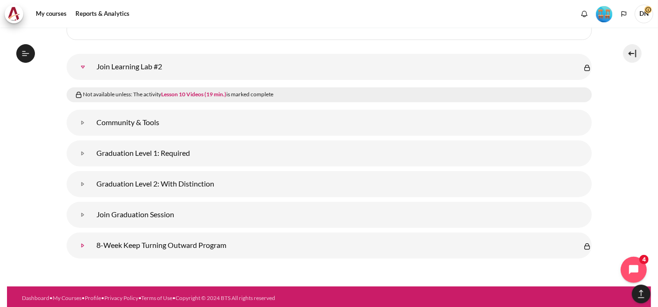
scroll to position [2298, 0]
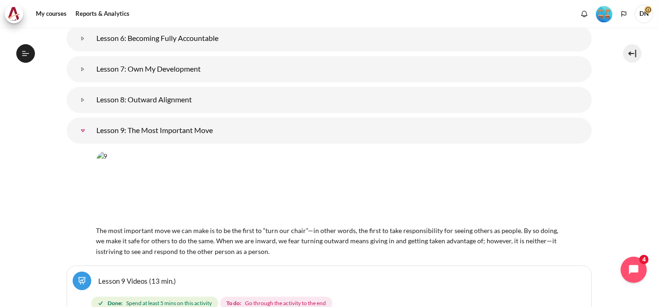
scroll to position [554, 0]
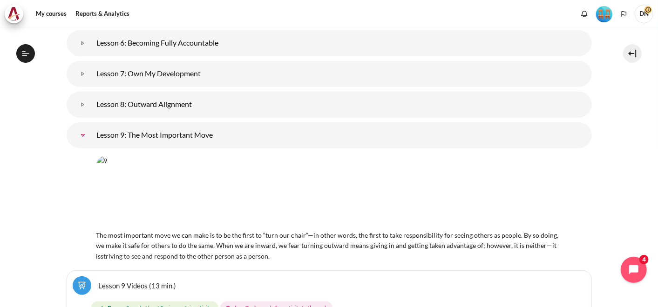
click at [80, 135] on link "Lesson 9: The Most Important Move" at bounding box center [83, 135] width 19 height 19
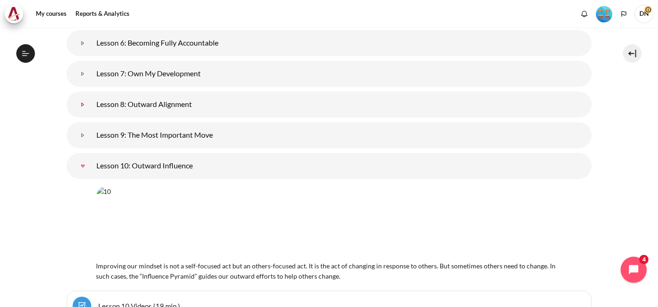
click at [82, 103] on link "Lesson 8: Outward Alignment" at bounding box center [83, 104] width 19 height 19
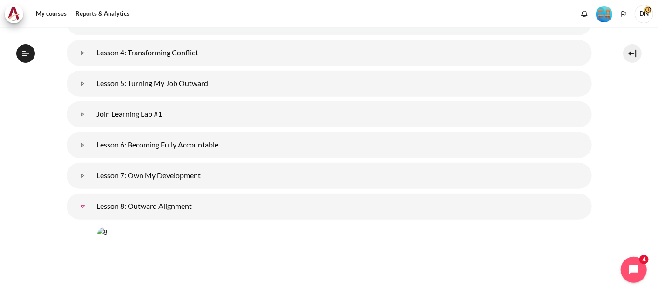
scroll to position [370, 0]
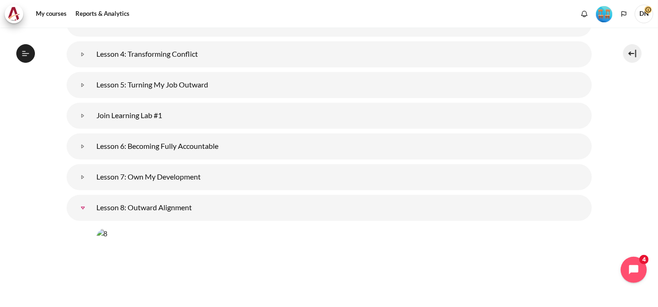
click at [81, 208] on link "Lesson 8: Outward Alignment" at bounding box center [83, 208] width 19 height 19
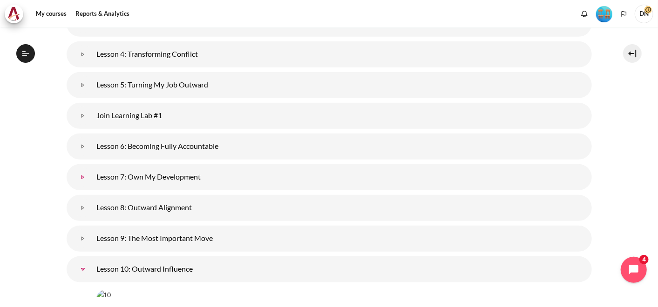
click at [82, 178] on link "Lesson 7: Own My Development" at bounding box center [83, 177] width 19 height 19
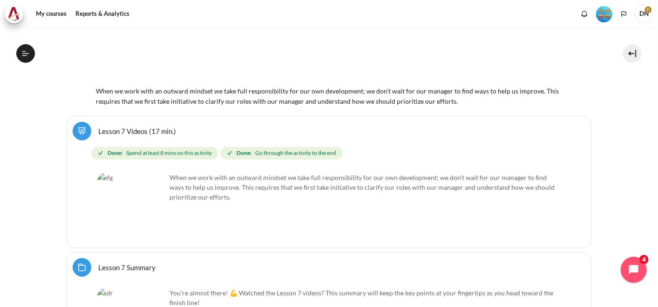
scroll to position [456, 0]
